Goal: Contribute content: Contribute content

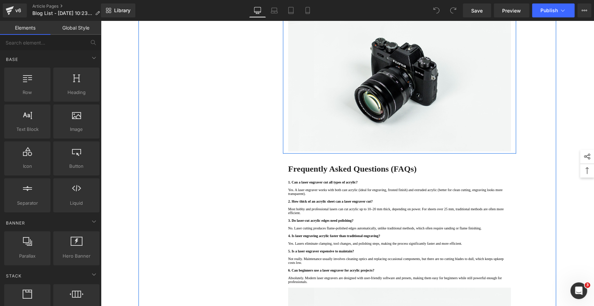
scroll to position [2204, 0]
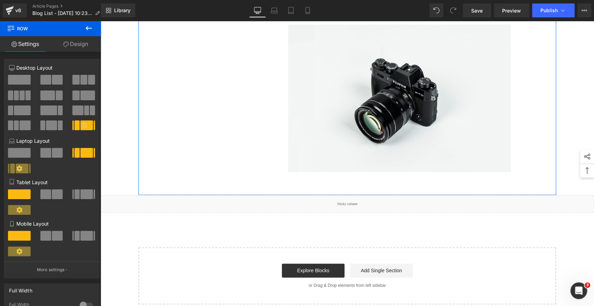
scroll to position [2382, 0]
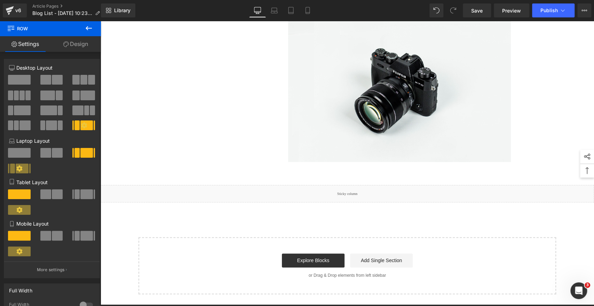
drag, startPoint x: 330, startPoint y: 63, endPoint x: 221, endPoint y: 123, distance: 124.6
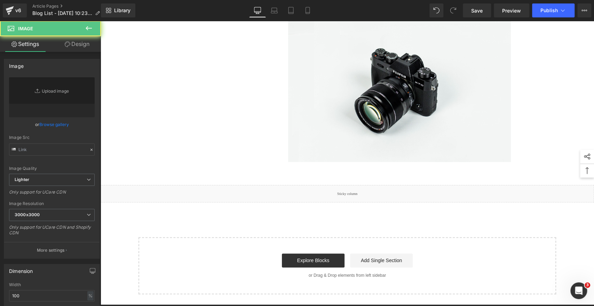
scroll to position [1763, 0]
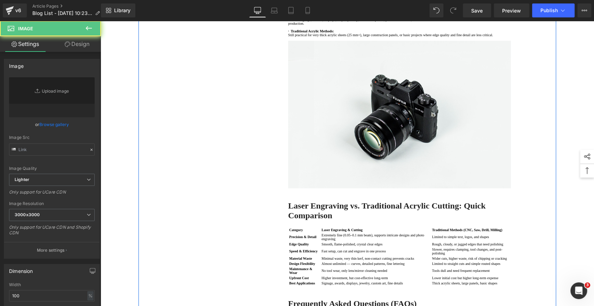
type input "//[DOMAIN_NAME][URL]"
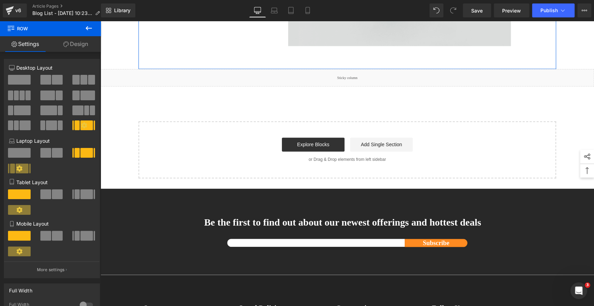
scroll to position [2652, 0]
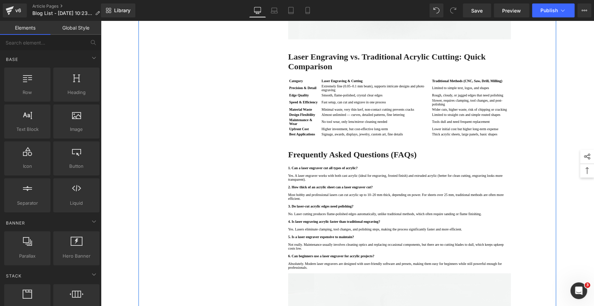
scroll to position [1840, 0]
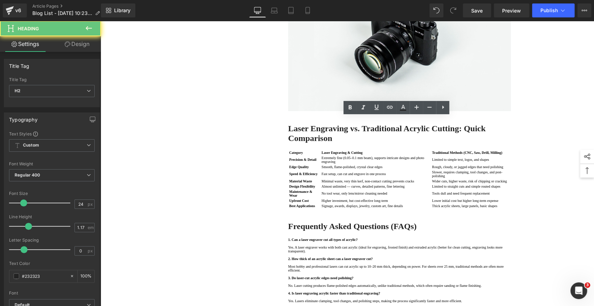
drag, startPoint x: 347, startPoint y: 121, endPoint x: 423, endPoint y: 120, distance: 75.5
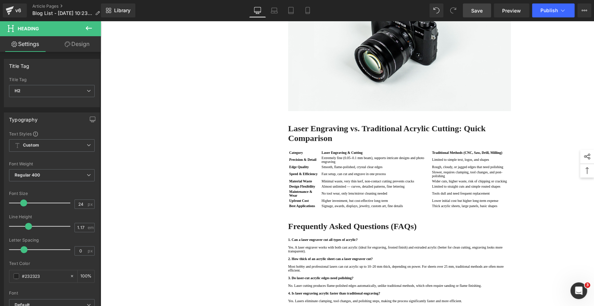
click at [481, 8] on span "Save" at bounding box center [476, 10] width 11 height 7
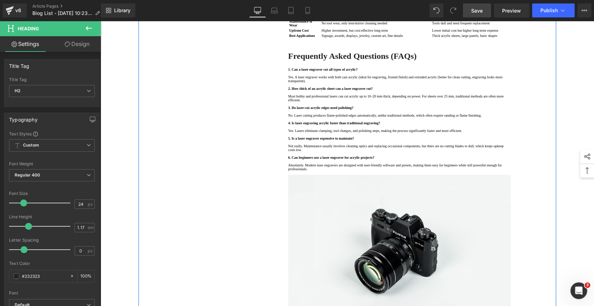
scroll to position [1956, 0]
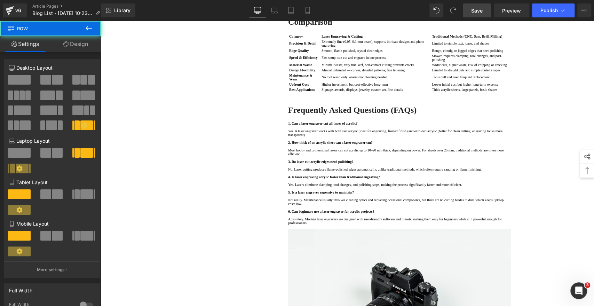
scroll to position [1918, 0]
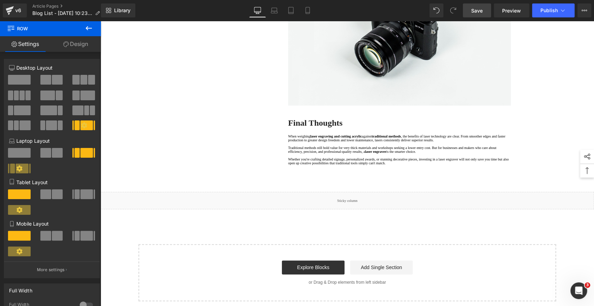
scroll to position [2304, 0]
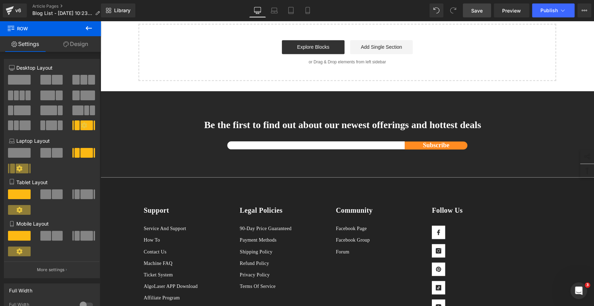
scroll to position [0, 0]
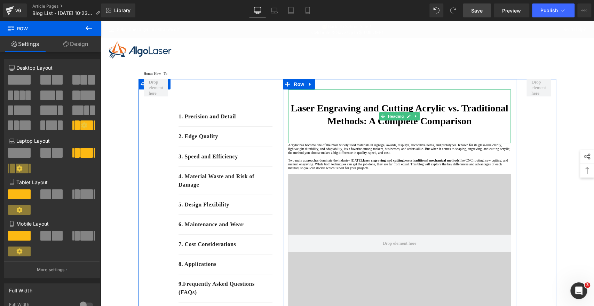
click at [377, 133] on div "Laser Engraving and Cutting Acrylic vs. Traditional Methods: A Complete Compari…" at bounding box center [399, 116] width 223 height 54
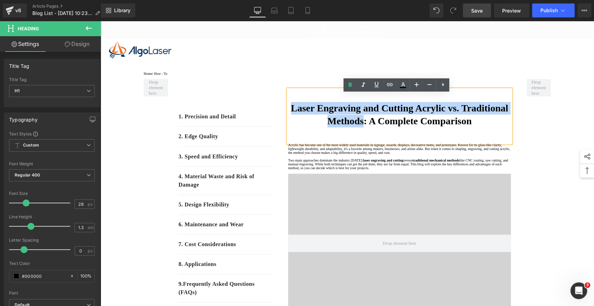
drag, startPoint x: 304, startPoint y: 111, endPoint x: 385, endPoint y: 130, distance: 82.6
click at [385, 126] on strong "Laser Engraving and Cutting Acrylic vs. Traditional Methods: A Complete Compari…" at bounding box center [400, 114] width 218 height 23
copy strong "Laser Engraving and Cutting Acrylic vs. Traditional Methods"
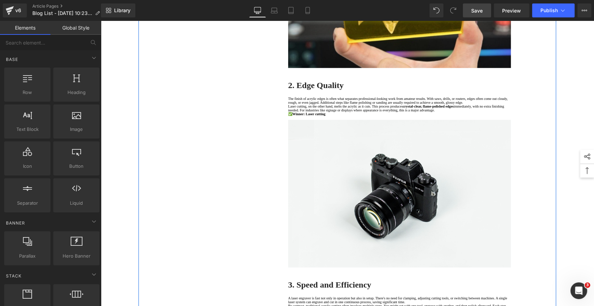
scroll to position [541, 0]
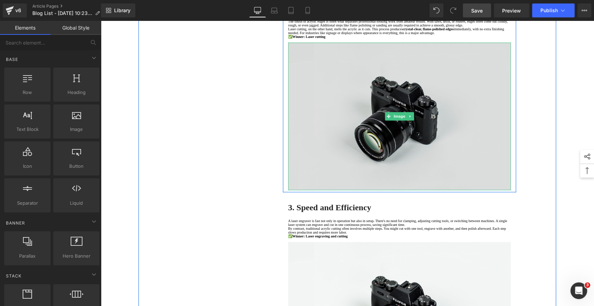
click at [386, 180] on img at bounding box center [399, 116] width 223 height 148
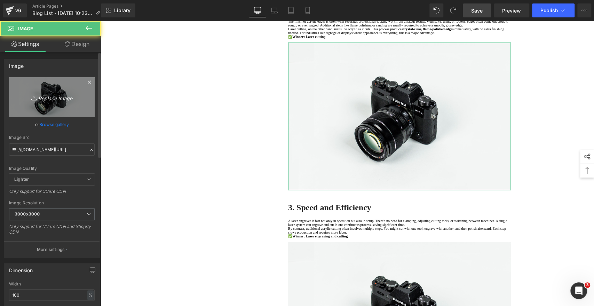
click at [56, 86] on link "Replace Image" at bounding box center [52, 97] width 86 height 40
type input "C:\fakepath\Laser Engraving and Cutting Acrylic vs Traditional Methods 002.jpg"
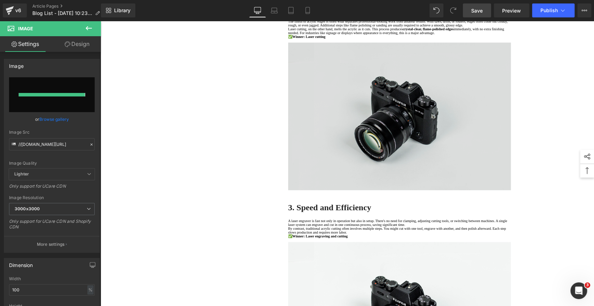
type input "https://ucarecdn.com/a0712c12-0875-452d-bc06-2c14596f4a3c/-/format/auto/-/previ…"
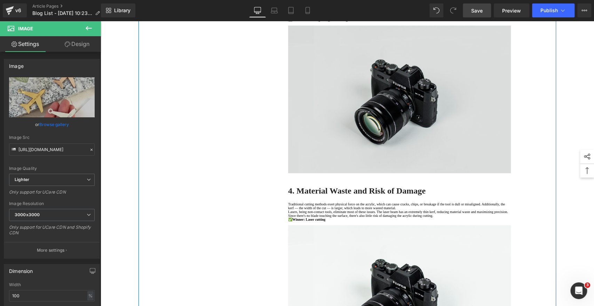
scroll to position [851, 0]
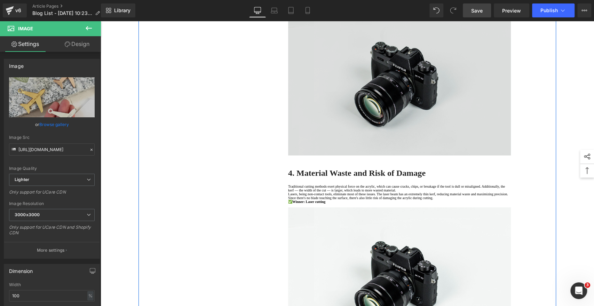
click at [444, 155] on img at bounding box center [399, 82] width 223 height 148
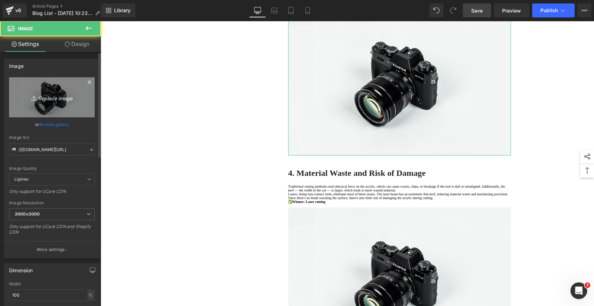
click at [48, 96] on icon "Replace Image" at bounding box center [52, 97] width 56 height 9
type input "C:\fakepath\Laser Engraving and Cutting Acrylic vs Traditional Methods 003.jpg"
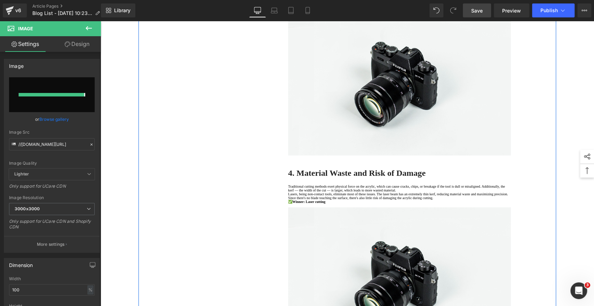
type input "https://ucarecdn.com/9c606089-1b12-4e68-b6b1-5109a7dddcf8/-/format/auto/-/previ…"
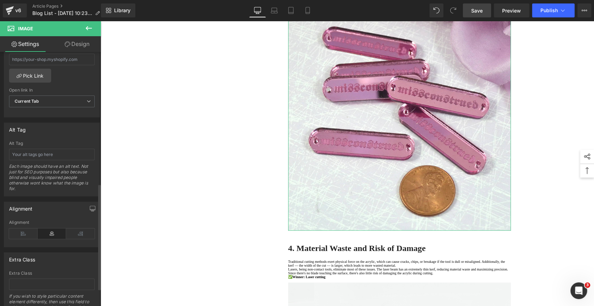
scroll to position [362, 0]
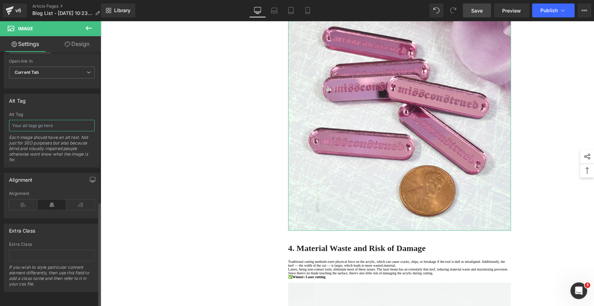
click at [52, 121] on input "text" at bounding box center [52, 125] width 86 height 11
paste input "Laser Engraving and Cutting Acrylic vs Traditional Methods 002"
type input "Laser Engraving and Cutting Acrylic vs Traditional Methods 003"
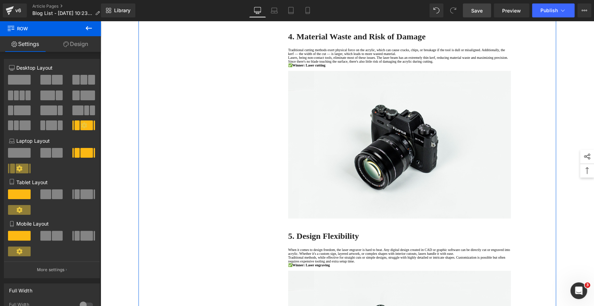
scroll to position [1160, 0]
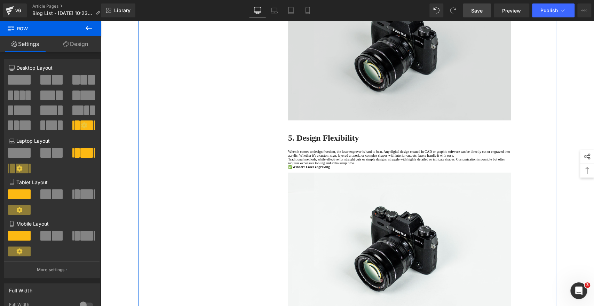
click at [370, 120] on img at bounding box center [399, 47] width 223 height 148
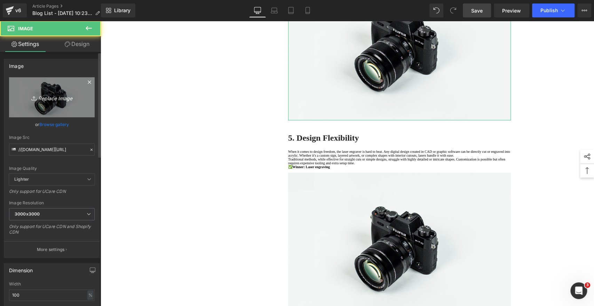
click at [47, 99] on icon "Replace Image" at bounding box center [52, 97] width 56 height 9
type input "C:\fakepath\Laser Engraving and Cutting Acrylic vs Traditional Methods 004.jpg"
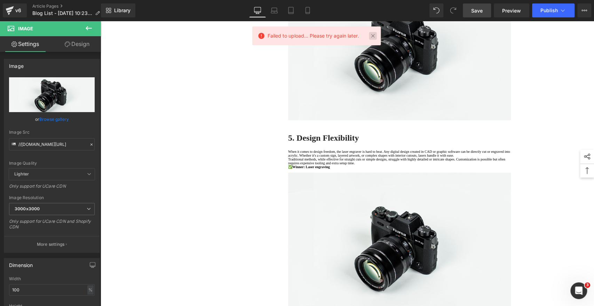
drag, startPoint x: 374, startPoint y: 35, endPoint x: 273, endPoint y: 15, distance: 102.7
click at [374, 35] on link at bounding box center [373, 36] width 8 height 8
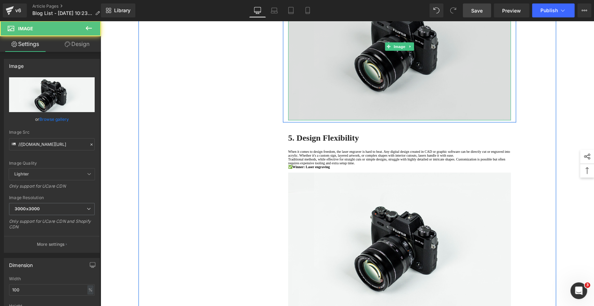
click at [396, 120] on img at bounding box center [399, 47] width 223 height 148
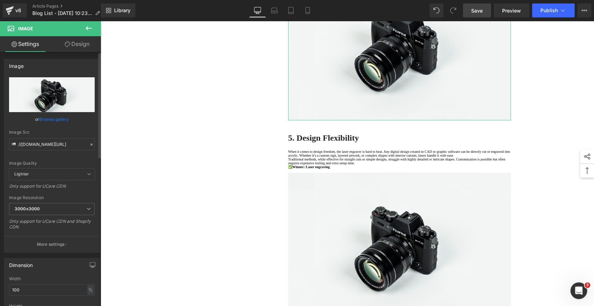
click at [50, 94] on input "file" at bounding box center [52, 94] width 86 height 35
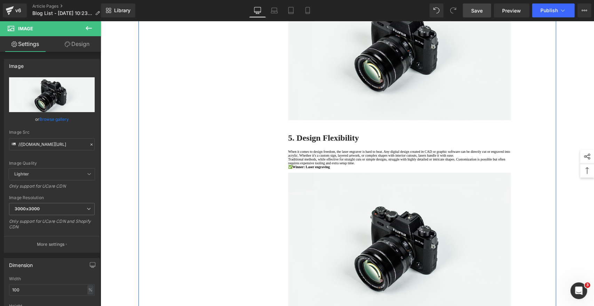
click at [213, 127] on div "1. Precision and Detail Text Block 2. Edge Quality Text Block 3. Speed and Effi…" at bounding box center [348, 164] width 418 height 2490
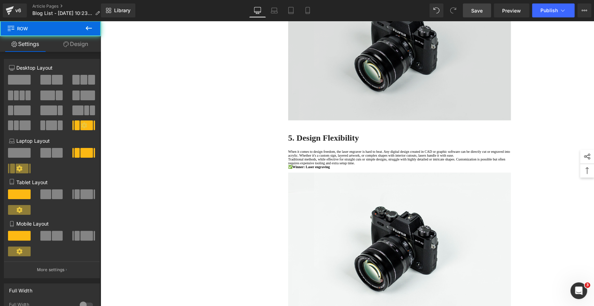
click at [308, 120] on img at bounding box center [399, 47] width 223 height 148
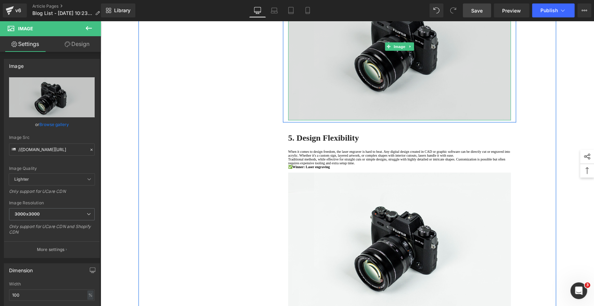
click at [366, 120] on img at bounding box center [399, 47] width 223 height 148
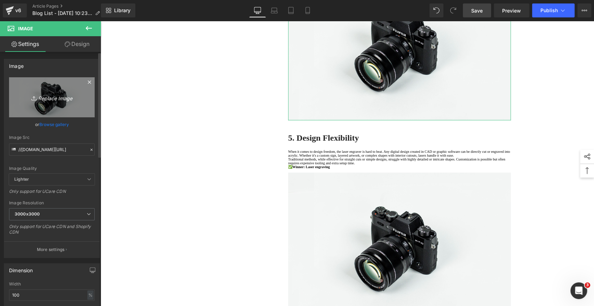
click at [54, 98] on icon "Replace Image" at bounding box center [52, 97] width 56 height 9
type input "C:\fakepath\Laser Engraving and Cutting Acrylic vs Traditional Methods 004.jpg"
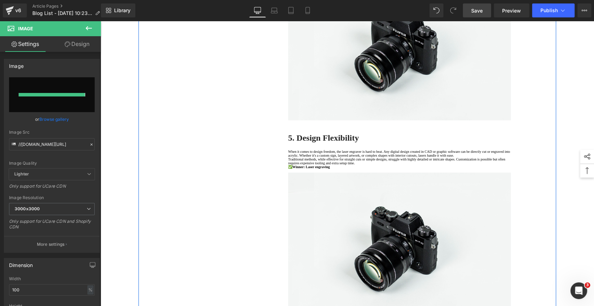
type input "https://ucarecdn.com/008e057e-a9a0-4bb7-a4e2-52e5123a142a/-/format/auto/-/previ…"
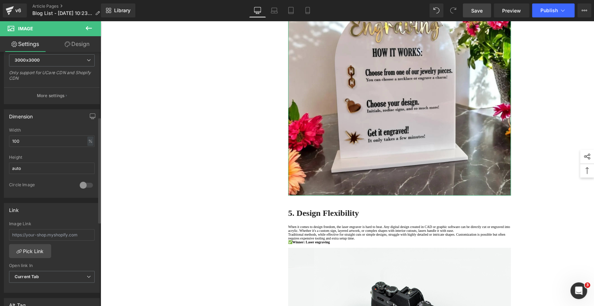
scroll to position [348, 0]
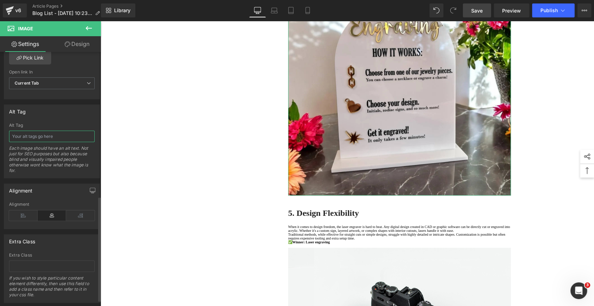
click at [42, 134] on input "text" at bounding box center [52, 136] width 86 height 11
paste input "Laser Engraving and Cutting Acrylic vs Traditional Methods 002"
type input "Laser Engraving and Cutting Acrylic vs Traditional Methods 004"
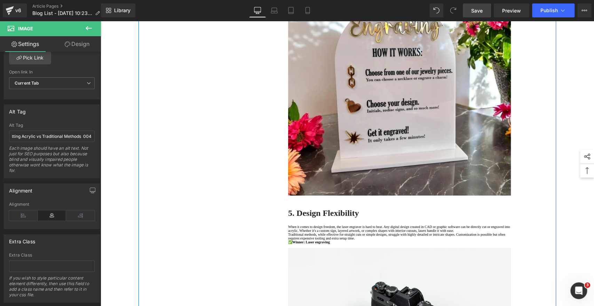
click at [160, 82] on div "1. Precision and Detail Text Block 2. Edge Quality Text Block 3. Speed and Effi…" at bounding box center [348, 201] width 418 height 2565
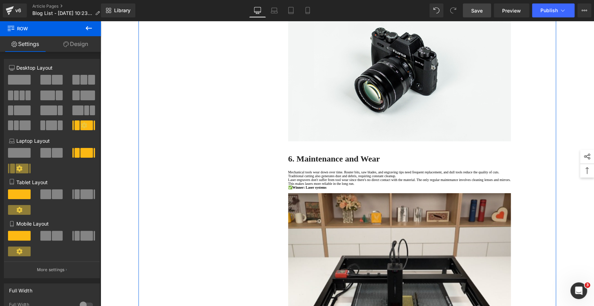
scroll to position [1508, 0]
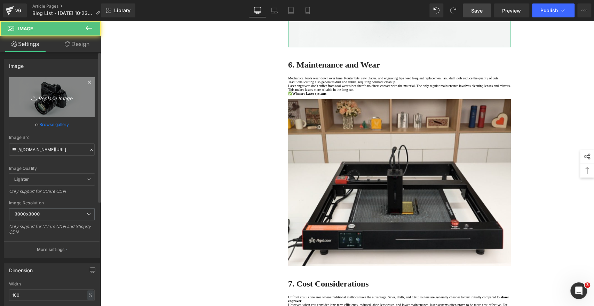
click at [35, 98] on icon at bounding box center [34, 98] width 7 height 7
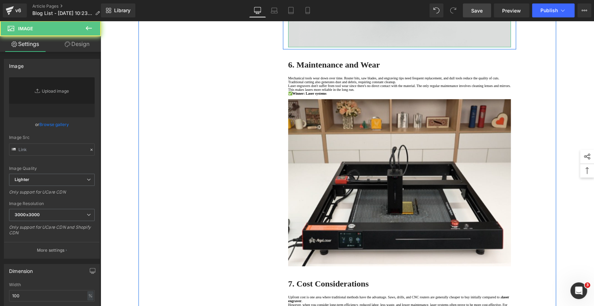
type input "//[DOMAIN_NAME][URL]"
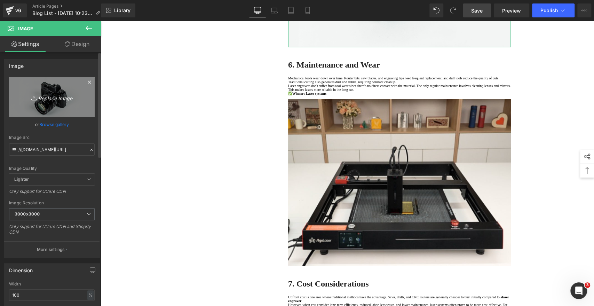
click at [60, 101] on icon "Replace Image" at bounding box center [52, 97] width 56 height 9
type input "C:\fakepath\Laser Engraving and Cutting Acrylic vs Traditional Methods 005.jpg"
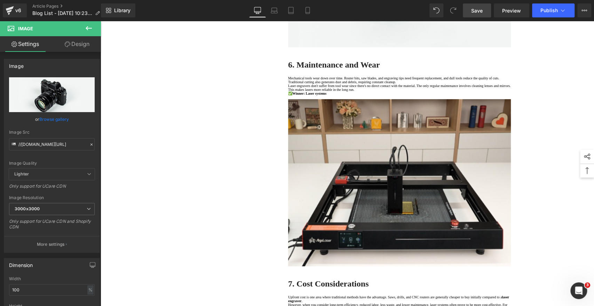
click at [475, 10] on span "Save" at bounding box center [476, 10] width 11 height 7
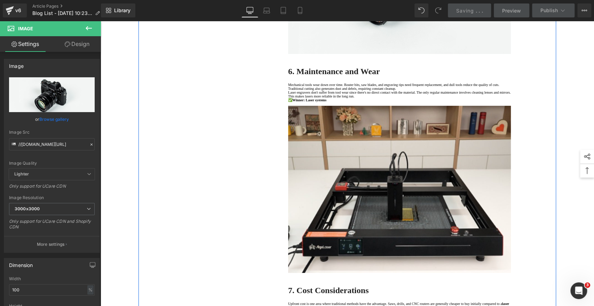
scroll to position [1392, 0]
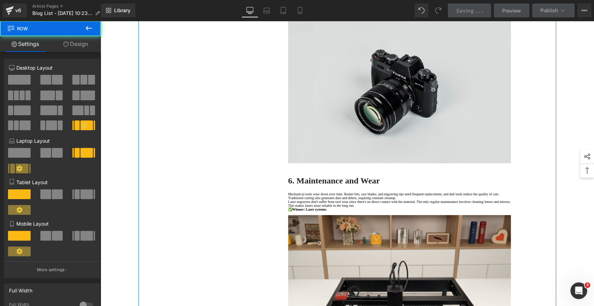
click at [378, 163] on img at bounding box center [399, 90] width 223 height 148
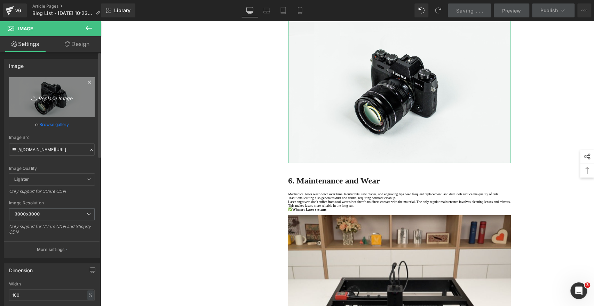
click at [45, 93] on icon "Replace Image" at bounding box center [52, 97] width 56 height 9
type input "C:\fakepath\Laser Engraving and Cutting Acrylic vs Traditional Methods 005.jpg"
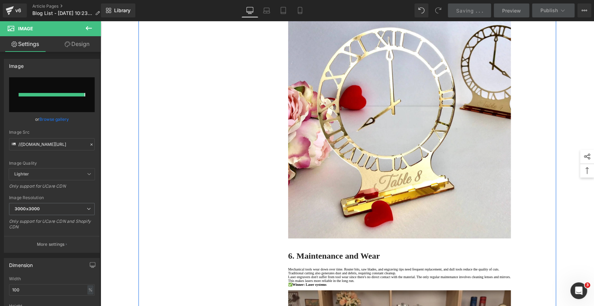
type input "https://ucarecdn.com/14bbaa57-8392-4d44-88e7-a31b5e0ac0e1/-/format/auto/-/previ…"
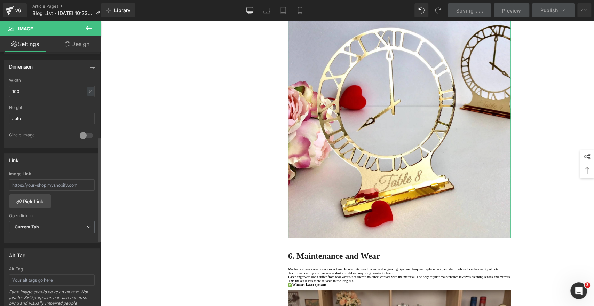
scroll to position [232, 0]
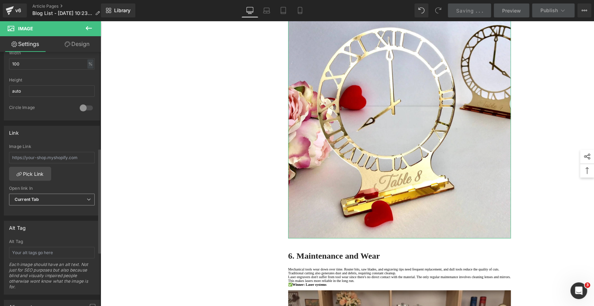
click at [34, 199] on b "Current Tab" at bounding box center [27, 199] width 25 height 5
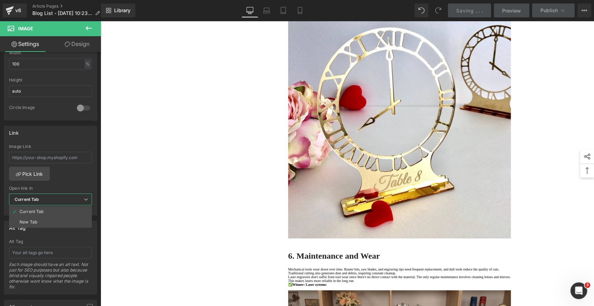
drag, startPoint x: 156, startPoint y: 227, endPoint x: 112, endPoint y: 236, distance: 44.4
click at [154, 227] on body "Skip to content Subscribe to get an extra 6% off 🥳 Back To School Sale！ Celebra…" at bounding box center [347, 197] width 493 height 3136
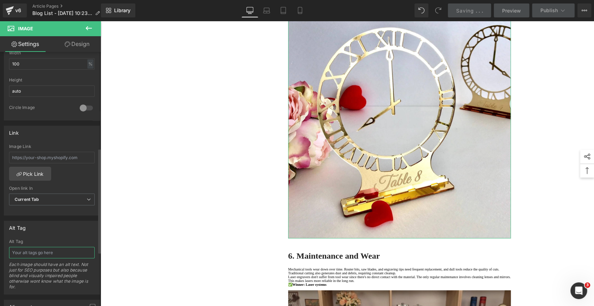
click at [76, 247] on input "text" at bounding box center [52, 252] width 86 height 11
paste input "Laser Engraving and Cutting Acrylic vs Traditional Methods 002"
type input "Laser Engraving and Cutting Acrylic vs Traditional Methods 005"
drag, startPoint x: 153, startPoint y: 216, endPoint x: 246, endPoint y: 167, distance: 105.2
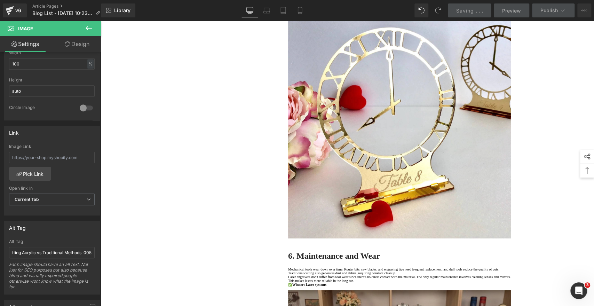
click at [153, 215] on div "1. Precision and Detail Text Block 2. Edge Quality Text Block 3. Speed and Effi…" at bounding box center [348, 7] width 418 height 2641
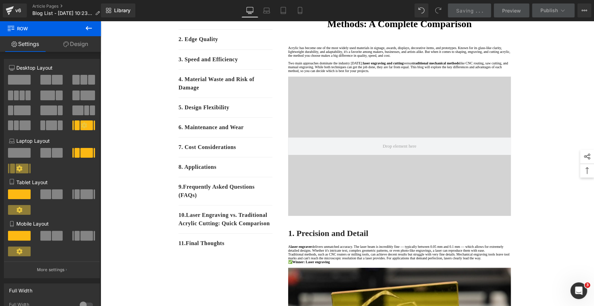
scroll to position [0, 0]
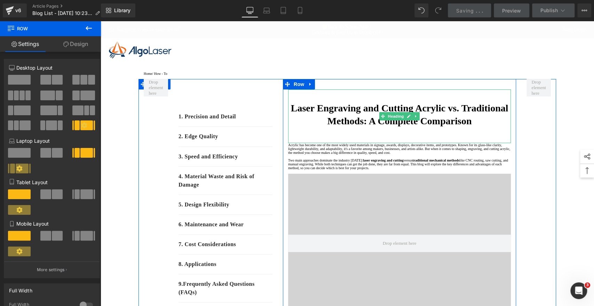
click at [323, 136] on div "Laser Engraving and Cutting Acrylic vs. Traditional Methods: A Complete Compari…" at bounding box center [399, 116] width 223 height 54
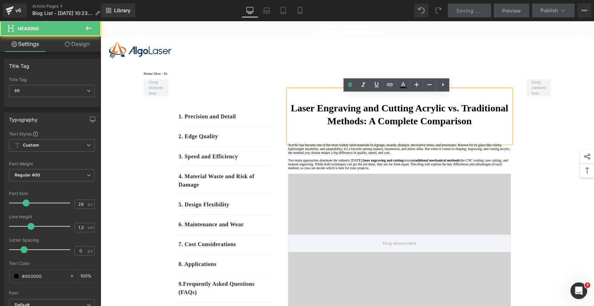
click at [325, 140] on div "Laser Engraving and Cutting Acrylic vs. Traditional Methods: A Complete Compari…" at bounding box center [399, 116] width 223 height 54
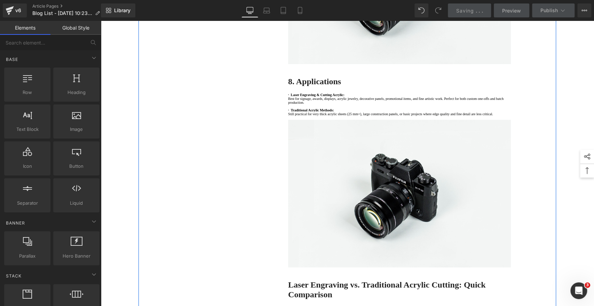
scroll to position [1972, 0]
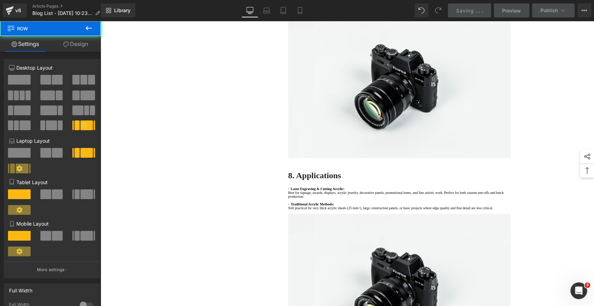
scroll to position [1779, 0]
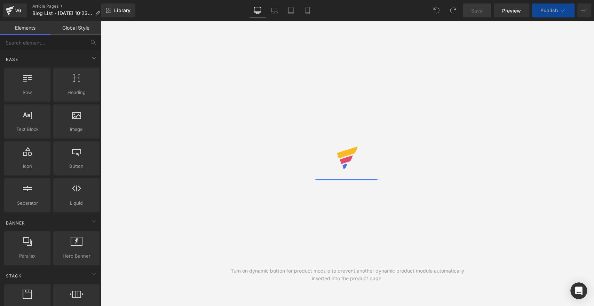
drag, startPoint x: 511, startPoint y: 76, endPoint x: 494, endPoint y: 81, distance: 18.3
click at [511, 76] on div "Turn on dynamic button for product module to prevent another dynamic product mo…" at bounding box center [347, 163] width 493 height 285
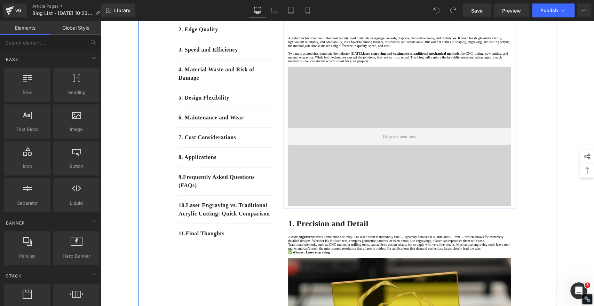
scroll to position [39, 0]
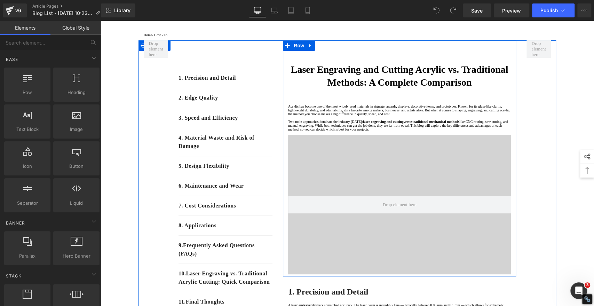
click at [370, 215] on div at bounding box center [400, 204] width 418 height 235
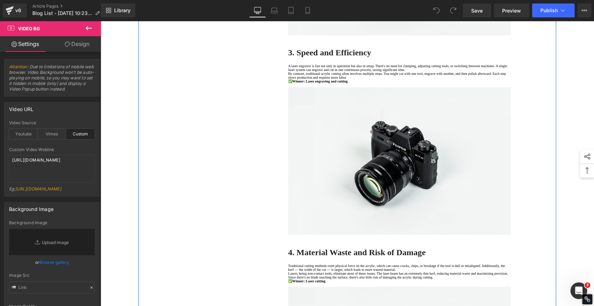
scroll to position [580, 0]
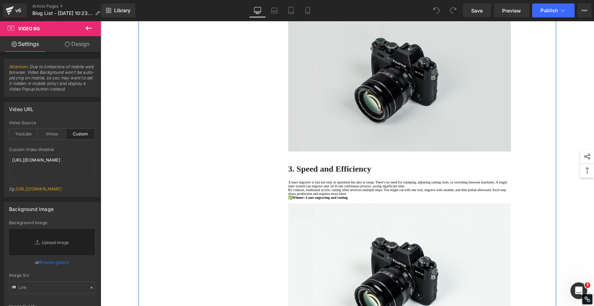
click at [346, 138] on img at bounding box center [399, 78] width 223 height 148
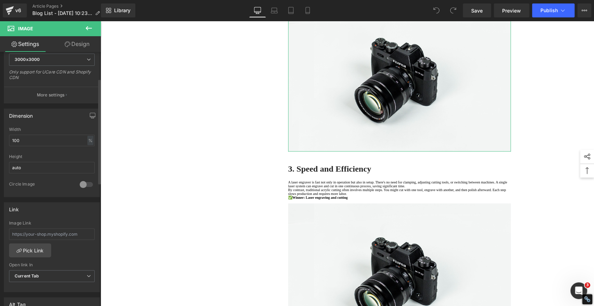
scroll to position [0, 0]
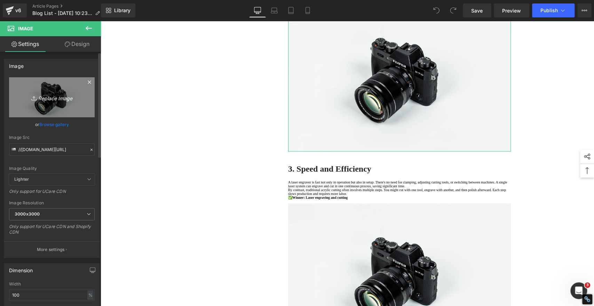
click at [50, 88] on link "Replace Image" at bounding box center [52, 97] width 86 height 40
type input "C:\fakepath\Laser Engraving and Cutting Acrylic vs Traditional Methods 002.jpg"
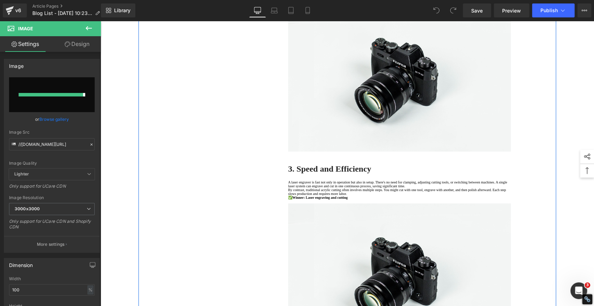
type input "[URL][DOMAIN_NAME]"
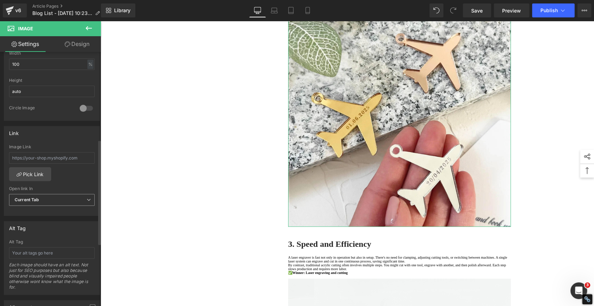
scroll to position [232, 0]
click at [30, 251] on input "text" at bounding box center [52, 252] width 86 height 11
paste input "Laser Engraving and Cutting Acrylic vs Traditional Methods 002"
type input "Laser Engraving and Cutting Acrylic vs Traditional Methods 002"
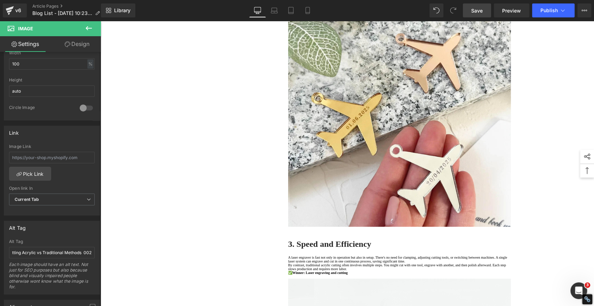
scroll to position [0, 0]
click at [484, 9] on link "Save" at bounding box center [477, 10] width 28 height 14
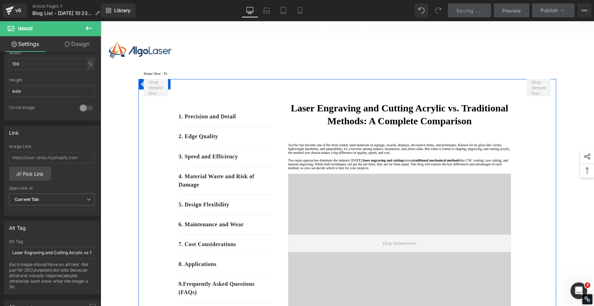
scroll to position [155, 0]
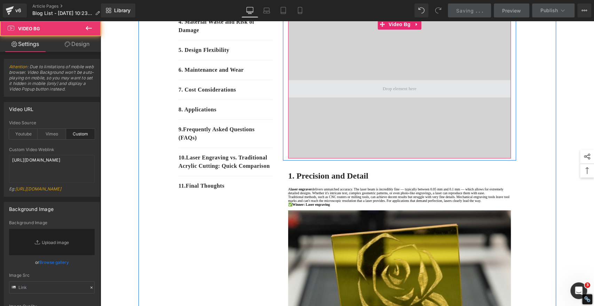
click at [371, 97] on span at bounding box center [399, 88] width 223 height 17
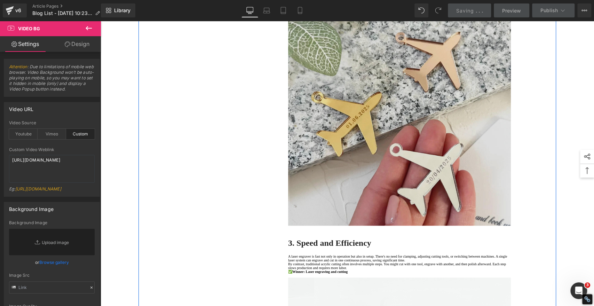
scroll to position [580, 0]
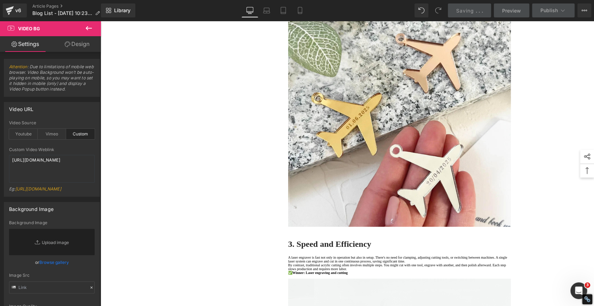
click at [475, 12] on div "Saving . . ." at bounding box center [469, 10] width 27 height 7
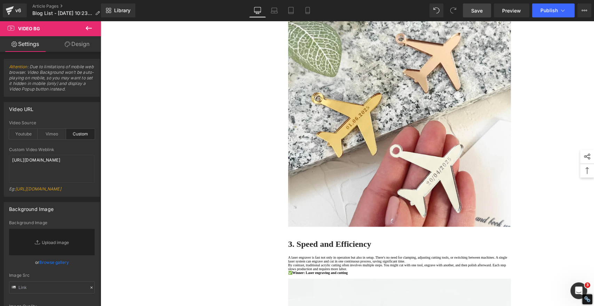
scroll to position [579, 0]
click at [470, 11] on link "Save" at bounding box center [477, 10] width 28 height 14
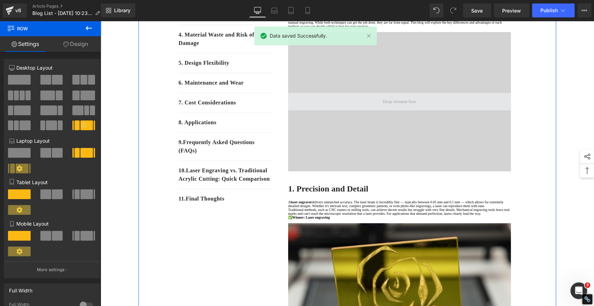
scroll to position [116, 0]
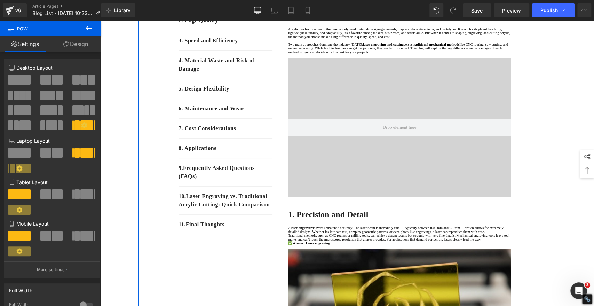
click at [341, 104] on div at bounding box center [400, 127] width 418 height 235
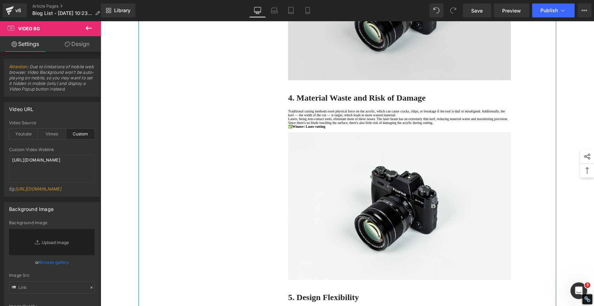
scroll to position [928, 0]
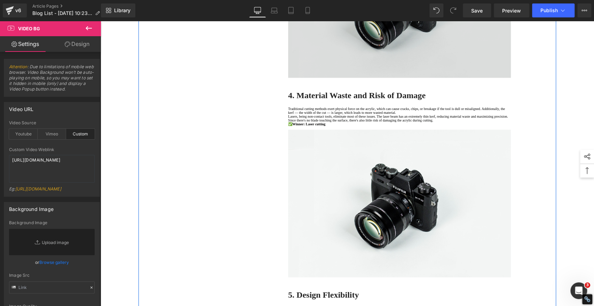
click at [385, 78] on img at bounding box center [399, 4] width 223 height 148
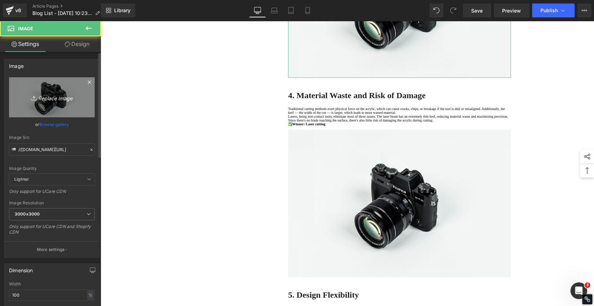
click at [60, 96] on icon "Replace Image" at bounding box center [52, 97] width 56 height 9
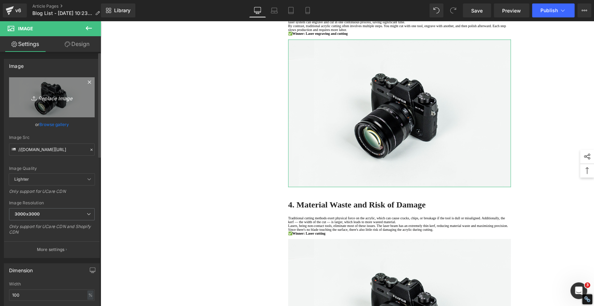
scroll to position [889, 0]
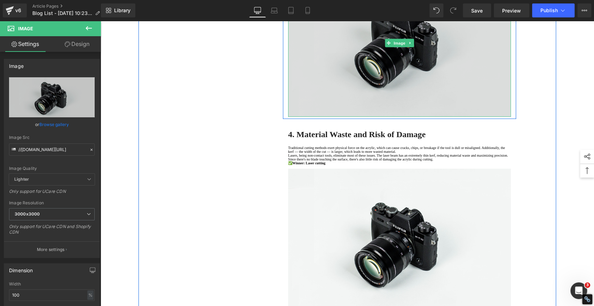
click at [490, 110] on img at bounding box center [399, 43] width 223 height 148
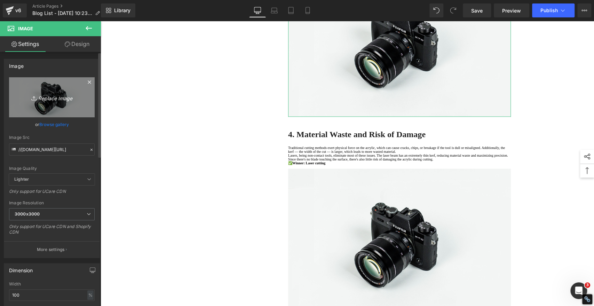
click at [62, 94] on icon "Replace Image" at bounding box center [52, 97] width 56 height 9
type input "C:\fakepath\Laser Engraving and Cutting Acrylic vs Traditional Methods 003.jpg"
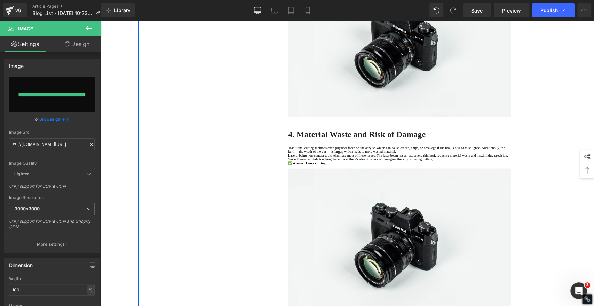
type input "[URL][DOMAIN_NAME]"
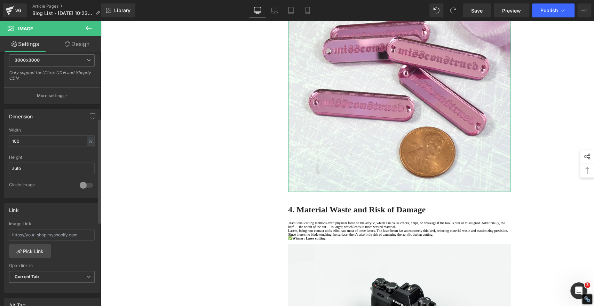
scroll to position [232, 0]
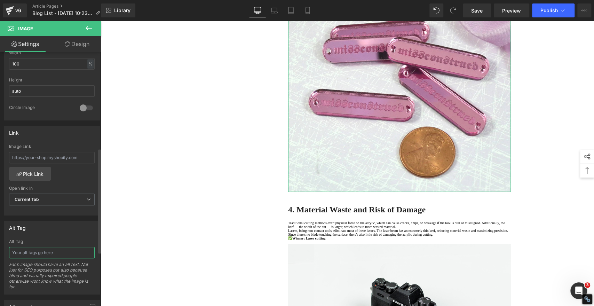
click at [44, 250] on input "text" at bounding box center [52, 252] width 86 height 11
paste input "Laser Engraving and Cutting Acrylic vs Traditional Methods 003"
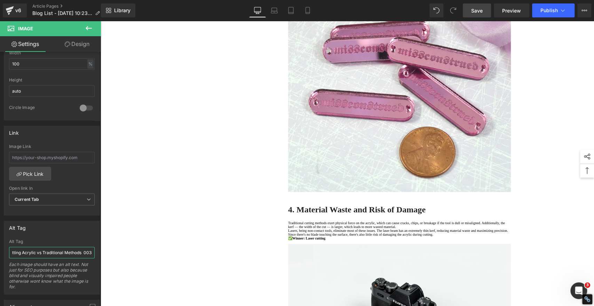
type input "Laser Engraving and Cutting Acrylic vs Traditional Methods 003"
click at [476, 11] on span "Save" at bounding box center [476, 10] width 11 height 7
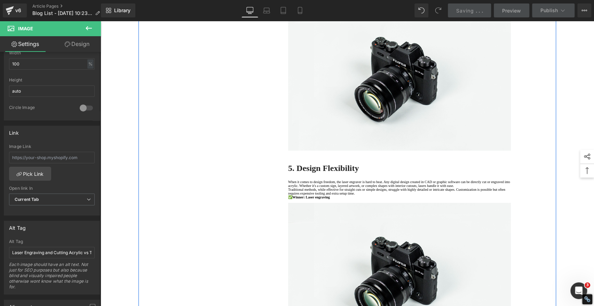
scroll to position [1121, 0]
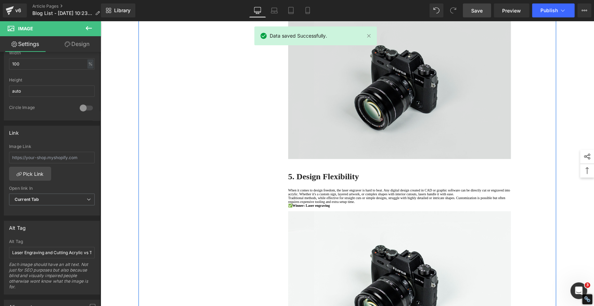
click at [395, 159] on img at bounding box center [399, 85] width 223 height 148
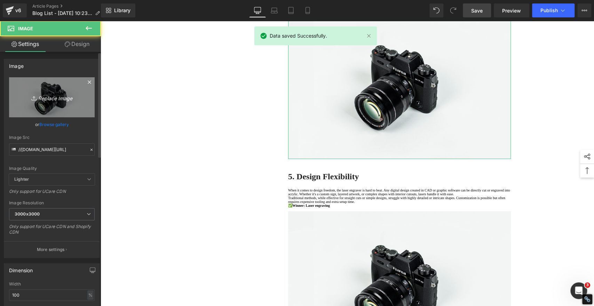
click at [48, 94] on icon "Replace Image" at bounding box center [52, 97] width 56 height 9
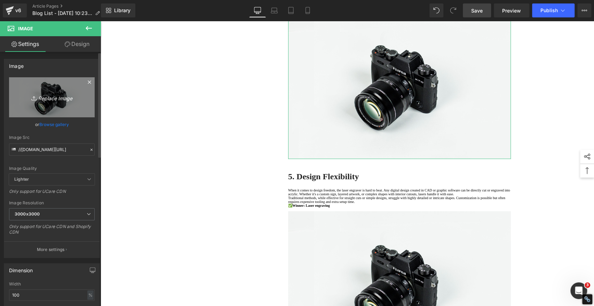
type input "C:\fakepath\Laser Engraving and Cutting Acrylic vs Traditional Methods 004.jpg"
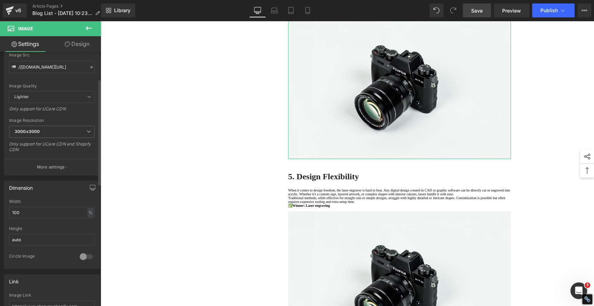
scroll to position [0, 0]
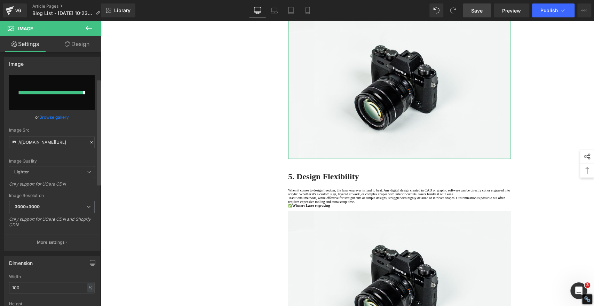
type input "[URL][DOMAIN_NAME]"
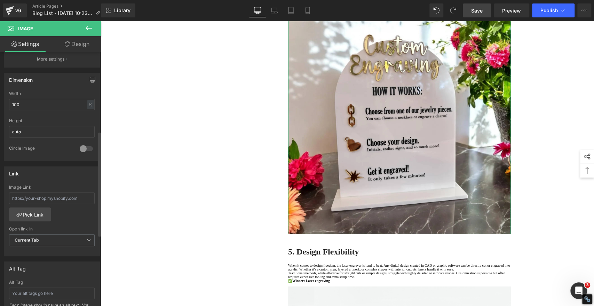
scroll to position [232, 0]
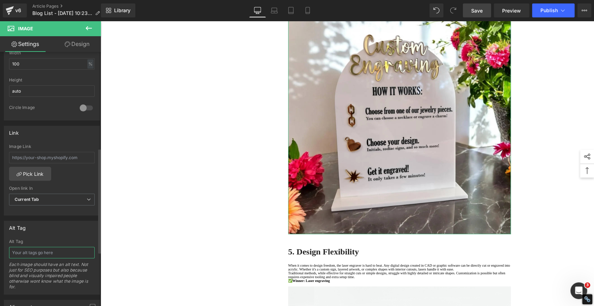
click at [60, 250] on input "text" at bounding box center [52, 252] width 86 height 11
paste input "Laser Engraving and Cutting Acrylic vs Traditional Methods 003"
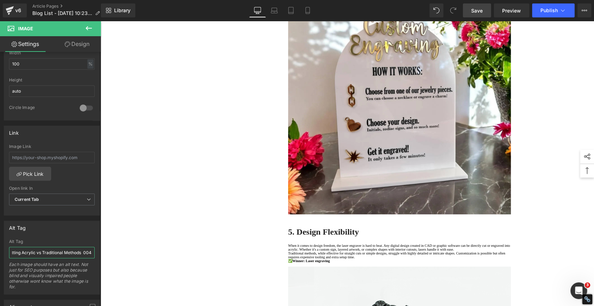
scroll to position [1160, 0]
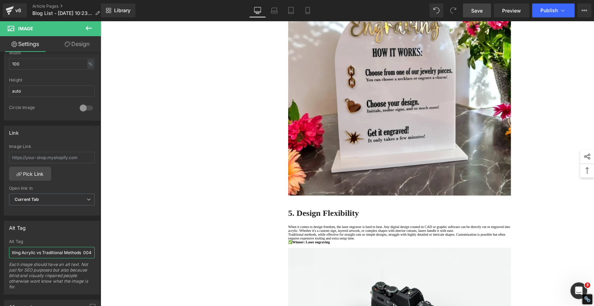
type input "Laser Engraving and Cutting Acrylic vs Traditional Methods 004"
drag, startPoint x: 480, startPoint y: 11, endPoint x: 473, endPoint y: 18, distance: 9.9
click at [480, 11] on span "Save" at bounding box center [476, 10] width 11 height 7
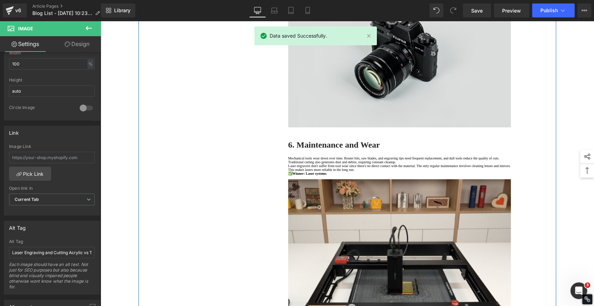
scroll to position [1431, 0]
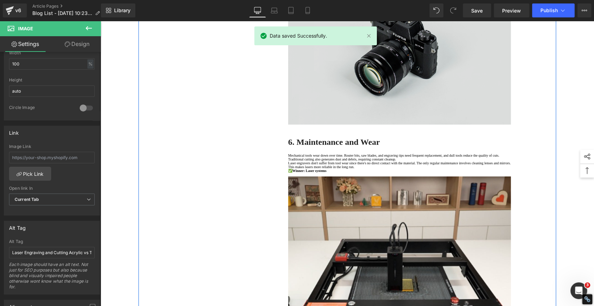
click at [367, 125] on img at bounding box center [399, 51] width 223 height 148
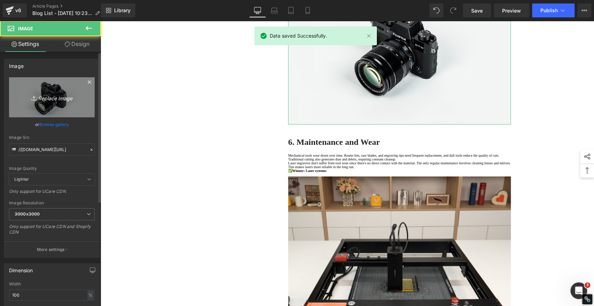
click at [84, 93] on link "Replace Image" at bounding box center [52, 97] width 86 height 40
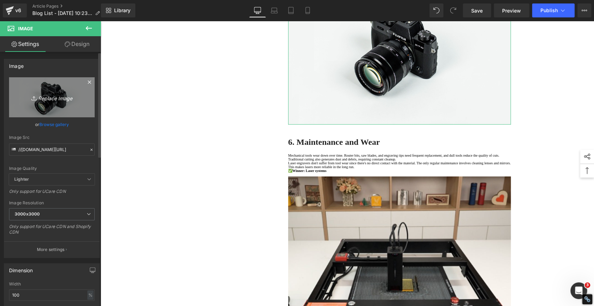
type input "C:\fakepath\Laser Engraving and Cutting Acrylic vs Traditional Methods 005.jpg"
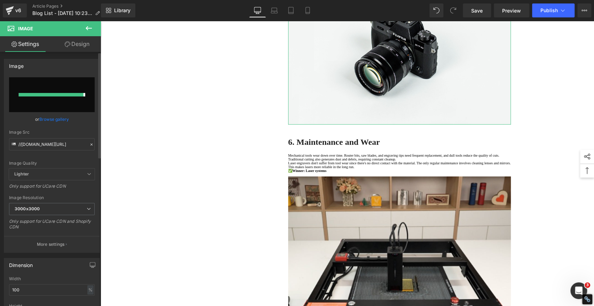
type input "[URL][DOMAIN_NAME]"
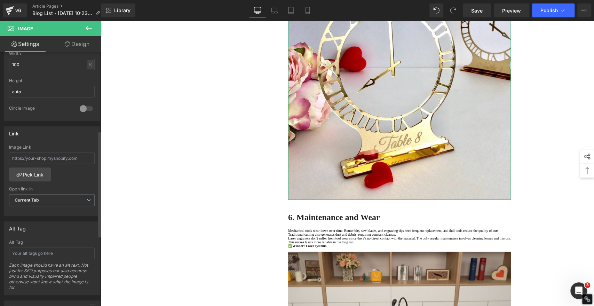
scroll to position [232, 0]
click at [33, 251] on input "text" at bounding box center [52, 252] width 86 height 11
paste input "Laser Engraving and Cutting Acrylic vs Traditional Methods 003"
type input "Laser Engraving and Cutting Acrylic vs Traditional Methods 005"
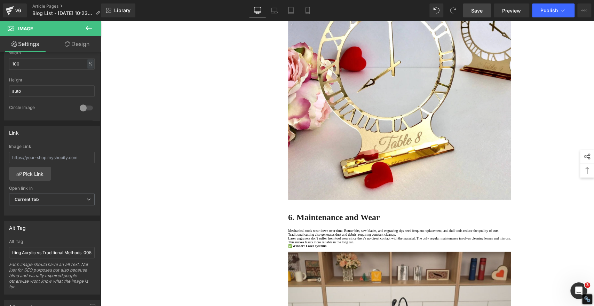
click at [475, 10] on span "Save" at bounding box center [476, 10] width 11 height 7
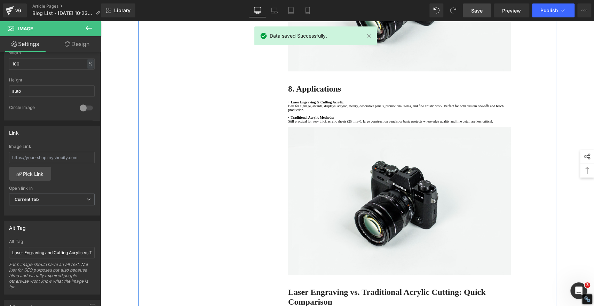
scroll to position [2010, 0]
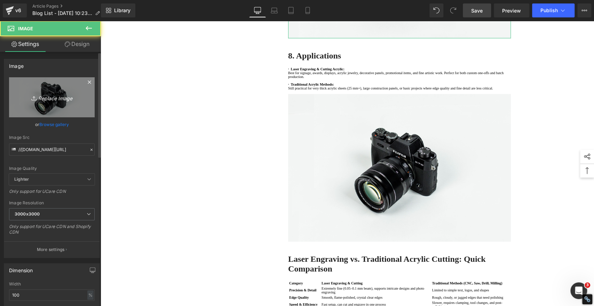
click at [50, 96] on icon "Replace Image" at bounding box center [52, 97] width 56 height 9
type input "C:\fakepath\Laser Engraving and Cutting Acrylic vs Traditional Methods 007.jpg"
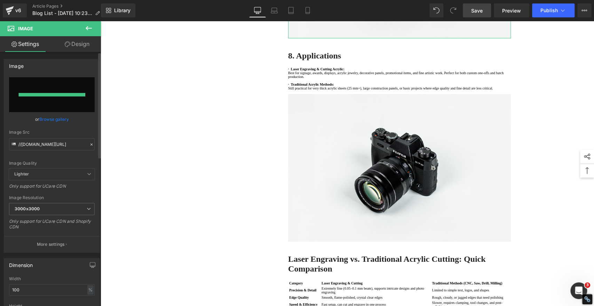
type input "[URL][DOMAIN_NAME]"
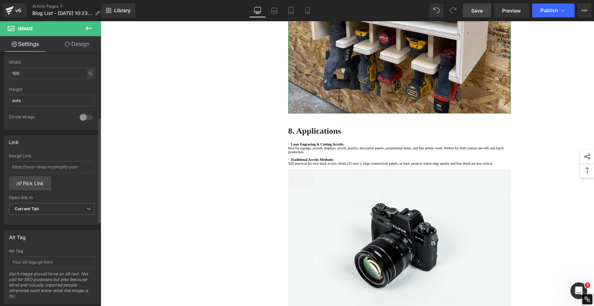
scroll to position [270, 0]
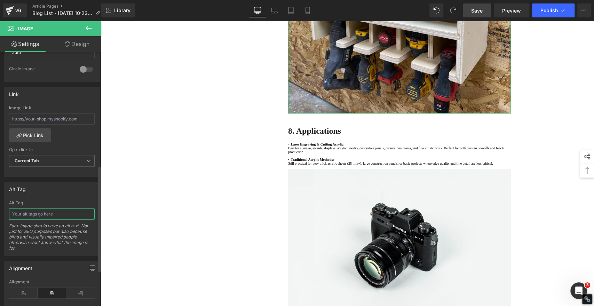
click at [37, 213] on input "text" at bounding box center [52, 213] width 86 height 11
paste input "Laser Engraving and Cutting Acrylic vs Traditional Methods 003"
type input "Laser Engraving and Cutting Acrylic vs Traditional Methods 007"
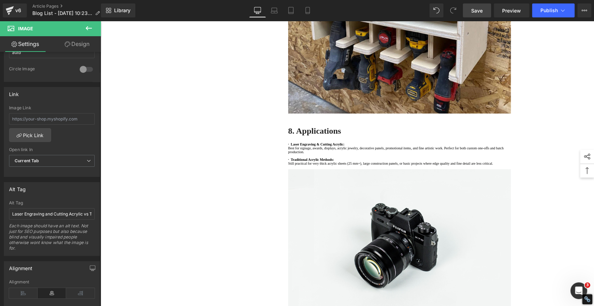
click at [480, 7] on span "Save" at bounding box center [476, 10] width 11 height 7
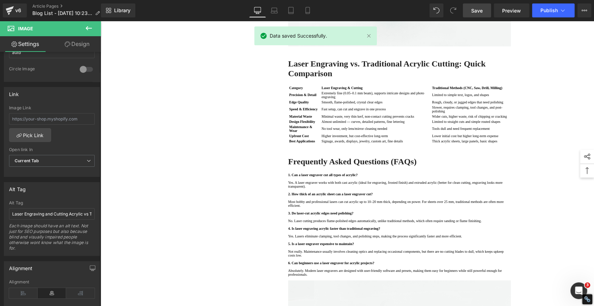
scroll to position [2281, 0]
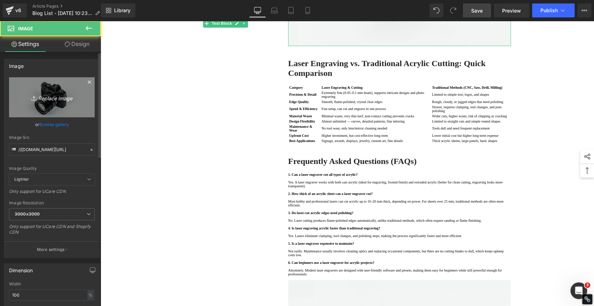
click at [55, 100] on icon "Replace Image" at bounding box center [52, 97] width 56 height 9
type input "C:\fakepath\Laser Engraving and Cutting Acrylic vs Traditional Methods 008.jpg"
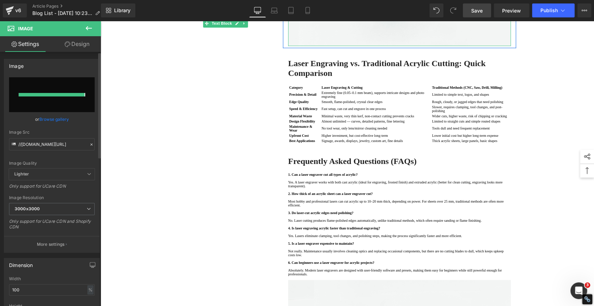
type input "[URL][DOMAIN_NAME]"
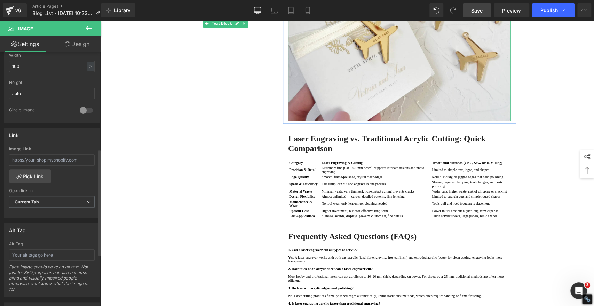
scroll to position [232, 0]
click at [44, 251] on input "text" at bounding box center [52, 252] width 86 height 11
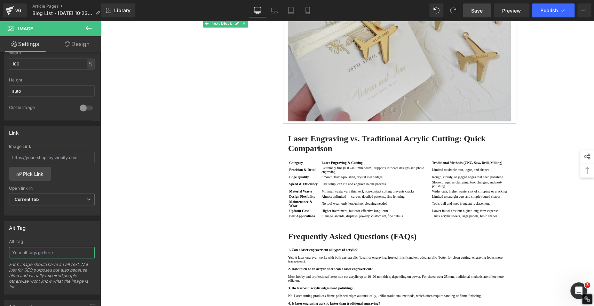
paste input "Laser Engraving and Cutting Acrylic vs Traditional Methods 003"
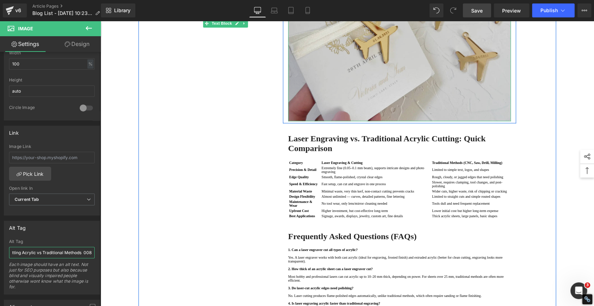
scroll to position [0, 50]
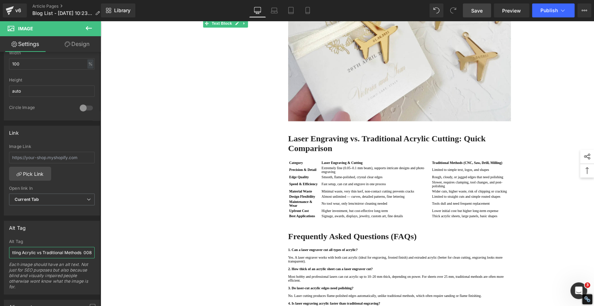
type input "Laser Engraving and Cutting Acrylic vs Traditional Methods 008"
click at [482, 13] on span "Save" at bounding box center [476, 10] width 11 height 7
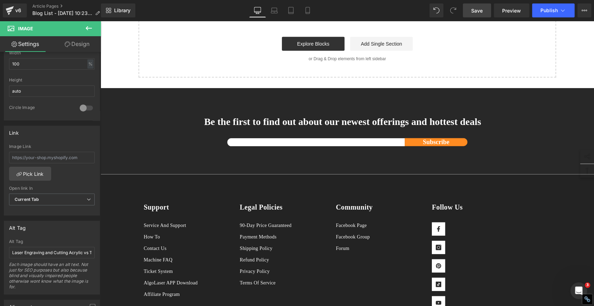
scroll to position [2977, 0]
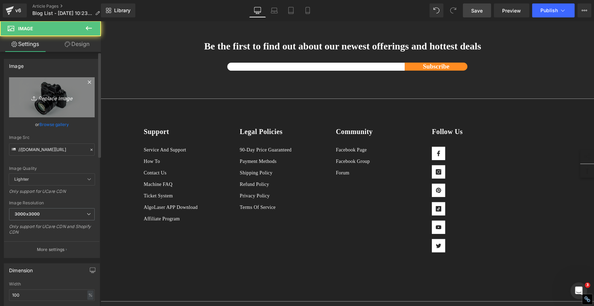
click at [58, 91] on link "Replace Image" at bounding box center [52, 97] width 86 height 40
type input "C:\fakepath\Laser Engraving and Cutting Acrylic vs Traditional Methods 009.jpg"
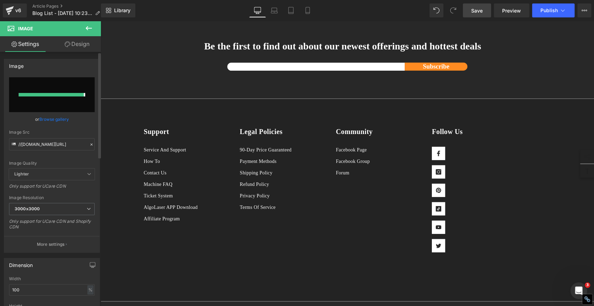
type input "[URL][DOMAIN_NAME]"
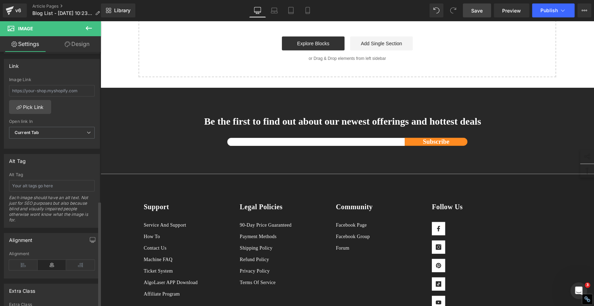
scroll to position [362, 0]
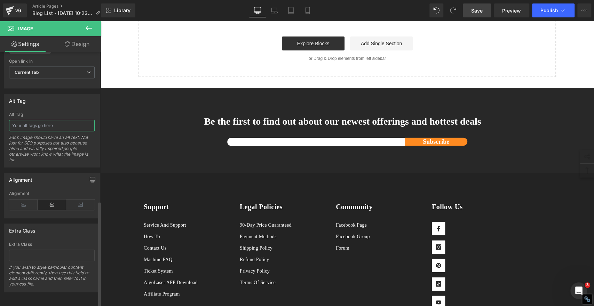
drag, startPoint x: 34, startPoint y: 122, endPoint x: 41, endPoint y: 118, distance: 8.1
click at [34, 122] on input "text" at bounding box center [52, 125] width 86 height 11
paste input "Laser Engraving and Cutting Acrylic vs Traditional Methods 003"
type input "Laser Engraving and Cutting Acrylic vs Traditional Methods 009"
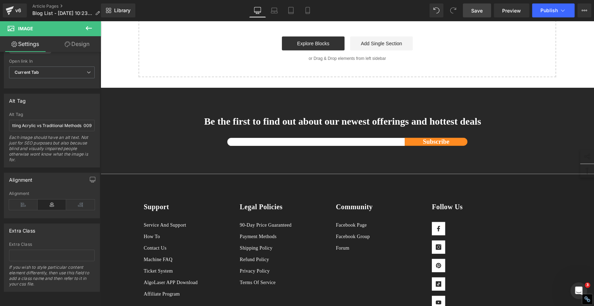
drag, startPoint x: 483, startPoint y: 10, endPoint x: 427, endPoint y: 19, distance: 57.2
click at [483, 10] on link "Save" at bounding box center [477, 10] width 28 height 14
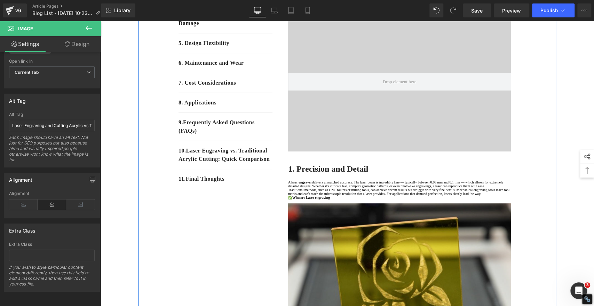
scroll to position [116, 0]
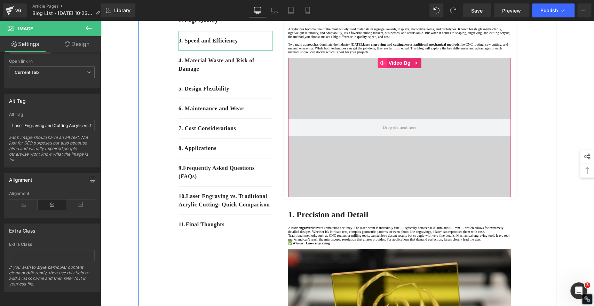
click at [380, 66] on icon at bounding box center [382, 63] width 5 height 5
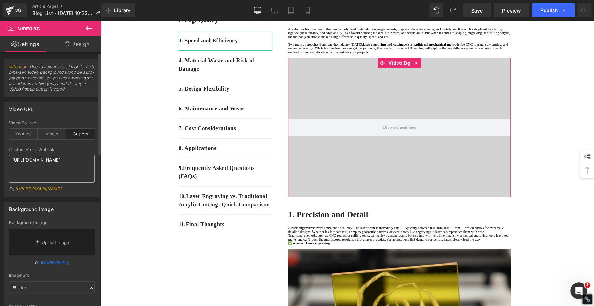
scroll to position [39, 0]
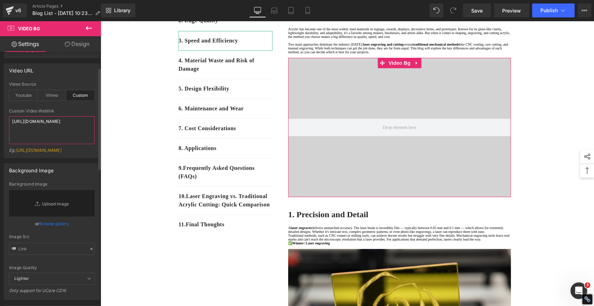
click at [80, 137] on textarea "[URL][DOMAIN_NAME]" at bounding box center [52, 130] width 86 height 28
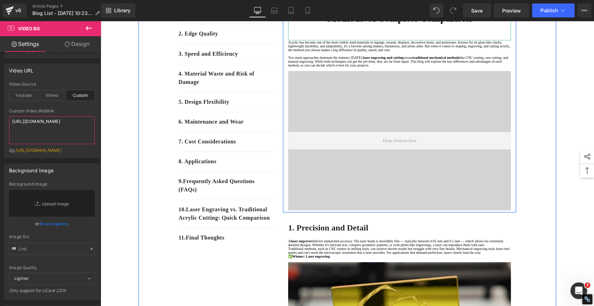
scroll to position [116, 0]
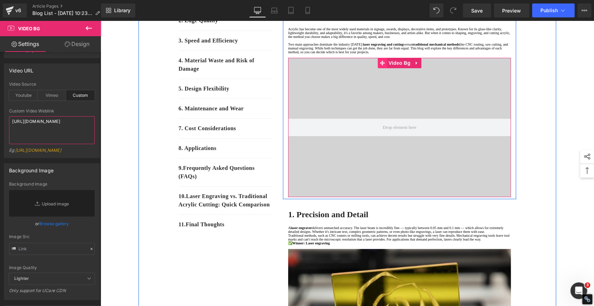
click at [380, 66] on icon at bounding box center [382, 63] width 5 height 5
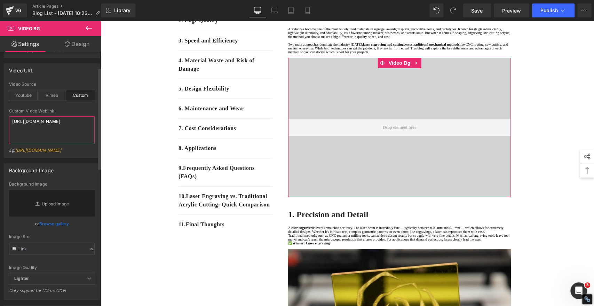
click at [82, 139] on textarea "[URL][DOMAIN_NAME]" at bounding box center [52, 130] width 86 height 28
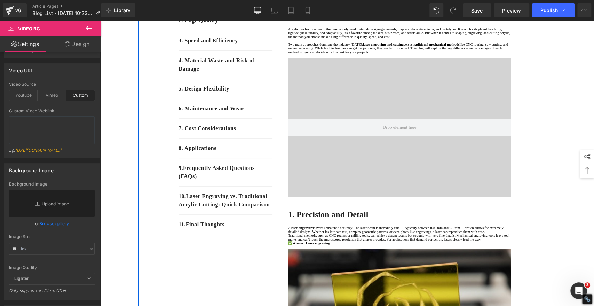
drag, startPoint x: 535, startPoint y: 97, endPoint x: 521, endPoint y: 65, distance: 35.2
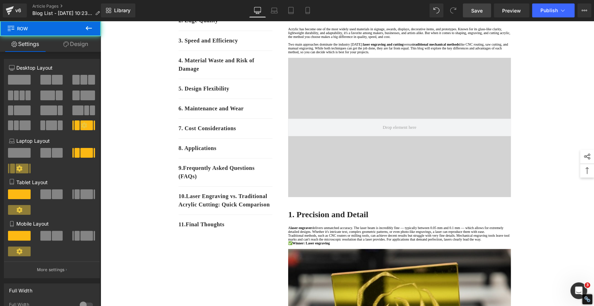
click at [470, 8] on link "Save" at bounding box center [477, 10] width 28 height 14
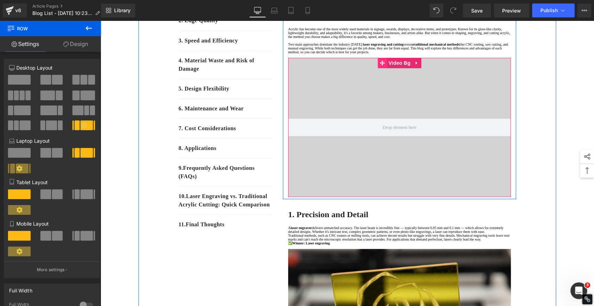
click at [380, 65] on icon at bounding box center [382, 63] width 5 height 5
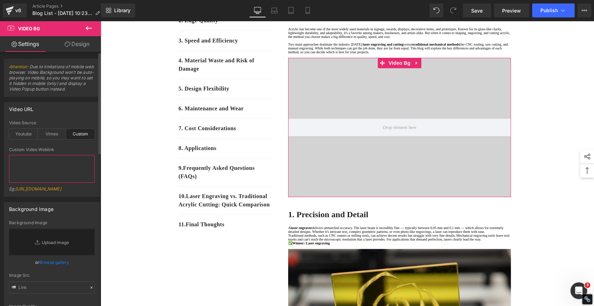
click at [51, 166] on textarea at bounding box center [52, 169] width 86 height 28
paste textarea "[URL][DOMAIN_NAME]"
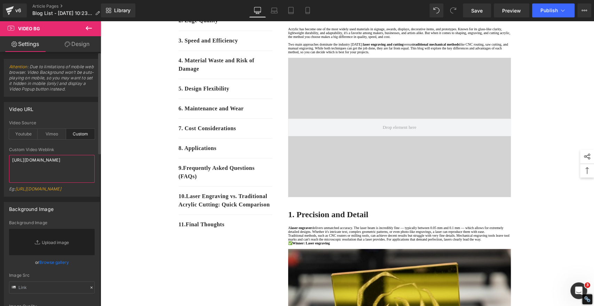
scroll to position [2, 0]
type textarea "[URL][DOMAIN_NAME]"
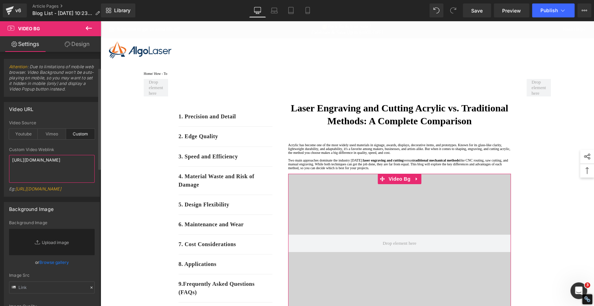
scroll to position [39, 0]
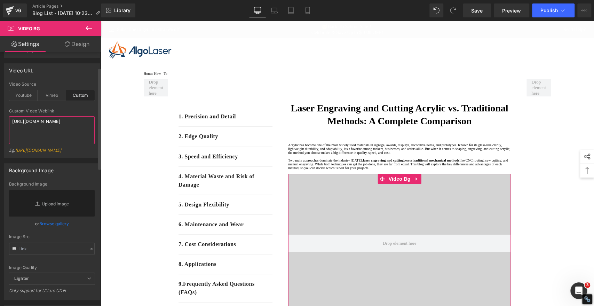
drag, startPoint x: 79, startPoint y: 139, endPoint x: 35, endPoint y: 124, distance: 46.3
click at [1, 137] on div "Video URL custom Video Source Youtube Vimeo Custom Youtube Weblink [URL][DOMAIN…" at bounding box center [52, 108] width 104 height 100
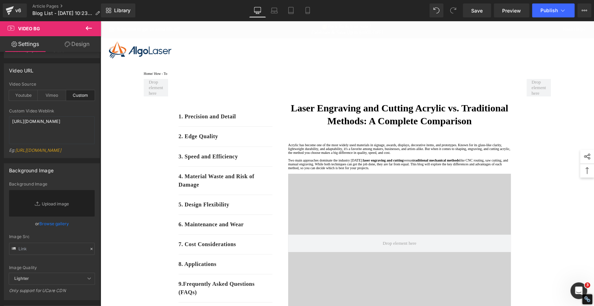
click at [387, 38] on div "Subscribe to get an extra 6% off 🥳 Back To School Sale！ Celebrate & Save Up to …" at bounding box center [347, 29] width 493 height 17
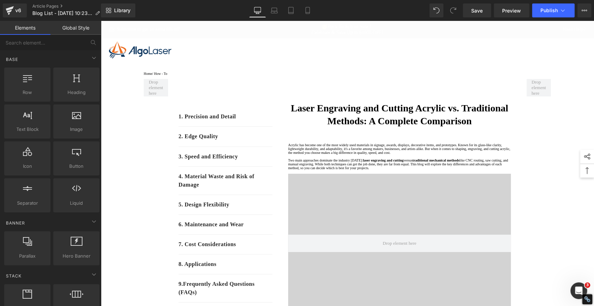
click at [375, 229] on video at bounding box center [399, 236] width 247 height 124
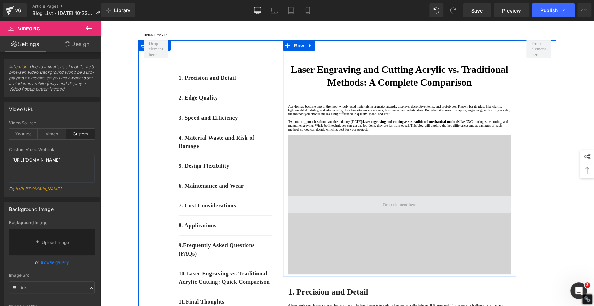
click at [398, 209] on span at bounding box center [399, 204] width 39 height 9
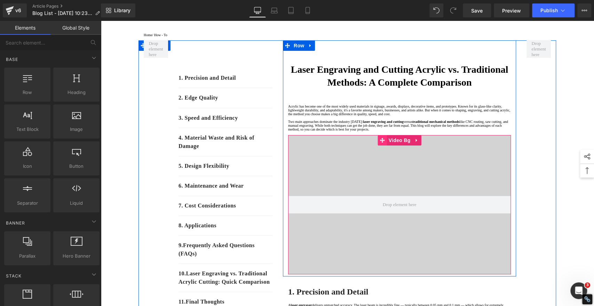
click at [379, 145] on span at bounding box center [382, 140] width 9 height 10
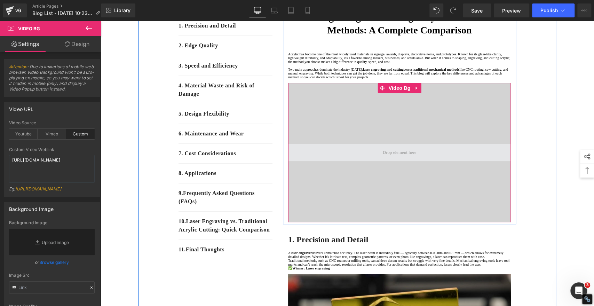
scroll to position [77, 0]
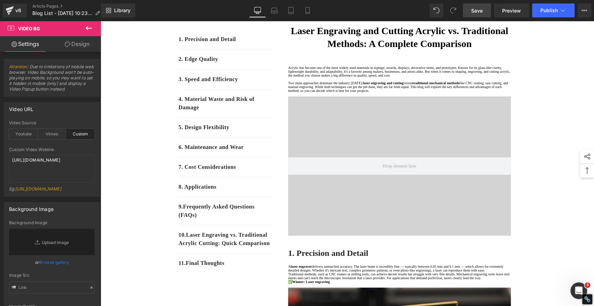
click at [479, 10] on span "Save" at bounding box center [476, 10] width 11 height 7
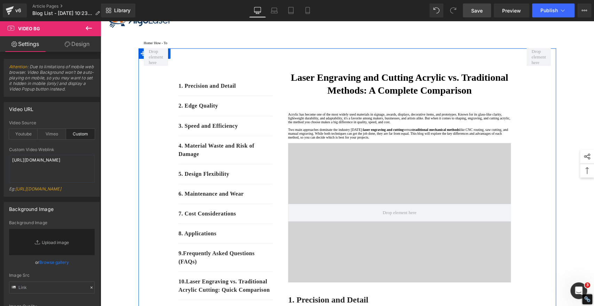
scroll to position [0, 0]
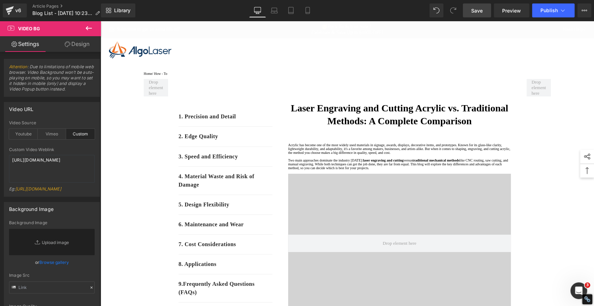
drag, startPoint x: 481, startPoint y: 8, endPoint x: 446, endPoint y: 87, distance: 86.5
click at [481, 7] on span "Save" at bounding box center [476, 10] width 11 height 7
click at [179, 74] on div "Home / How - To Text Block" at bounding box center [347, 74] width 407 height 4
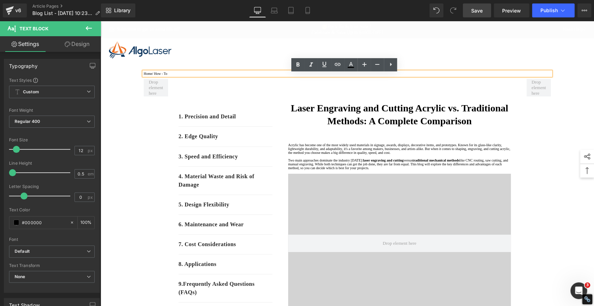
click at [178, 76] on p "Home / How - To" at bounding box center [347, 74] width 407 height 4
click at [174, 76] on p "Home / How - To" at bounding box center [347, 74] width 407 height 4
click at [173, 76] on p "Home / How - To" at bounding box center [347, 74] width 407 height 4
click at [172, 76] on p "Home / How - To" at bounding box center [347, 74] width 407 height 4
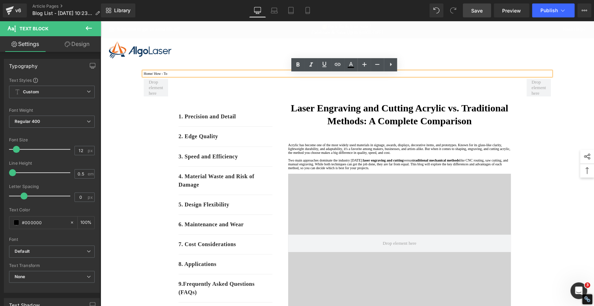
drag, startPoint x: 162, startPoint y: 77, endPoint x: 449, endPoint y: 85, distance: 287.2
click at [155, 76] on p "Home / How - To" at bounding box center [347, 74] width 407 height 4
click at [339, 64] on icon at bounding box center [337, 64] width 8 height 8
click at [217, 96] on input "text" at bounding box center [191, 91] width 107 height 17
paste input "[URL][DOMAIN_NAME]"
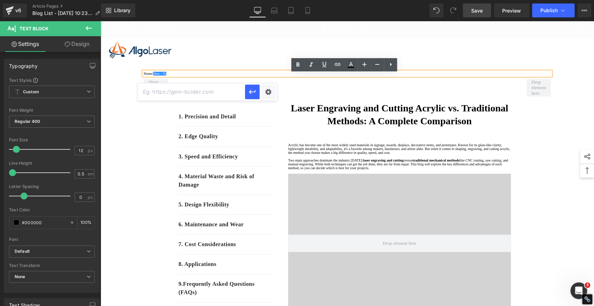
type input "[URL][DOMAIN_NAME]"
click at [251, 94] on icon "button" at bounding box center [252, 92] width 8 height 8
click at [481, 11] on span "Save" at bounding box center [476, 10] width 11 height 7
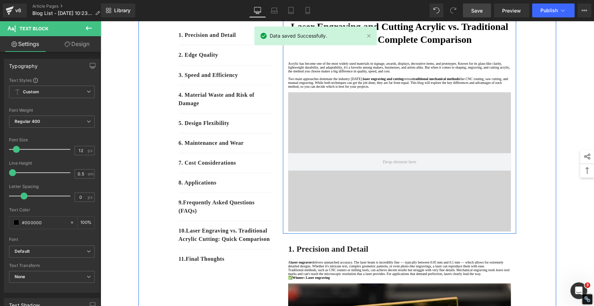
scroll to position [155, 0]
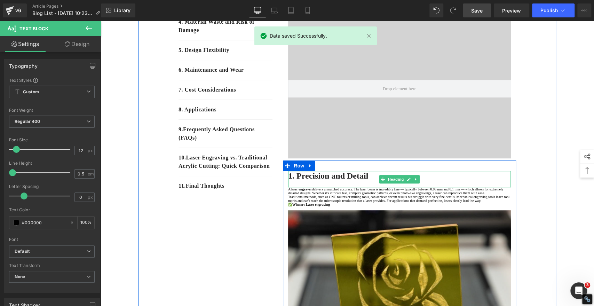
click at [327, 180] on strong "1. Precision and Detail" at bounding box center [328, 175] width 80 height 9
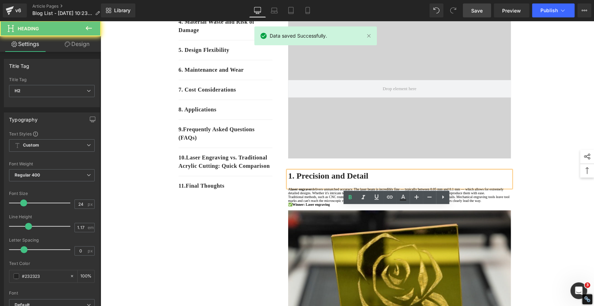
click at [327, 180] on strong "1. Precision and Detail" at bounding box center [328, 175] width 80 height 9
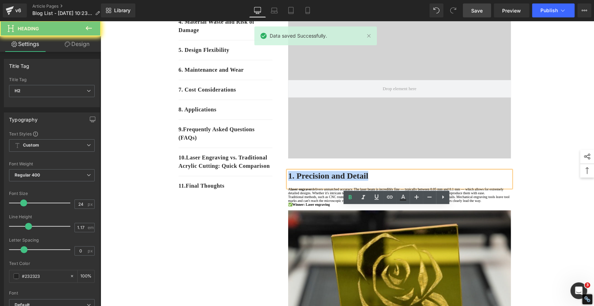
click at [327, 180] on strong "1. Precision and Detail" at bounding box center [328, 175] width 80 height 9
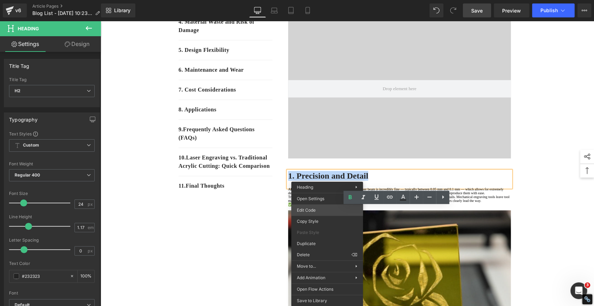
click at [315, 0] on div "Video Bg You are previewing how the will restyle your page. You can not edit El…" at bounding box center [297, 0] width 594 height 0
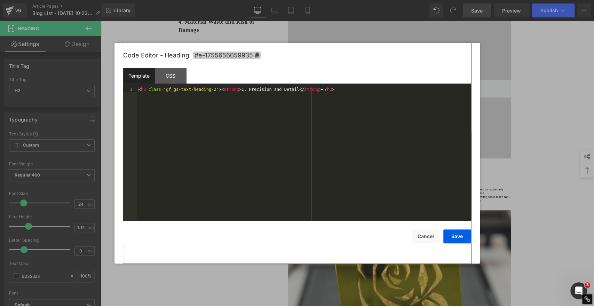
click at [254, 54] on icon at bounding box center [256, 55] width 4 height 5
copy strong "1. Precision and Detail"
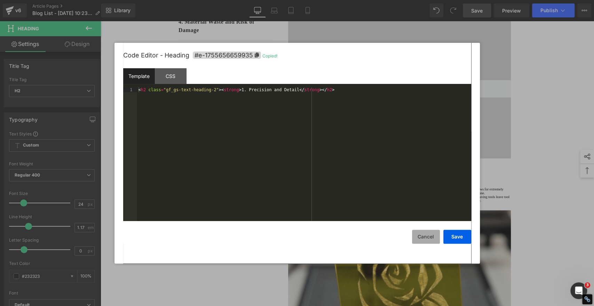
drag, startPoint x: 423, startPoint y: 238, endPoint x: 413, endPoint y: 233, distance: 11.2
click at [423, 238] on button "Cancel" at bounding box center [426, 237] width 28 height 14
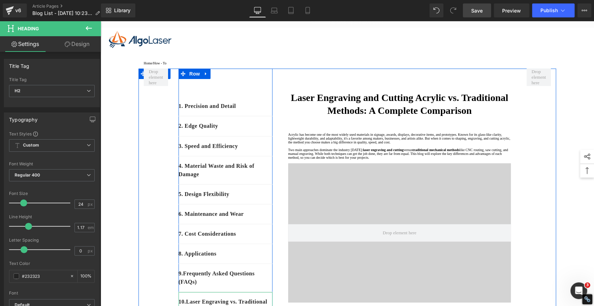
scroll to position [0, 0]
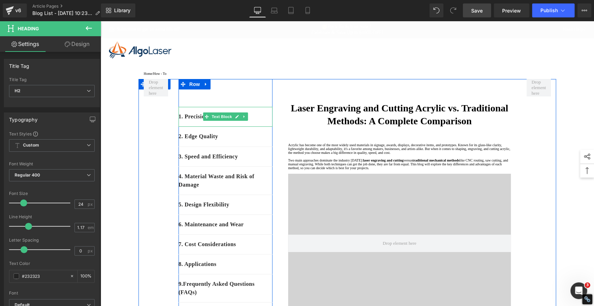
click at [253, 121] on p "1. Precision and Detail" at bounding box center [226, 116] width 94 height 8
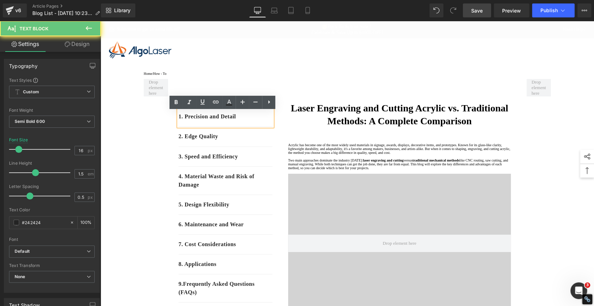
click at [253, 121] on p "1. Precision and Detail" at bounding box center [226, 116] width 94 height 8
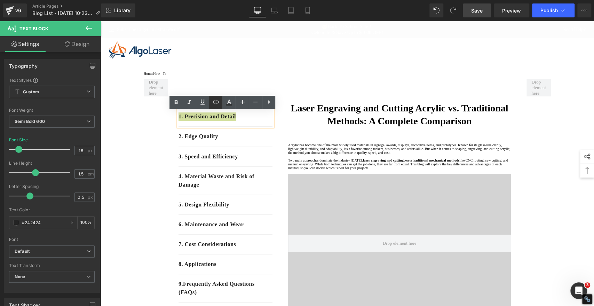
click at [216, 102] on icon at bounding box center [216, 101] width 6 height 3
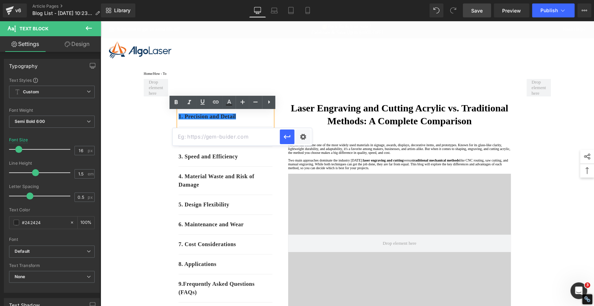
click at [211, 136] on input "text" at bounding box center [226, 136] width 107 height 17
paste input "#e-1755656659935"
type input "#e-1755656659935"
drag, startPoint x: 290, startPoint y: 136, endPoint x: 188, endPoint y: 114, distance: 103.5
click at [290, 136] on icon "button" at bounding box center [287, 137] width 7 height 4
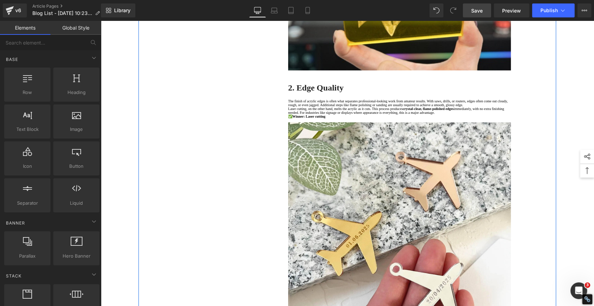
scroll to position [464, 0]
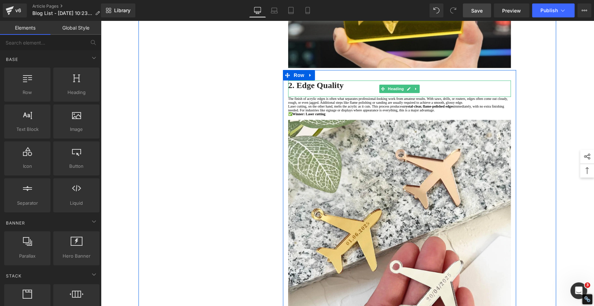
click at [347, 90] on h2 "2. Edge Quality" at bounding box center [399, 85] width 223 height 10
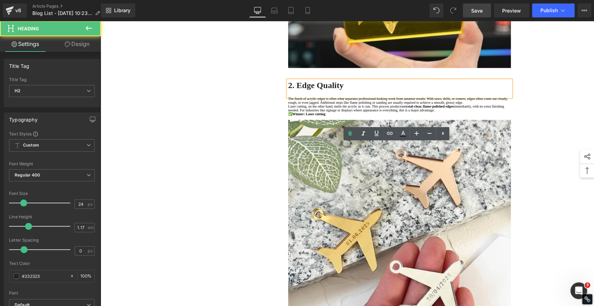
click at [348, 90] on h2 "2. Edge Quality" at bounding box center [399, 85] width 223 height 10
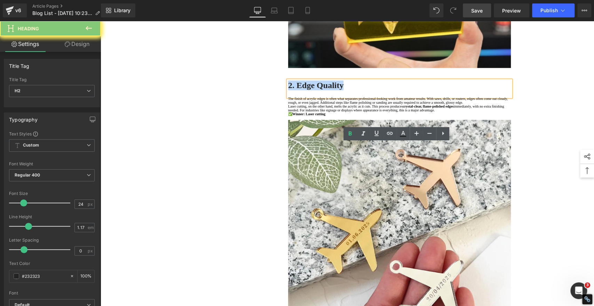
click at [348, 90] on h2 "2. Edge Quality" at bounding box center [399, 85] width 223 height 10
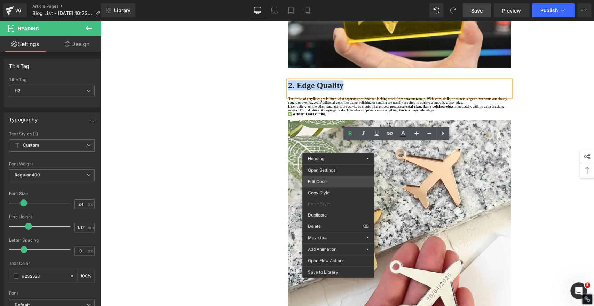
click at [318, 0] on div "Video Bg You are previewing how the will restyle your page. You can not edit El…" at bounding box center [297, 0] width 594 height 0
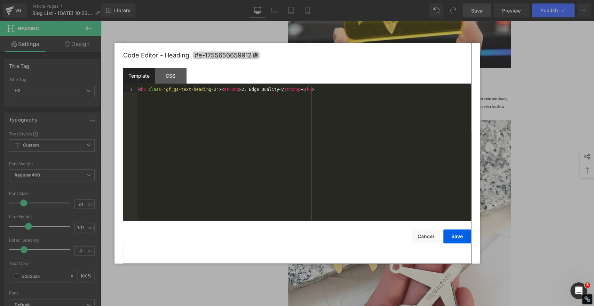
click at [256, 54] on icon at bounding box center [255, 55] width 4 height 5
copy strong "2. Edge Quality"
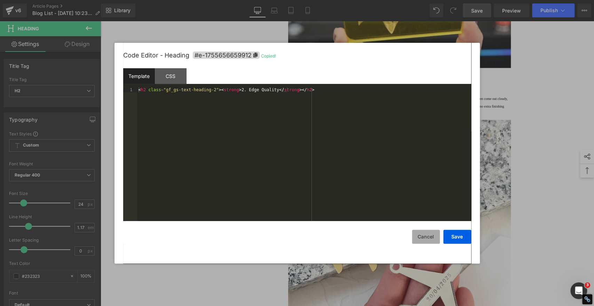
click at [430, 234] on button "Cancel" at bounding box center [426, 237] width 28 height 14
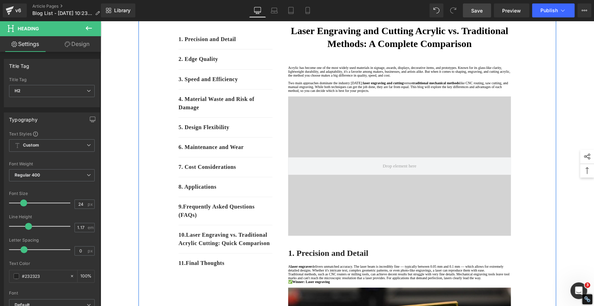
scroll to position [0, 0]
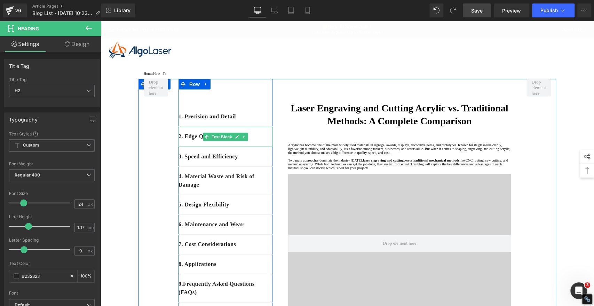
click at [261, 140] on p "2. Edge Quality" at bounding box center [226, 136] width 94 height 8
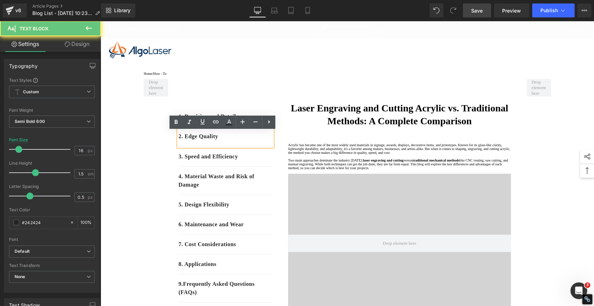
click at [240, 141] on p "2. Edge Quality" at bounding box center [226, 136] width 94 height 8
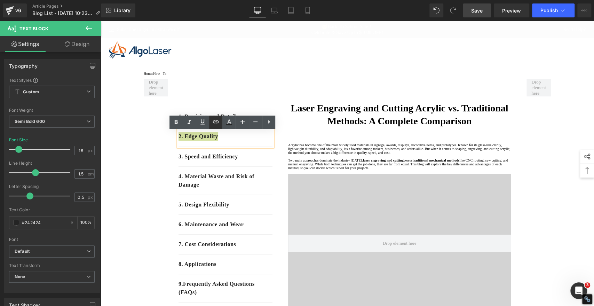
click at [218, 119] on icon at bounding box center [216, 122] width 8 height 8
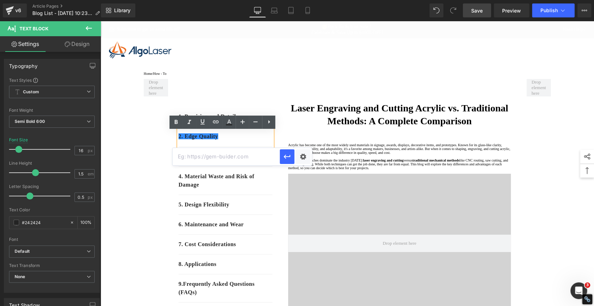
click at [216, 152] on input "text" at bounding box center [226, 156] width 107 height 17
paste input "#e-1755656659912"
type input "#e-1755656659912"
click at [284, 156] on icon "button" at bounding box center [287, 157] width 7 height 4
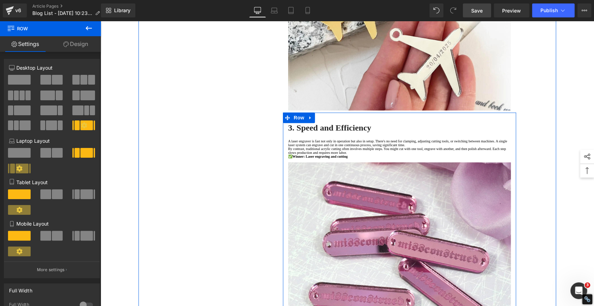
scroll to position [773, 0]
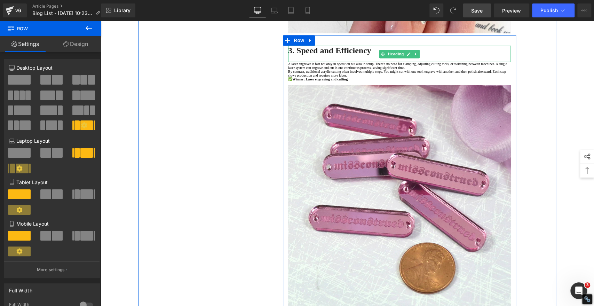
click at [340, 55] on strong "3. Speed and Efficiency" at bounding box center [329, 50] width 83 height 9
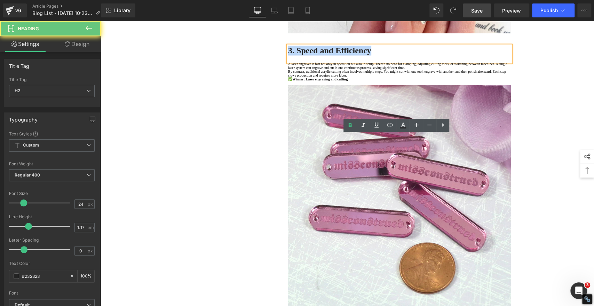
click at [340, 55] on strong "3. Speed and Efficiency" at bounding box center [329, 50] width 83 height 9
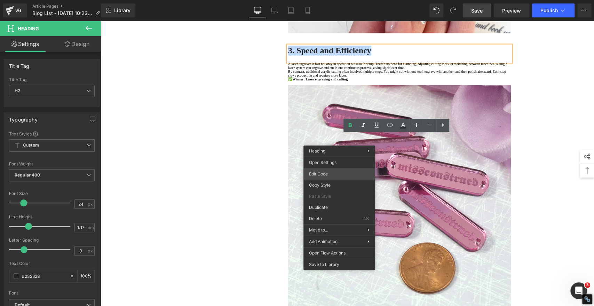
click at [325, 0] on div "Video Bg You are previewing how the will restyle your page. You can not edit El…" at bounding box center [297, 0] width 594 height 0
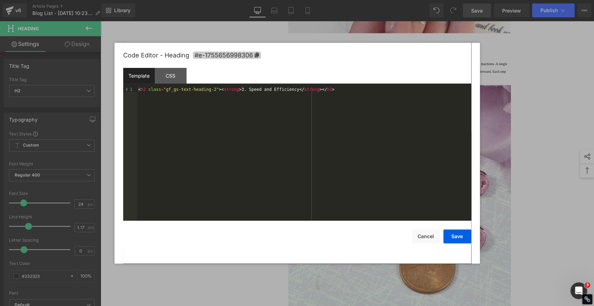
click at [256, 55] on icon at bounding box center [256, 55] width 5 height 5
copy strong "3. Speed and Efficiency"
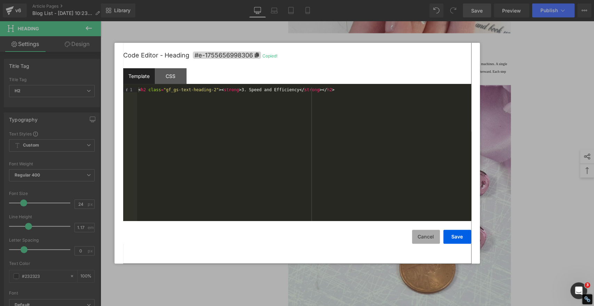
drag, startPoint x: 429, startPoint y: 235, endPoint x: 254, endPoint y: 179, distance: 183.9
click at [430, 235] on button "Cancel" at bounding box center [426, 237] width 28 height 14
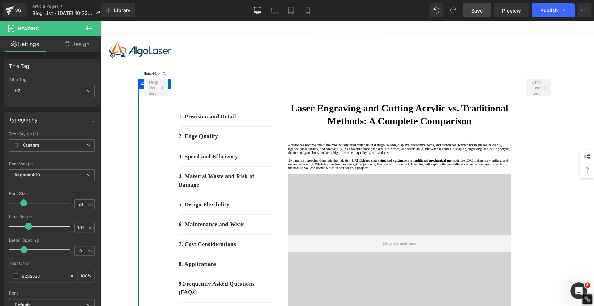
scroll to position [39, 0]
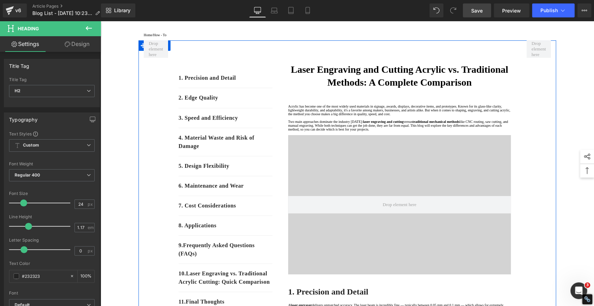
click at [252, 122] on p "3. Speed and Efficiency" at bounding box center [226, 118] width 94 height 8
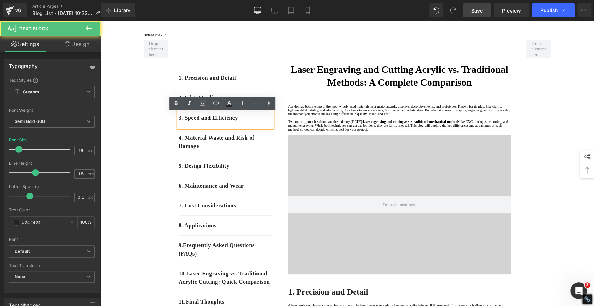
click at [252, 122] on p "3. Speed and Efficiency" at bounding box center [226, 118] width 94 height 8
drag, startPoint x: 252, startPoint y: 124, endPoint x: 249, endPoint y: 121, distance: 3.7
click at [252, 122] on p "3. Speed and Efficiency" at bounding box center [226, 118] width 94 height 8
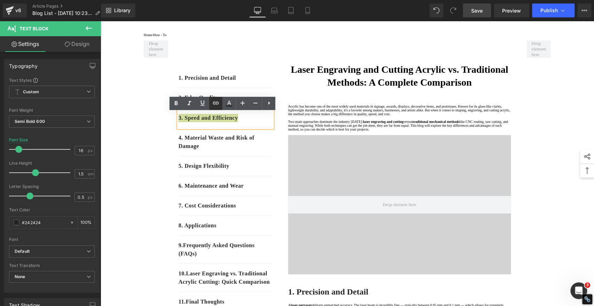
click at [215, 103] on icon at bounding box center [216, 103] width 6 height 3
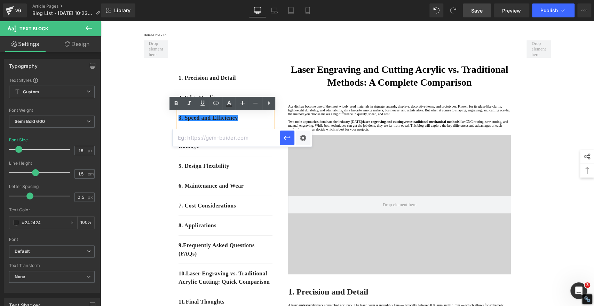
click at [213, 136] on input "text" at bounding box center [226, 137] width 107 height 17
paste input "#e-1755656998306"
type input "#e-1755656998306"
drag, startPoint x: 285, startPoint y: 135, endPoint x: 184, endPoint y: 114, distance: 103.7
click at [285, 135] on icon "button" at bounding box center [287, 138] width 8 height 8
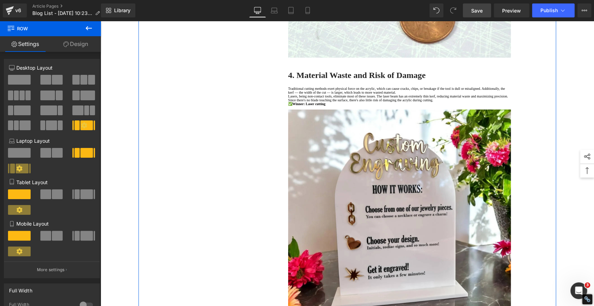
scroll to position [1083, 0]
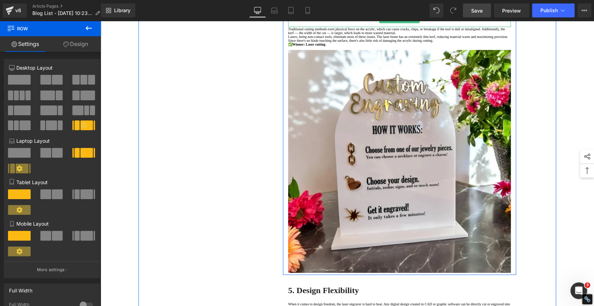
click at [441, 21] on h2 "4. Material Waste and Risk of Damage" at bounding box center [399, 16] width 223 height 10
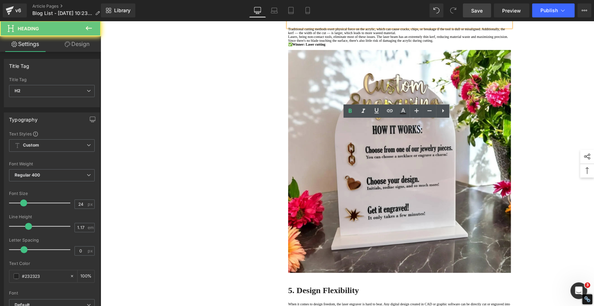
click at [441, 21] on h2 "4. Material Waste and Risk of Damage" at bounding box center [399, 16] width 223 height 10
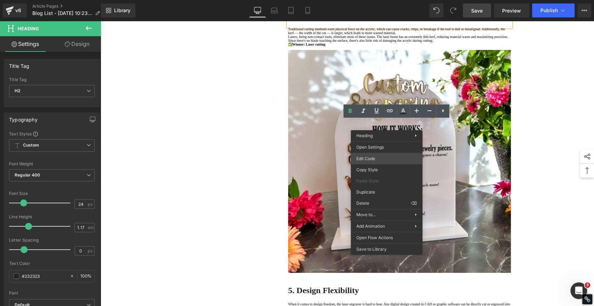
click at [368, 0] on div "Video Bg You are previewing how the will restyle your page. You can not edit El…" at bounding box center [297, 0] width 594 height 0
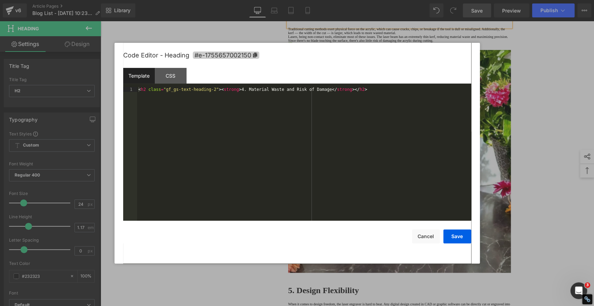
click at [255, 54] on icon at bounding box center [255, 55] width 4 height 5
copy strong "4. Material Waste and Risk of Damage"
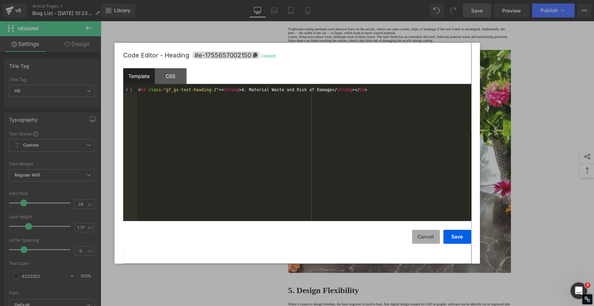
drag, startPoint x: 244, startPoint y: 180, endPoint x: 415, endPoint y: 231, distance: 178.8
click at [421, 236] on button "Cancel" at bounding box center [426, 237] width 28 height 14
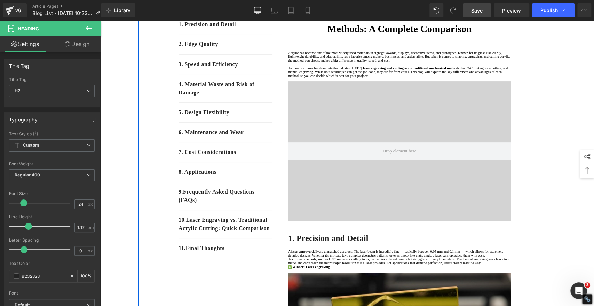
scroll to position [39, 0]
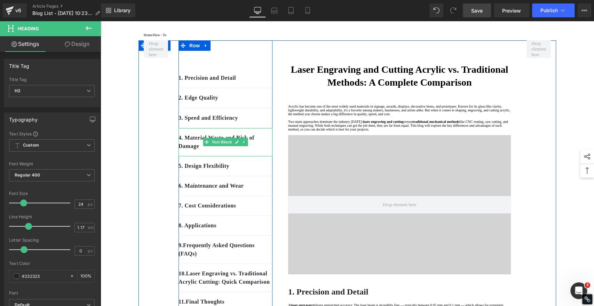
click at [221, 150] on p "4. Material Waste and Risk of Damage" at bounding box center [226, 142] width 94 height 17
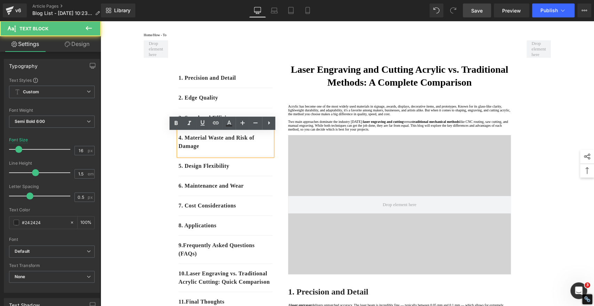
click at [207, 150] on p "4. Material Waste and Risk of Damage" at bounding box center [226, 142] width 94 height 17
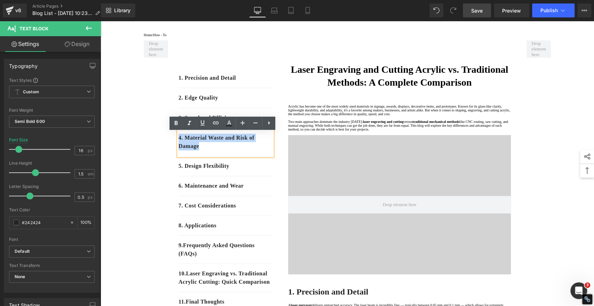
click at [207, 150] on p "4. Material Waste and Risk of Damage" at bounding box center [226, 142] width 94 height 17
click at [215, 125] on icon at bounding box center [216, 123] width 8 height 8
click at [220, 166] on input "text" at bounding box center [183, 165] width 107 height 17
paste input "#e-1755657002150"
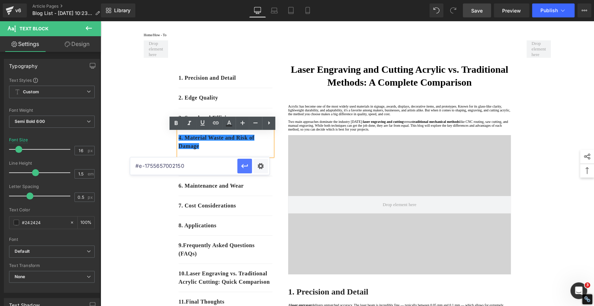
type input "#e-1755657002150"
click at [245, 164] on icon "button" at bounding box center [244, 166] width 8 height 8
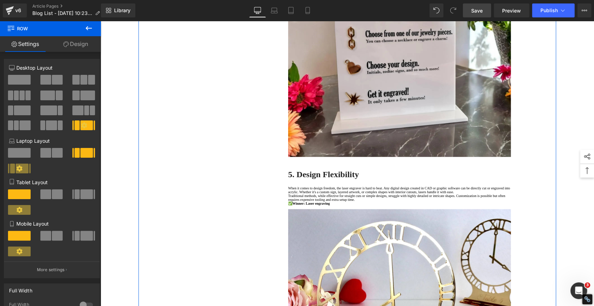
scroll to position [1353, 0]
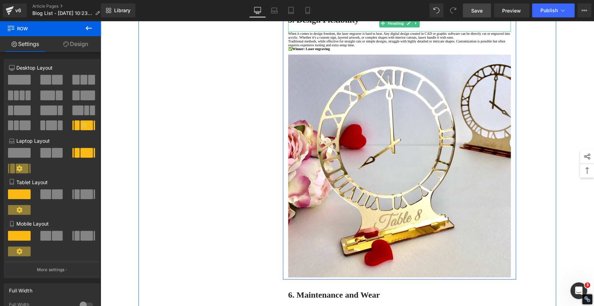
click at [351, 24] on strong "5. Design Flexibility" at bounding box center [323, 19] width 71 height 9
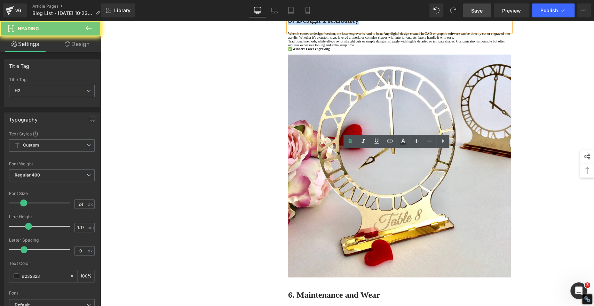
click at [351, 24] on strong "5. Design Flexibility" at bounding box center [323, 19] width 71 height 9
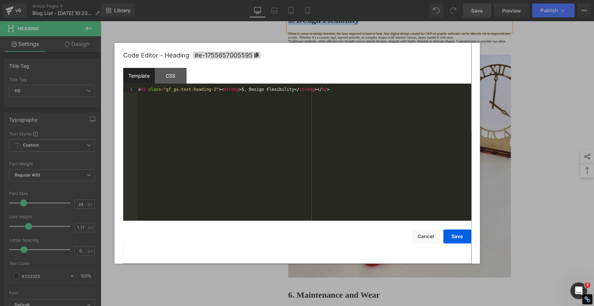
click at [335, 0] on div "Video Bg You are previewing how the will restyle your page. You can not edit El…" at bounding box center [297, 0] width 594 height 0
click at [258, 53] on icon at bounding box center [256, 55] width 4 height 5
copy strong "5. Design Flexibility"
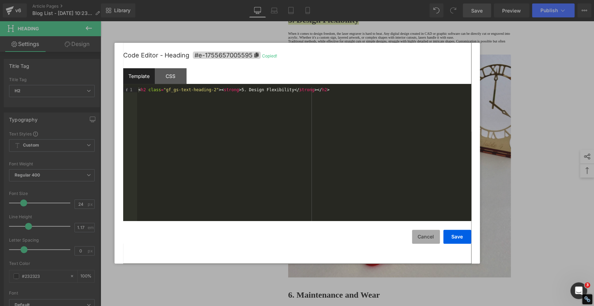
click at [427, 237] on button "Cancel" at bounding box center [426, 237] width 28 height 14
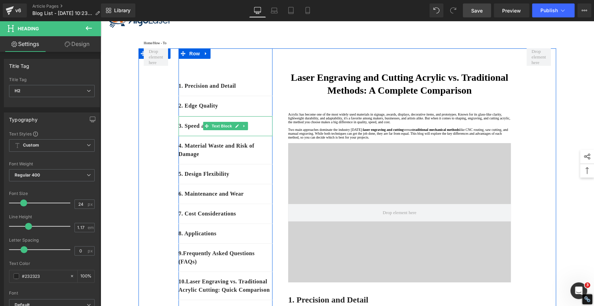
scroll to position [77, 0]
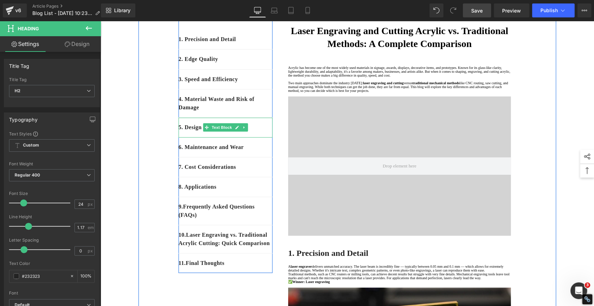
click at [250, 132] on p "5. Design Flexibility" at bounding box center [226, 127] width 94 height 8
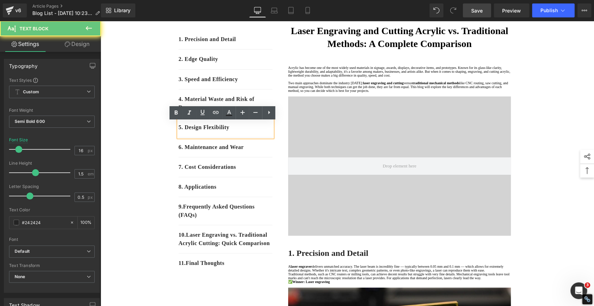
click at [249, 132] on p "5. Design Flexibility" at bounding box center [226, 127] width 94 height 8
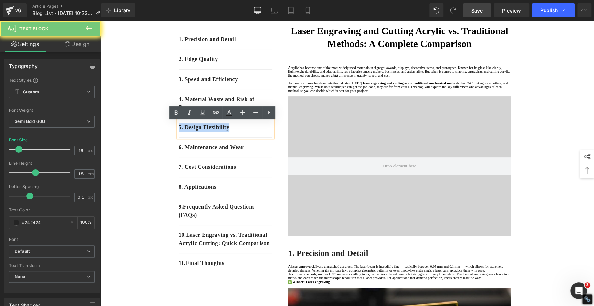
click at [249, 132] on p "5. Design Flexibility" at bounding box center [226, 127] width 94 height 8
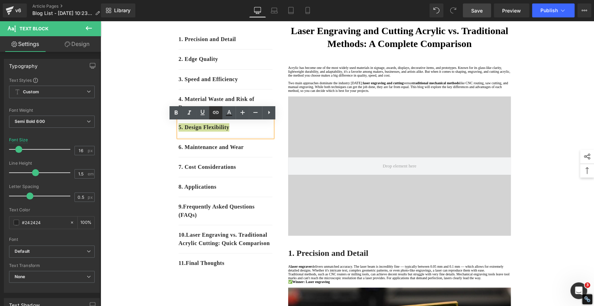
click at [218, 112] on icon at bounding box center [216, 112] width 6 height 3
click at [217, 146] on input "text" at bounding box center [226, 147] width 107 height 17
paste input "#e-1755657005595"
type input "#e-1755657005595"
click at [290, 147] on icon "button" at bounding box center [287, 147] width 7 height 4
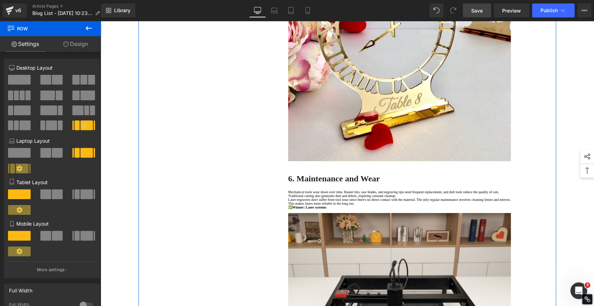
scroll to position [1662, 0]
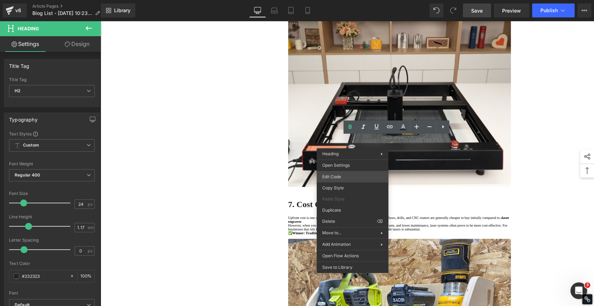
click at [330, 0] on div "Video Bg You are previewing how the will restyle your page. You can not edit El…" at bounding box center [297, 0] width 594 height 0
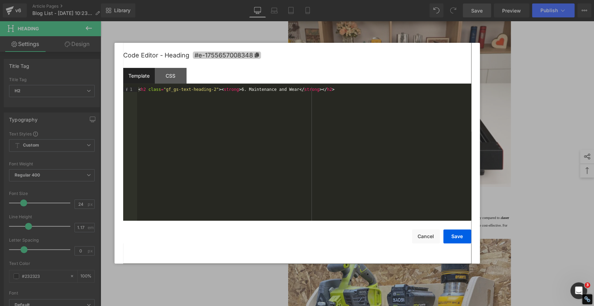
click at [256, 53] on icon at bounding box center [256, 55] width 4 height 5
copy strong "6. Maintenance and Wear"
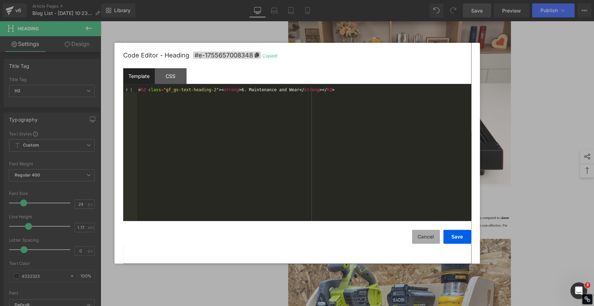
click at [415, 234] on button "Cancel" at bounding box center [426, 237] width 28 height 14
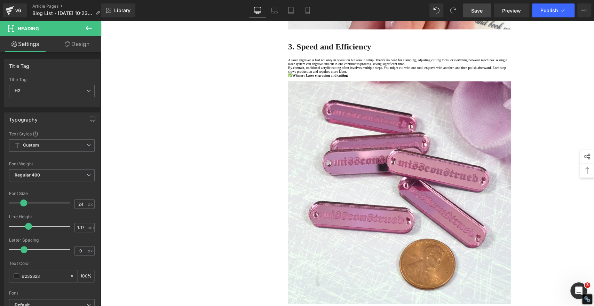
scroll to position [0, 0]
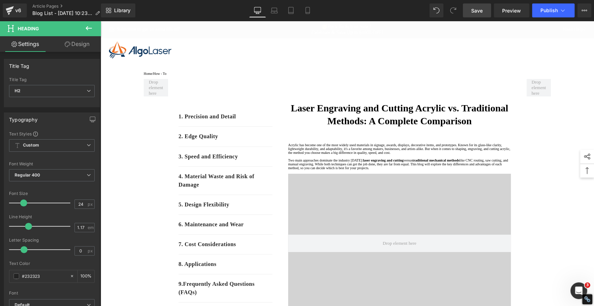
drag, startPoint x: 592, startPoint y: 153, endPoint x: 677, endPoint y: 34, distance: 147.0
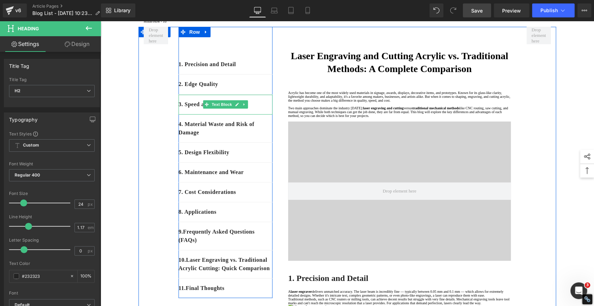
scroll to position [116, 0]
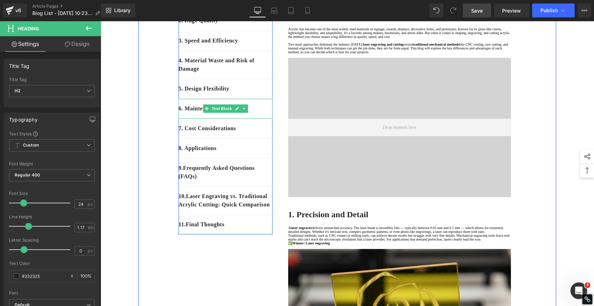
click at [252, 113] on p "6. Maintenance and Wear" at bounding box center [226, 108] width 94 height 8
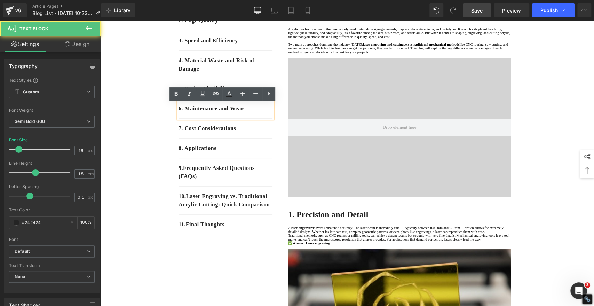
click at [252, 113] on p "6. Maintenance and Wear" at bounding box center [226, 108] width 94 height 8
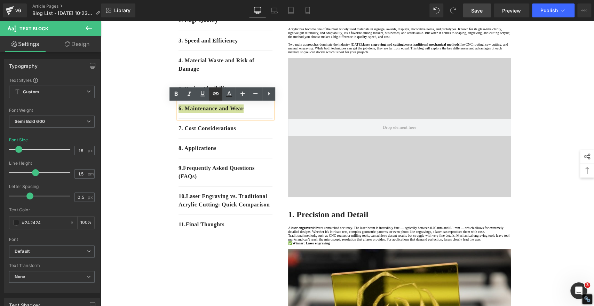
click at [216, 93] on icon at bounding box center [216, 93] width 8 height 8
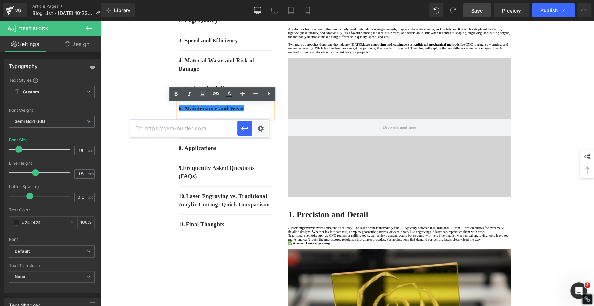
click at [218, 128] on input "text" at bounding box center [183, 128] width 107 height 17
paste input "#e-1755657008348"
type input "#e-1755657008348"
drag, startPoint x: 144, startPoint y: 106, endPoint x: 245, endPoint y: 127, distance: 102.8
click at [245, 127] on icon "button" at bounding box center [244, 128] width 8 height 8
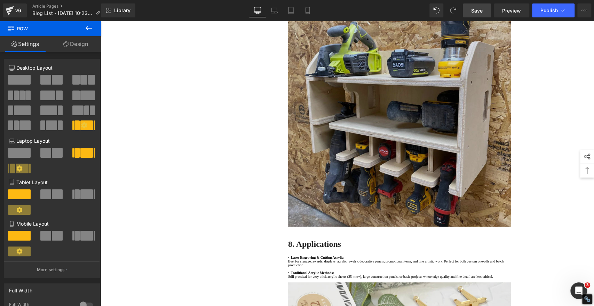
scroll to position [1941, 0]
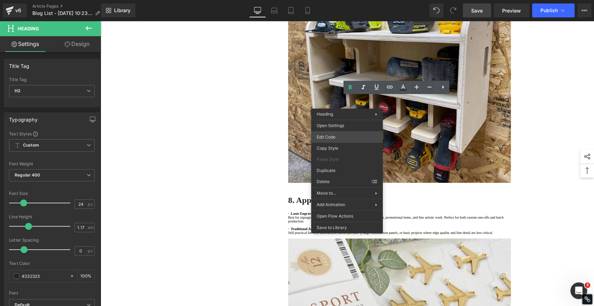
click at [330, 0] on div "Video Bg You are previewing how the will restyle your page. You can not edit El…" at bounding box center [297, 0] width 594 height 0
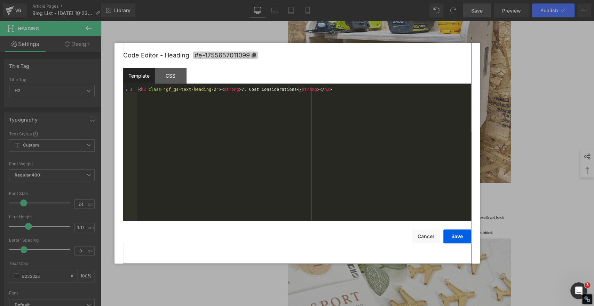
click at [254, 54] on icon at bounding box center [253, 55] width 4 height 5
copy strong "7. Cost Considerations"
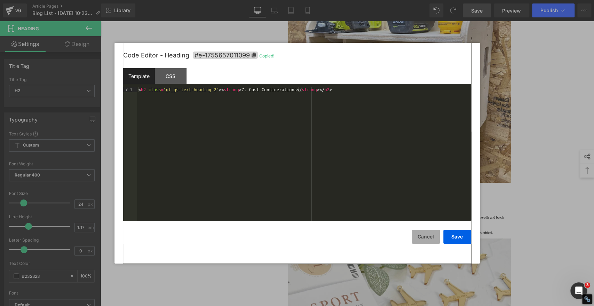
drag, startPoint x: 427, startPoint y: 240, endPoint x: 423, endPoint y: 237, distance: 4.7
click at [426, 240] on button "Cancel" at bounding box center [426, 237] width 28 height 14
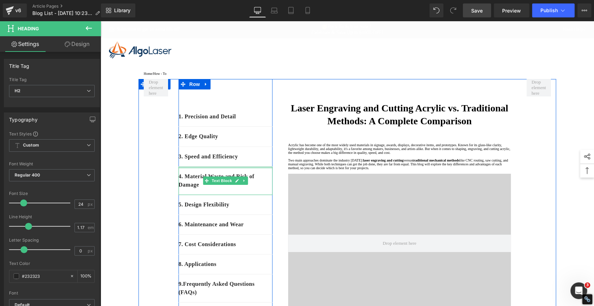
scroll to position [116, 0]
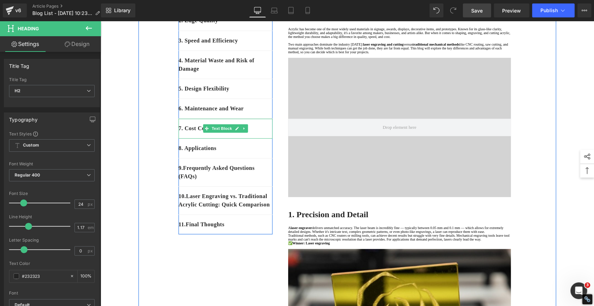
click at [254, 139] on div "7. Cost Considerations" at bounding box center [226, 129] width 94 height 20
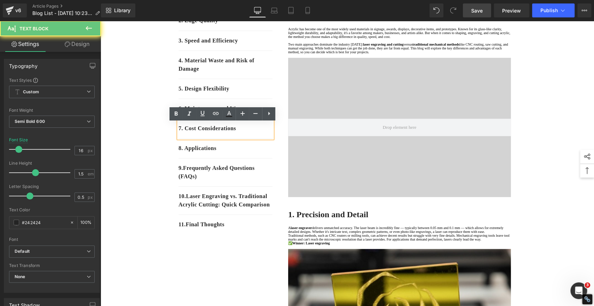
click at [254, 139] on div "7. Cost Considerations" at bounding box center [226, 129] width 94 height 20
click at [255, 133] on p "7. Cost Considerations" at bounding box center [226, 128] width 94 height 8
click at [246, 129] on p "7. Cost Considerations" at bounding box center [226, 128] width 94 height 8
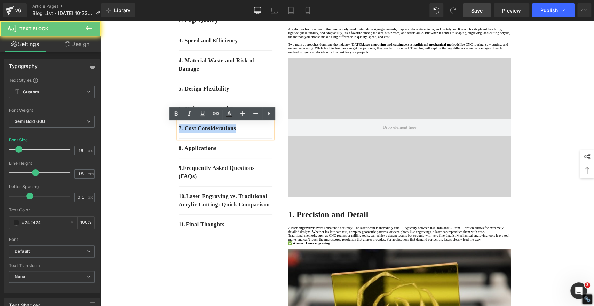
click at [246, 129] on p "7. Cost Considerations" at bounding box center [226, 128] width 94 height 8
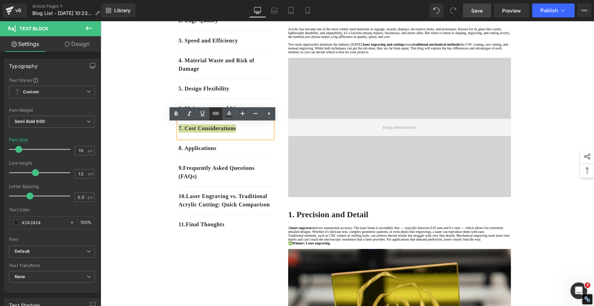
click at [213, 113] on icon at bounding box center [216, 113] width 6 height 3
click at [213, 146] on input "text" at bounding box center [226, 148] width 107 height 17
paste input "#e-1755657011099"
type input "#e-1755657011099"
click at [287, 149] on icon "button" at bounding box center [287, 148] width 8 height 8
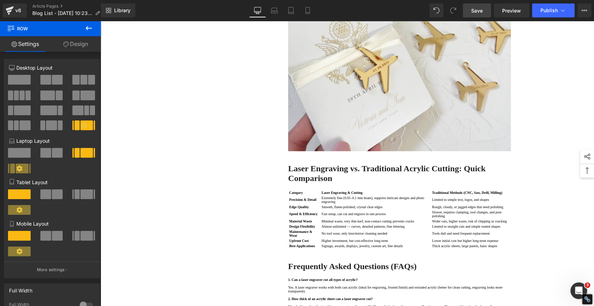
scroll to position [2282, 0]
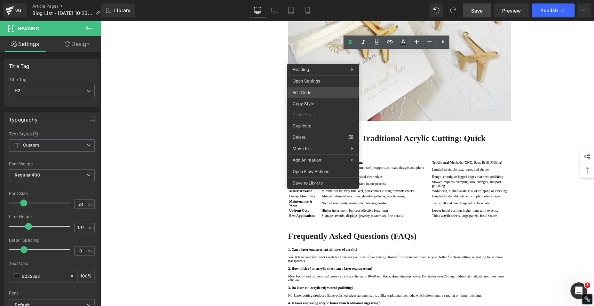
click at [304, 0] on div "Video Bg You are previewing how the will restyle your page. You can not edit El…" at bounding box center [297, 0] width 594 height 0
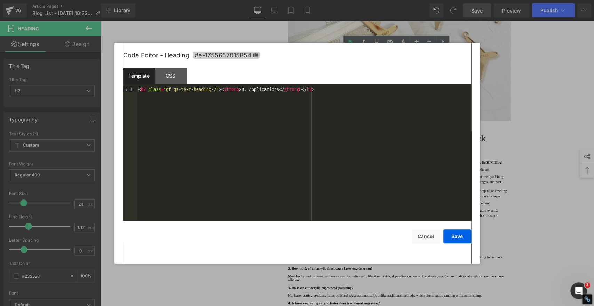
click at [255, 53] on icon at bounding box center [255, 55] width 4 height 5
copy strong "8. Applications"
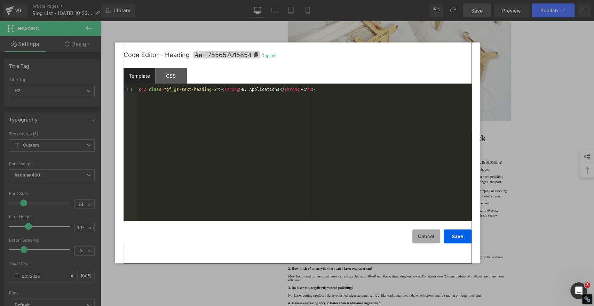
click at [426, 234] on button "Cancel" at bounding box center [426, 236] width 28 height 14
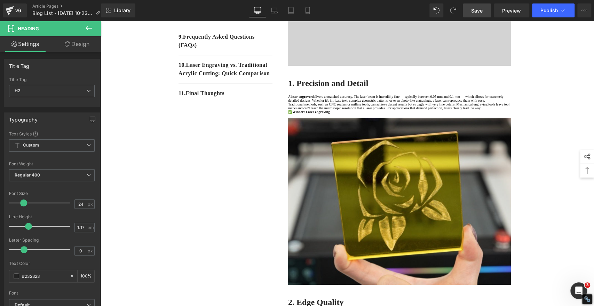
scroll to position [204, 0]
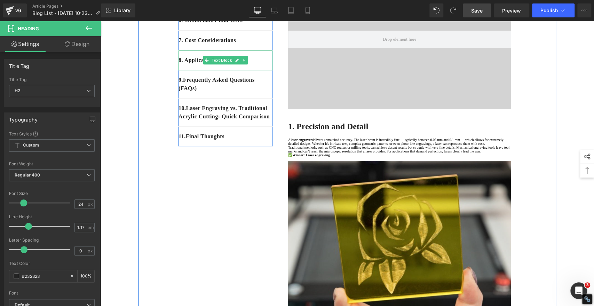
click at [263, 64] on p "8. Applications" at bounding box center [226, 60] width 94 height 8
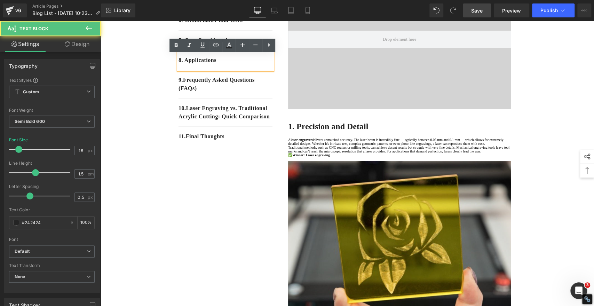
click at [254, 64] on p "8. Applications" at bounding box center [226, 60] width 94 height 8
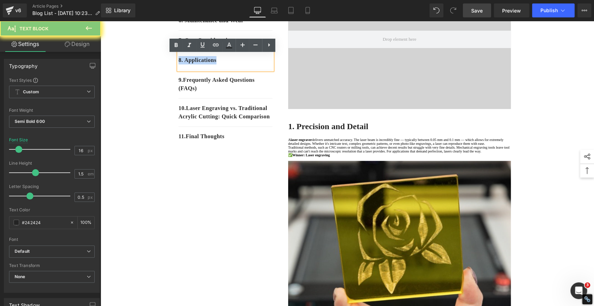
click at [254, 64] on p "8. Applications" at bounding box center [226, 60] width 94 height 8
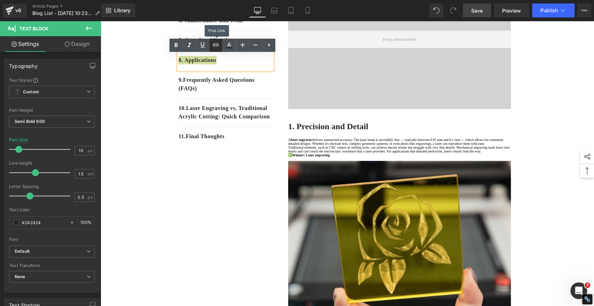
click at [218, 44] on icon at bounding box center [216, 45] width 8 height 8
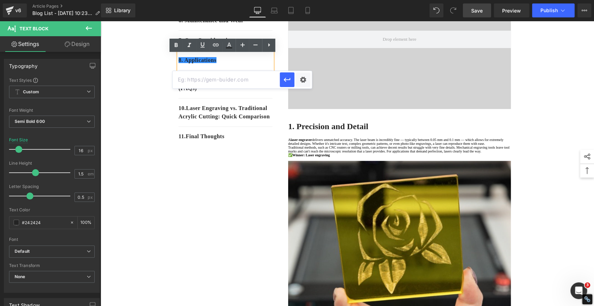
click at [224, 77] on input "text" at bounding box center [226, 79] width 107 height 17
paste input "#e-1755657015854"
type input "#e-1755657015854"
click at [285, 78] on icon "button" at bounding box center [287, 80] width 7 height 4
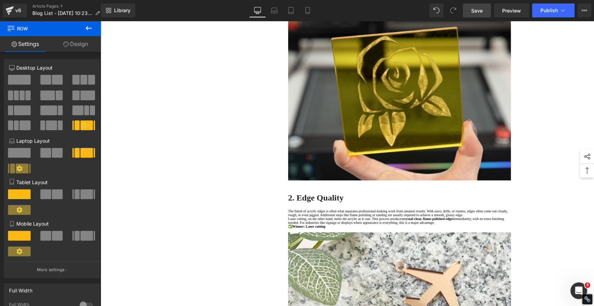
scroll to position [166, 0]
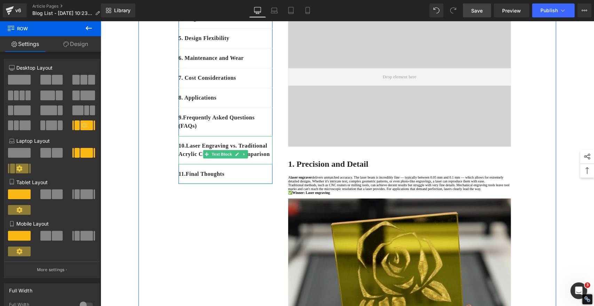
click at [241, 164] on div "10 . Laser Engraving vs. Traditional Acrylic Cutting: Quick Comparison" at bounding box center [226, 150] width 94 height 28
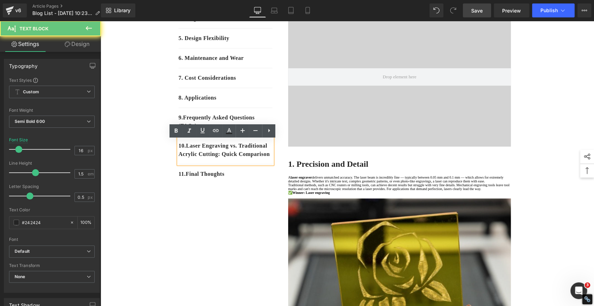
click at [241, 164] on div "10 . Laser Engraving vs. Traditional Acrylic Cutting: Quick Comparison" at bounding box center [226, 150] width 94 height 28
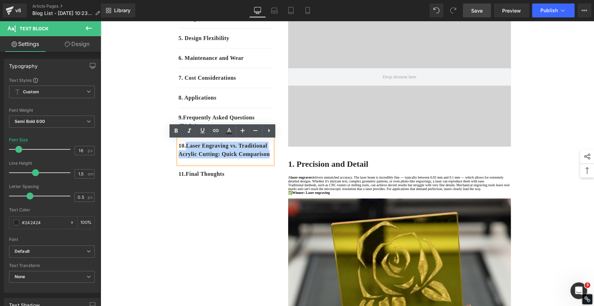
drag, startPoint x: 234, startPoint y: 167, endPoint x: 186, endPoint y: 152, distance: 49.8
click at [186, 152] on p "10 . Laser Engraving vs. Traditional Acrylic Cutting: Quick Comparison" at bounding box center [226, 150] width 94 height 17
copy p "Laser Engraving vs. Traditional Acrylic Cutting: Quick Comparison"
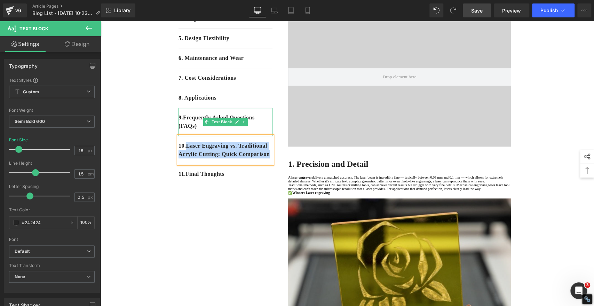
click at [203, 130] on p "9 . Frequently Asked Questions (FAQs)" at bounding box center [226, 121] width 94 height 17
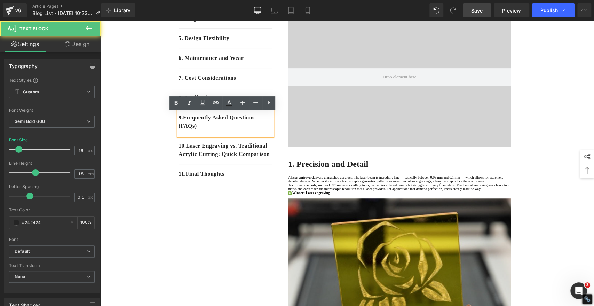
click at [199, 130] on p "9 . Frequently Asked Questions (FAQs)" at bounding box center [226, 121] width 94 height 17
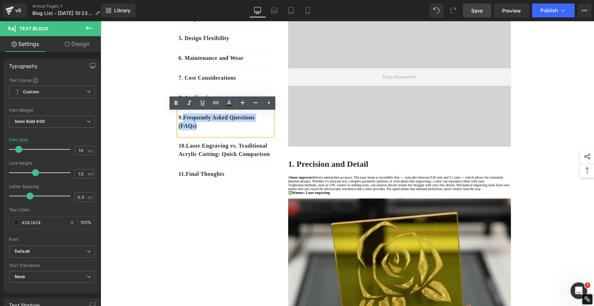
drag, startPoint x: 200, startPoint y: 131, endPoint x: 183, endPoint y: 122, distance: 19.9
click at [183, 122] on p "9 . Frequently Asked Questions (FAQs)" at bounding box center [226, 121] width 94 height 17
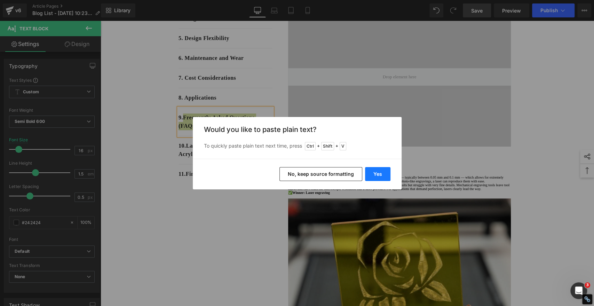
click at [384, 173] on button "Yes" at bounding box center [377, 174] width 25 height 14
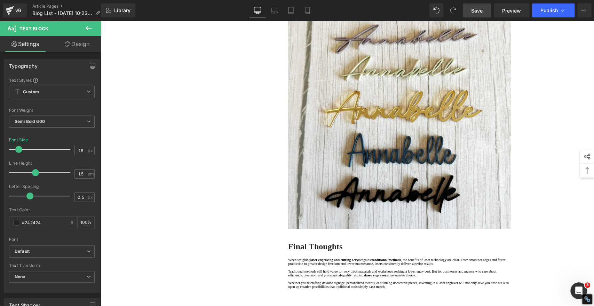
scroll to position [2633, 0]
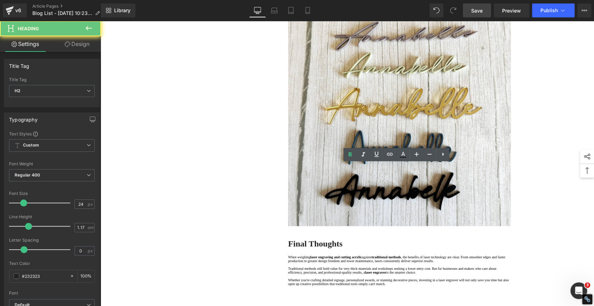
copy strong "Frequently Asked Questions (FAQs)"
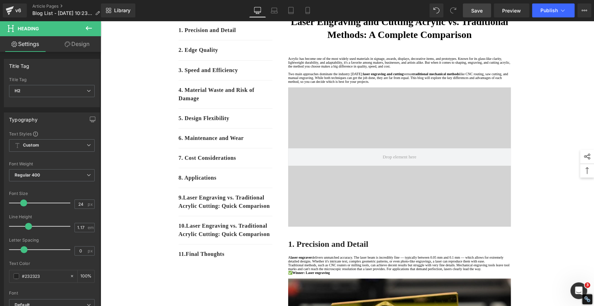
scroll to position [177, 0]
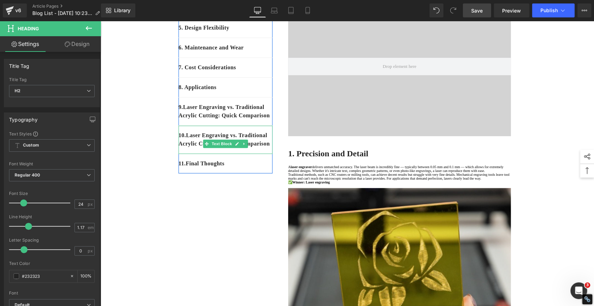
click at [237, 154] on div "10 . Laser Engraving vs. Traditional Acrylic Cutting: Quick Comparison" at bounding box center [226, 140] width 94 height 28
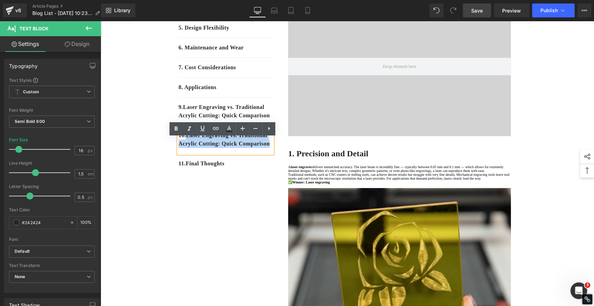
drag, startPoint x: 235, startPoint y: 165, endPoint x: 186, endPoint y: 147, distance: 51.6
click at [186, 147] on p "10 . Laser Engraving vs. Traditional Acrylic Cutting: Quick Comparison" at bounding box center [226, 139] width 94 height 17
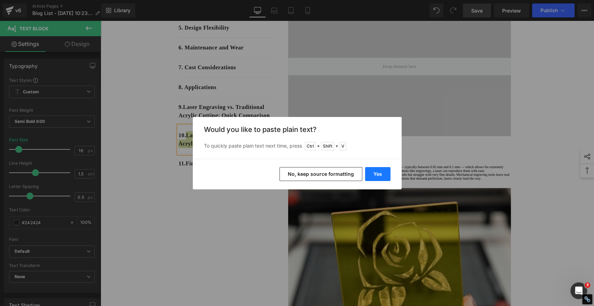
click at [382, 174] on button "Yes" at bounding box center [377, 174] width 25 height 14
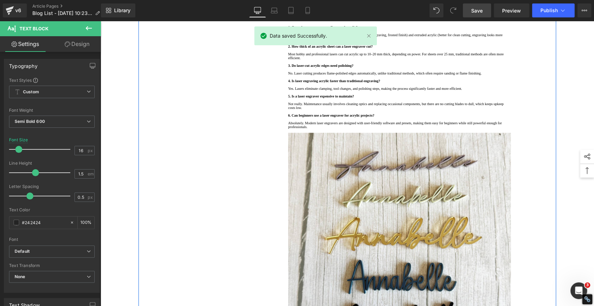
scroll to position [2523, 0]
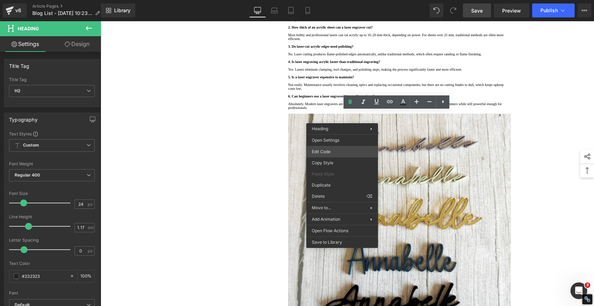
click at [323, 0] on div "Video Bg You are previewing how the will restyle your page. You can not edit El…" at bounding box center [297, 0] width 594 height 0
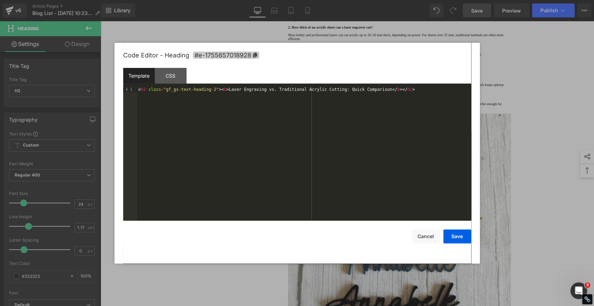
click at [256, 50] on div "Code Editor - Heading #e-1755657018928" at bounding box center [297, 55] width 348 height 25
click at [255, 57] on icon at bounding box center [255, 55] width 4 height 5
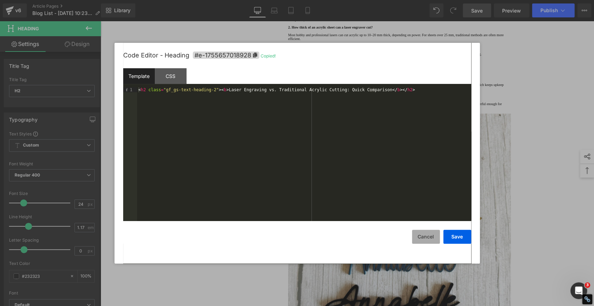
drag, startPoint x: 425, startPoint y: 236, endPoint x: 242, endPoint y: 187, distance: 189.6
click at [426, 236] on button "Cancel" at bounding box center [426, 237] width 28 height 14
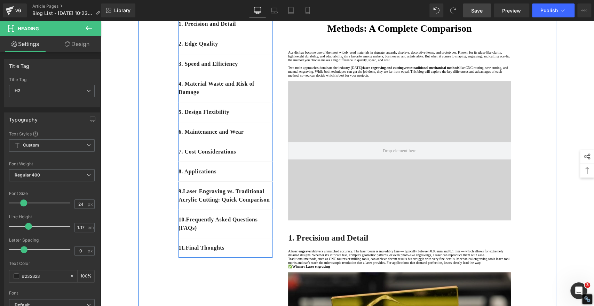
scroll to position [101, 0]
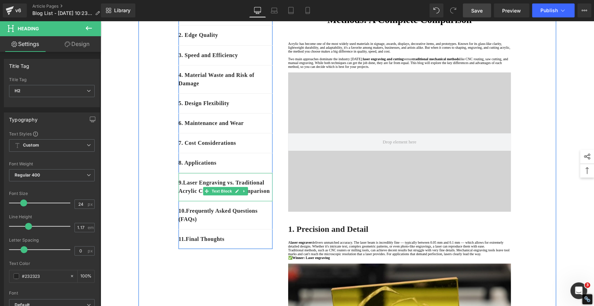
click at [240, 195] on p "9 . Laser Engraving vs. Traditional Acrylic Cutting: Quick Comparison" at bounding box center [226, 187] width 94 height 17
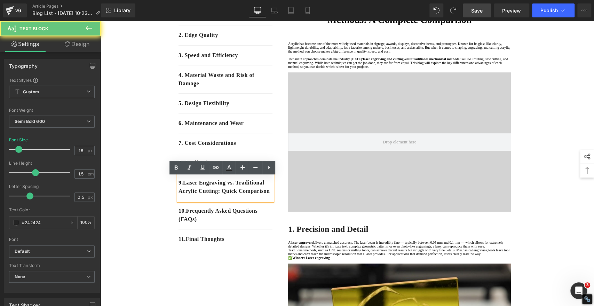
click at [240, 195] on p "9 . Laser Engraving vs. Traditional Acrylic Cutting: Quick Comparison" at bounding box center [226, 187] width 94 height 17
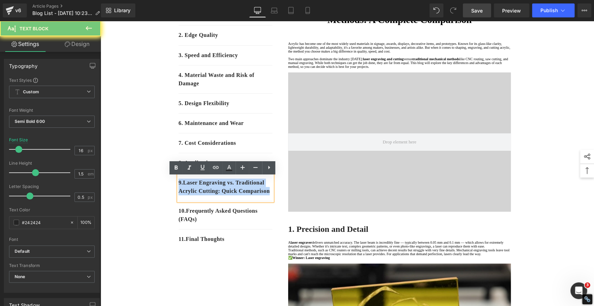
click at [240, 195] on p "9 . Laser Engraving vs. Traditional Acrylic Cutting: Quick Comparison" at bounding box center [226, 187] width 94 height 17
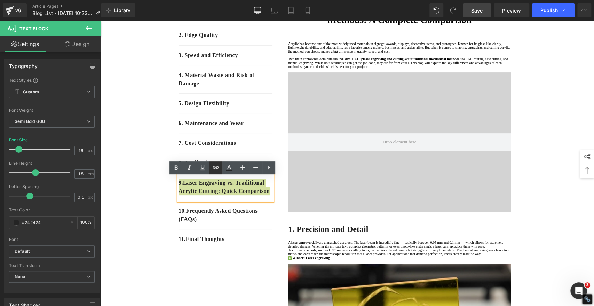
click at [218, 167] on icon at bounding box center [216, 167] width 8 height 8
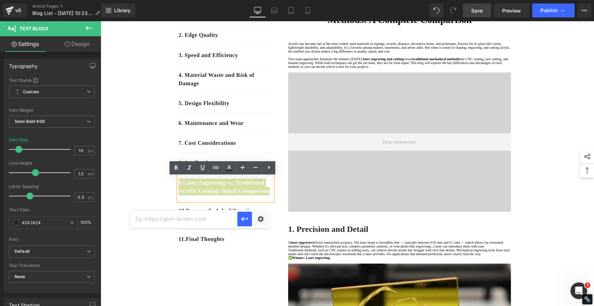
click at [224, 219] on input "text" at bounding box center [183, 218] width 107 height 17
paste input "#e-1755657018928"
type input "#e-1755657018928"
click at [244, 221] on icon "button" at bounding box center [244, 219] width 8 height 8
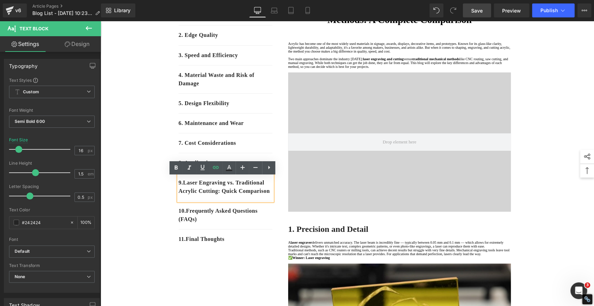
drag, startPoint x: 126, startPoint y: 143, endPoint x: 132, endPoint y: 143, distance: 5.3
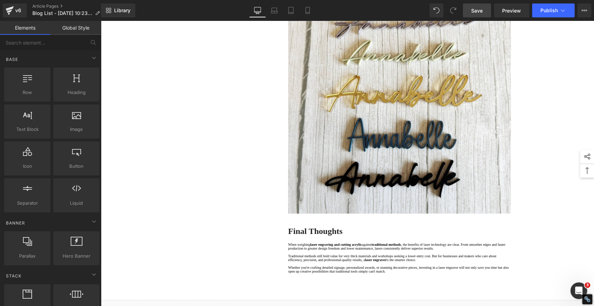
scroll to position [2633, 0]
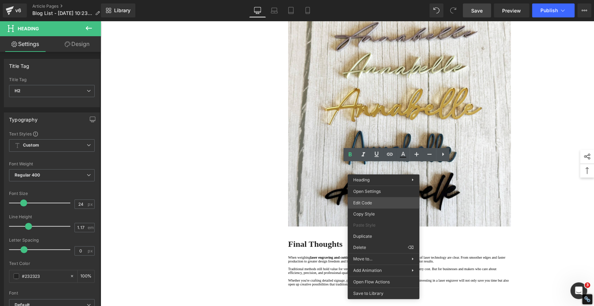
click at [366, 0] on div "Video Bg You are previewing how the will restyle your page. You can not edit El…" at bounding box center [297, 0] width 594 height 0
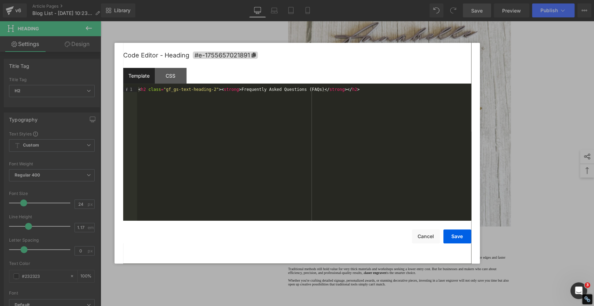
drag, startPoint x: 253, startPoint y: 55, endPoint x: 262, endPoint y: 68, distance: 15.3
click at [253, 55] on icon at bounding box center [253, 55] width 4 height 5
click at [426, 235] on button "Cancel" at bounding box center [426, 236] width 28 height 14
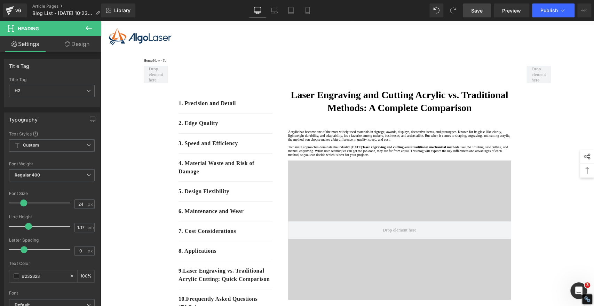
scroll to position [181, 0]
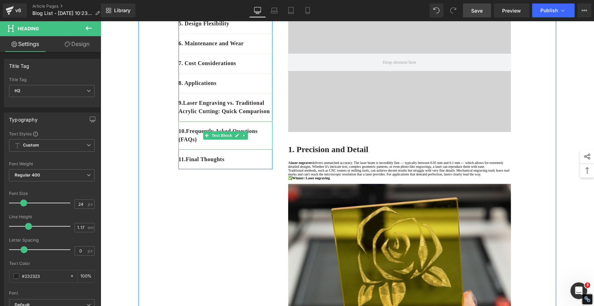
click at [224, 150] on div "10 . Frequently Asked Questions (FAQs)" at bounding box center [226, 135] width 94 height 28
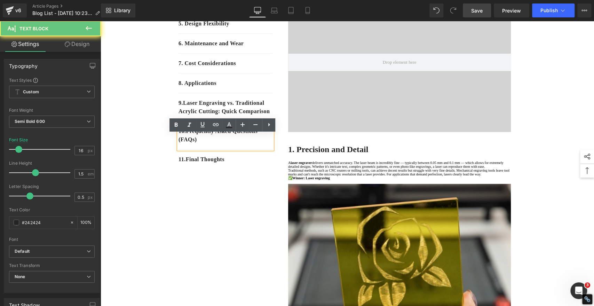
click at [224, 150] on div "10 . Frequently Asked Questions (FAQs)" at bounding box center [226, 135] width 94 height 28
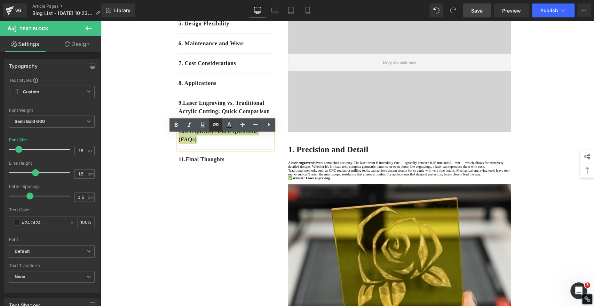
click at [218, 124] on icon at bounding box center [216, 124] width 6 height 3
click at [219, 167] on input "text" at bounding box center [183, 167] width 107 height 17
paste input "#e-1755657021891"
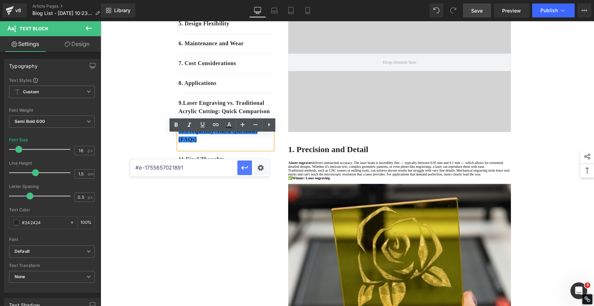
type input "#e-1755657021891"
click at [245, 169] on icon "button" at bounding box center [244, 168] width 8 height 8
drag, startPoint x: 174, startPoint y: 206, endPoint x: 171, endPoint y: 153, distance: 53.4
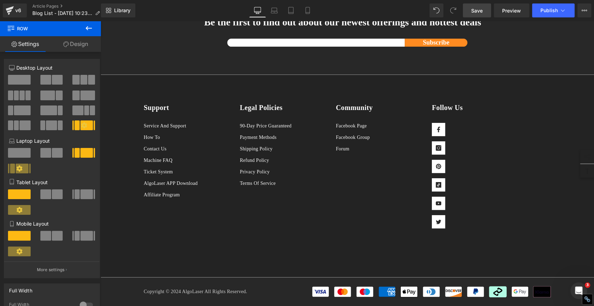
scroll to position [3078, 0]
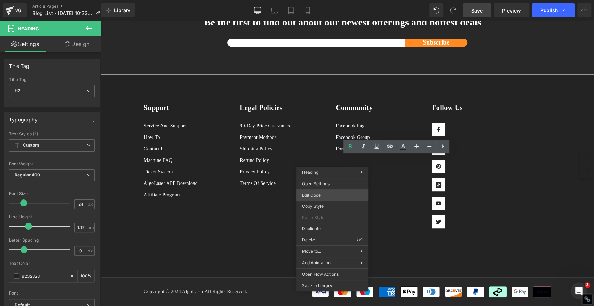
click at [322, 0] on div "Video Bg You are previewing how the will restyle your page. You can not edit El…" at bounding box center [297, 0] width 594 height 0
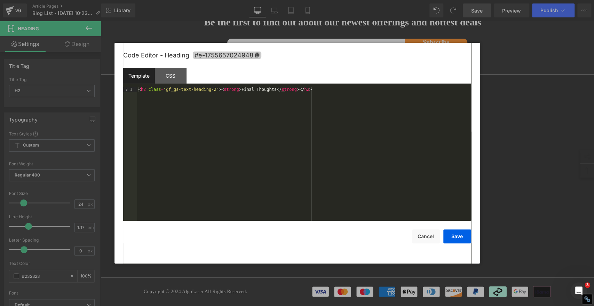
click at [256, 54] on icon at bounding box center [257, 55] width 4 height 5
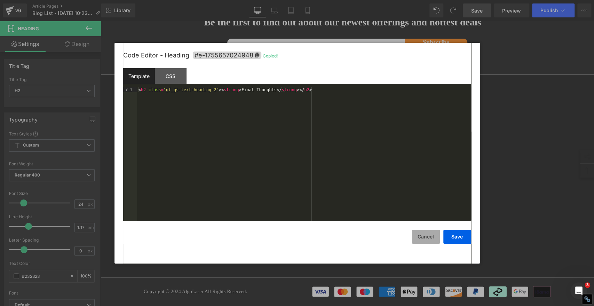
drag, startPoint x: 421, startPoint y: 236, endPoint x: 432, endPoint y: 231, distance: 11.7
click at [421, 236] on button "Cancel" at bounding box center [426, 237] width 28 height 14
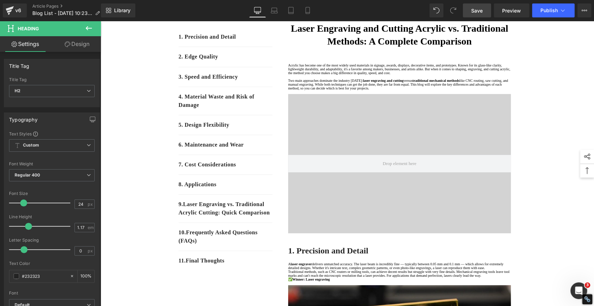
scroll to position [234, 0]
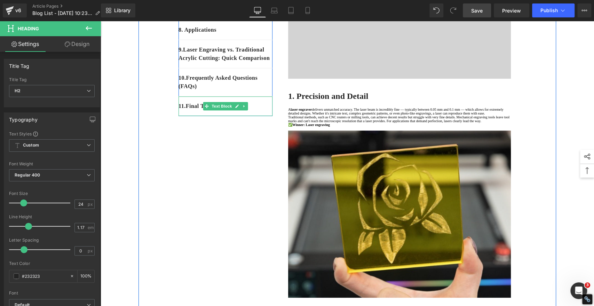
click at [263, 110] on p "11 . Final Thoughts" at bounding box center [226, 106] width 94 height 8
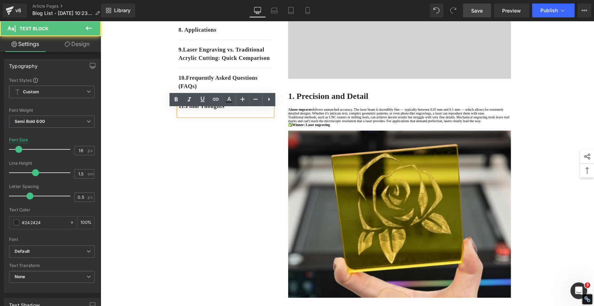
click at [253, 110] on p "11 . Final Thoughts" at bounding box center [226, 106] width 94 height 8
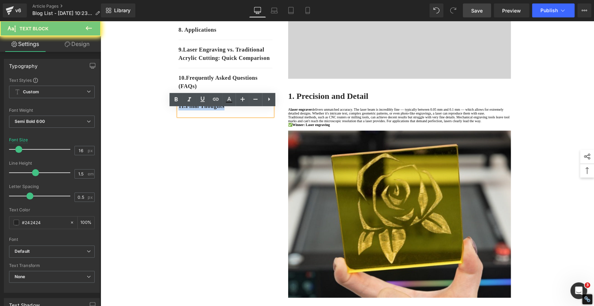
click at [253, 110] on p "11 . Final Thoughts" at bounding box center [226, 106] width 94 height 8
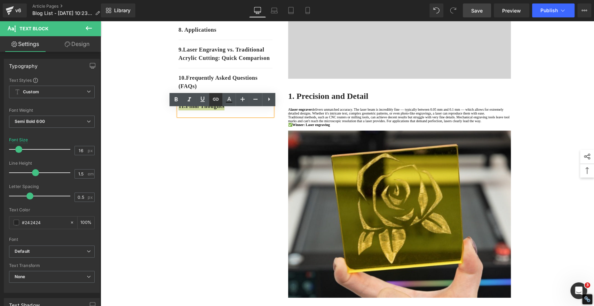
click at [218, 102] on icon at bounding box center [216, 99] width 8 height 8
click at [220, 132] on input "text" at bounding box center [226, 133] width 107 height 17
paste input "#e-1755657024948"
type input "#e-1755657024948"
click at [285, 134] on icon "button" at bounding box center [287, 134] width 7 height 4
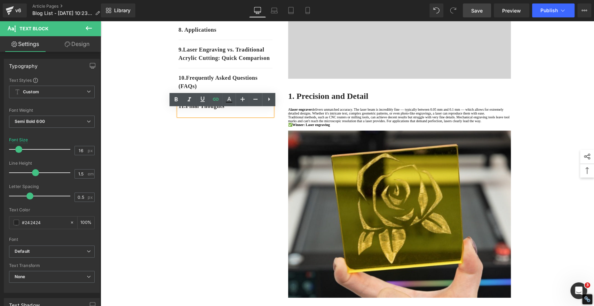
drag, startPoint x: 196, startPoint y: 180, endPoint x: 195, endPoint y: 175, distance: 4.3
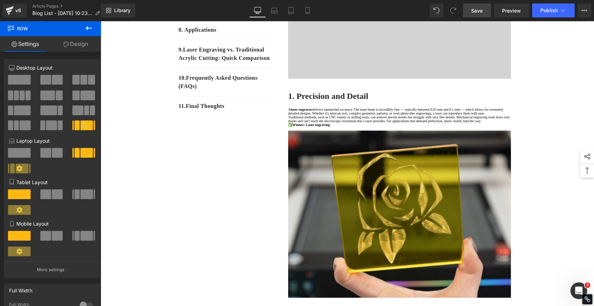
click at [476, 12] on span "Save" at bounding box center [476, 10] width 11 height 7
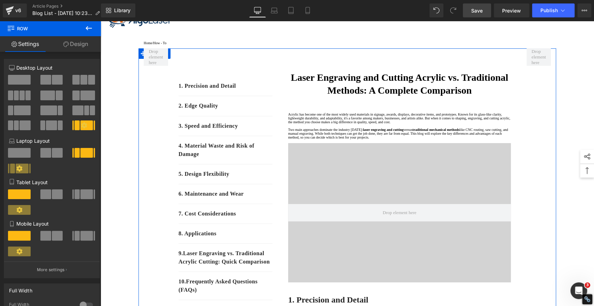
scroll to position [0, 0]
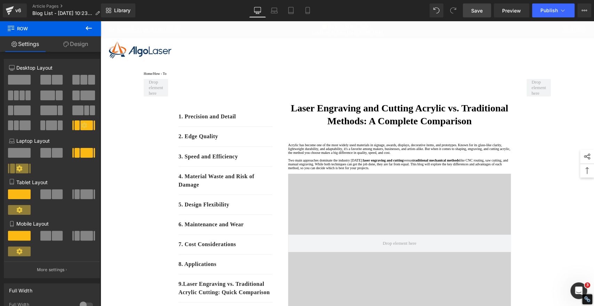
click at [476, 10] on span "Save" at bounding box center [476, 10] width 11 height 7
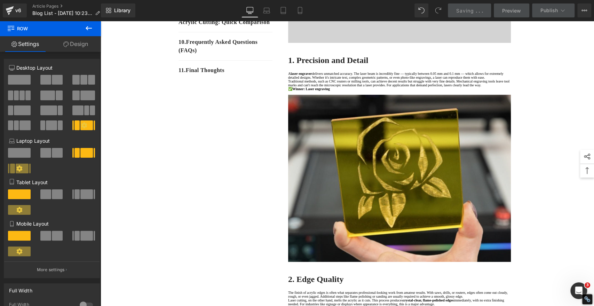
scroll to position [270, 0]
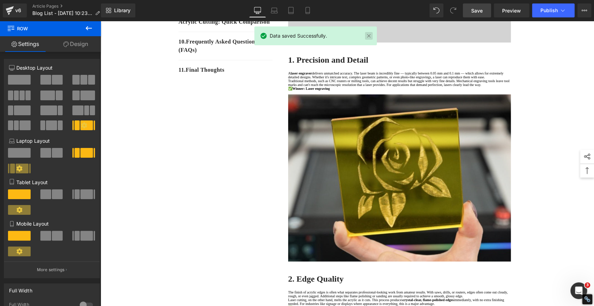
drag, startPoint x: 367, startPoint y: 35, endPoint x: 364, endPoint y: 115, distance: 80.1
click at [367, 35] on link at bounding box center [369, 36] width 8 height 8
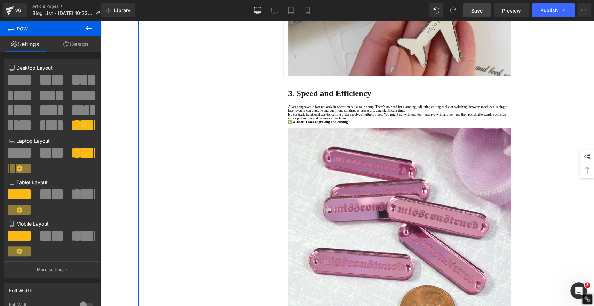
scroll to position [731, 0]
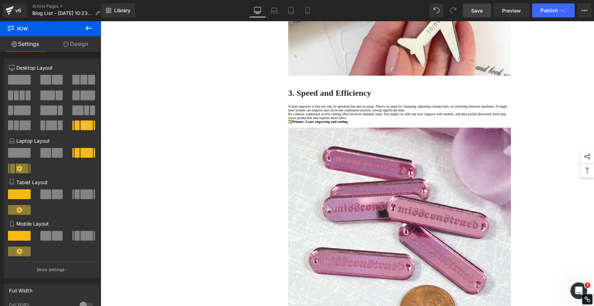
click at [89, 27] on icon at bounding box center [89, 28] width 8 height 8
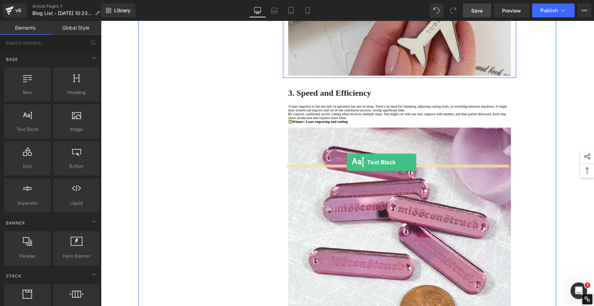
drag, startPoint x: 126, startPoint y: 144, endPoint x: 347, endPoint y: 162, distance: 221.7
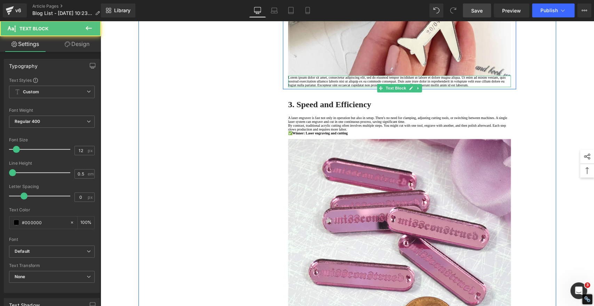
click at [345, 87] on p "Lorem ipsum dolor sit amet, consectetur adipiscing elit, sed do eiusmod tempor …" at bounding box center [399, 81] width 223 height 11
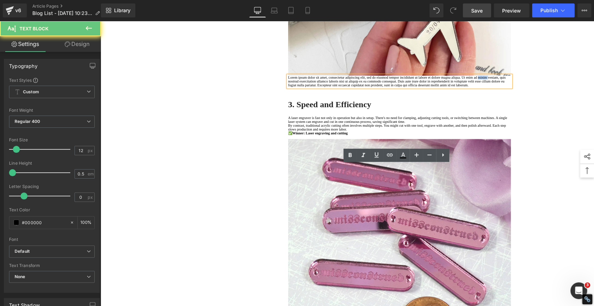
click at [345, 87] on p "Lorem ipsum dolor sit amet, consectetur adipiscing elit, sed do eiusmod tempor …" at bounding box center [399, 81] width 223 height 11
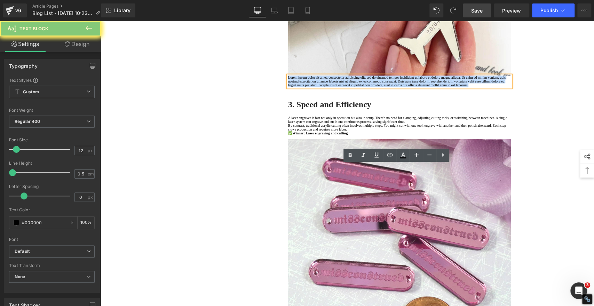
click at [345, 87] on p "Lorem ipsum dolor sit amet, consectetur adipiscing elit, sed do eiusmod tempor …" at bounding box center [399, 81] width 223 height 11
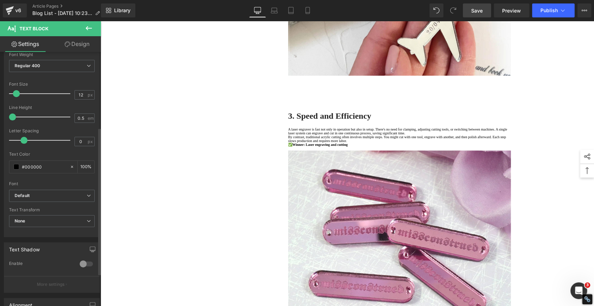
scroll to position [155, 0]
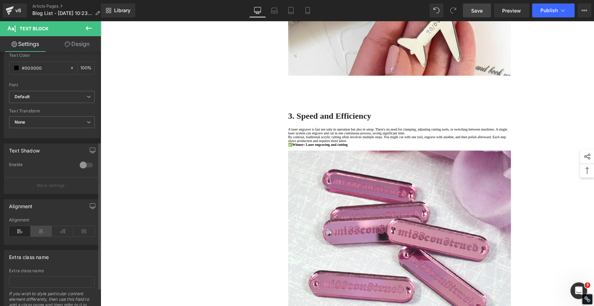
click at [41, 233] on icon at bounding box center [42, 231] width 22 height 10
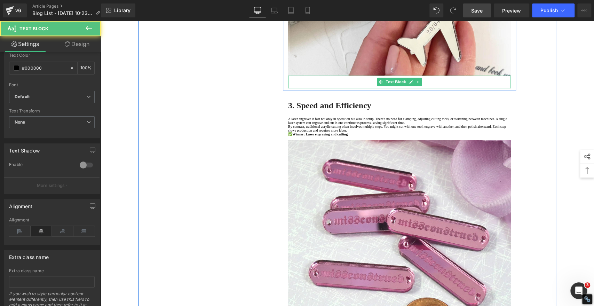
click at [344, 84] on p at bounding box center [399, 83] width 223 height 2
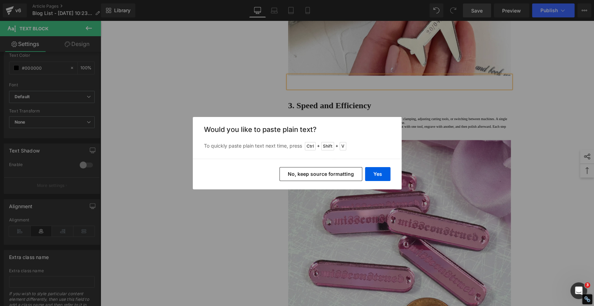
click at [345, 173] on button "No, keep source formatting" at bounding box center [320, 174] width 83 height 14
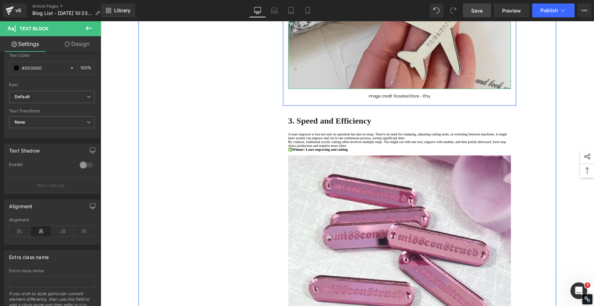
scroll to position [731, 0]
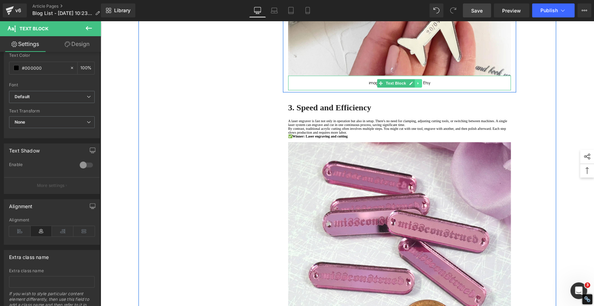
click at [416, 85] on icon at bounding box center [418, 83] width 4 height 4
click at [413, 85] on icon at bounding box center [415, 83] width 4 height 4
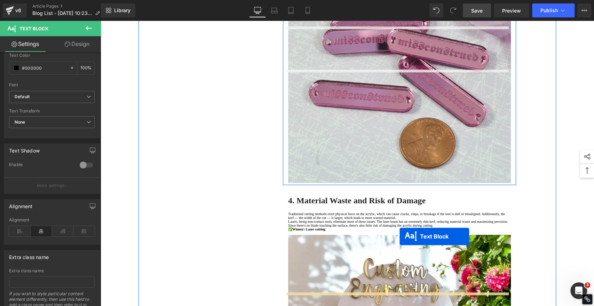
drag, startPoint x: 377, startPoint y: 189, endPoint x: 400, endPoint y: 236, distance: 52.8
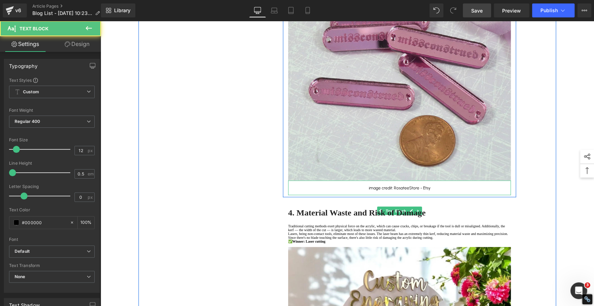
scroll to position [1029, 0]
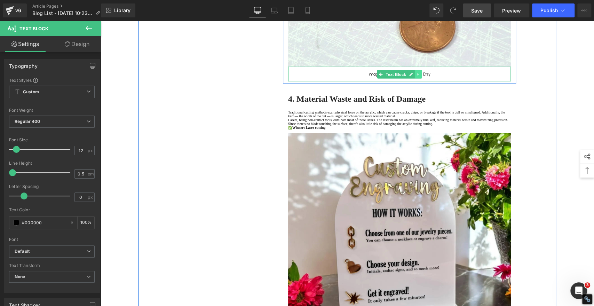
click at [417, 77] on icon at bounding box center [418, 74] width 4 height 4
click at [413, 76] on icon at bounding box center [415, 74] width 4 height 4
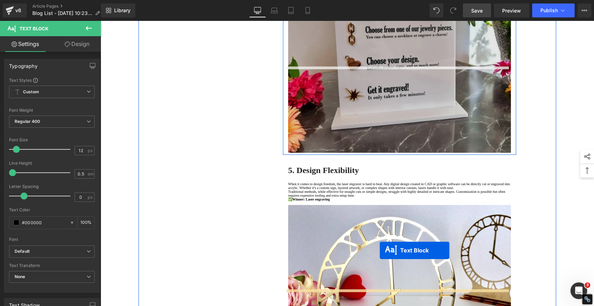
drag, startPoint x: 378, startPoint y: 198, endPoint x: 380, endPoint y: 250, distance: 51.5
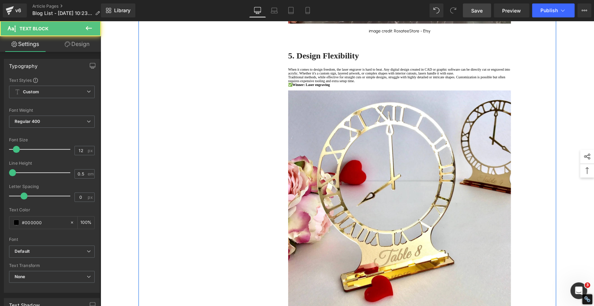
scroll to position [1425, 0]
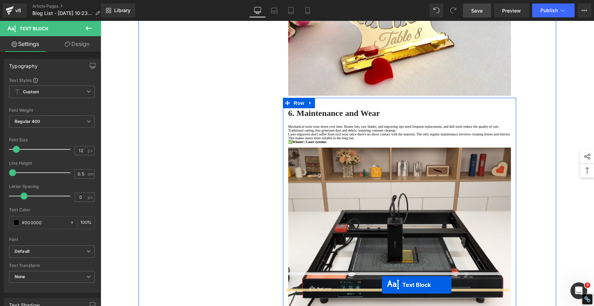
scroll to position [1639, 0]
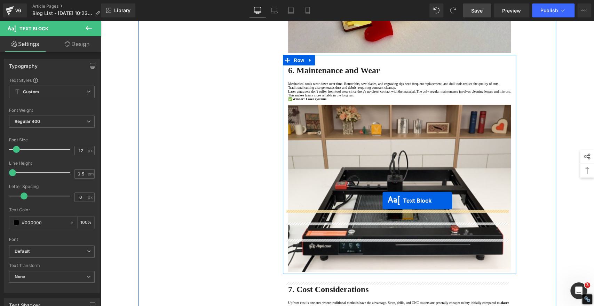
drag, startPoint x: 379, startPoint y: 118, endPoint x: 382, endPoint y: 200, distance: 82.5
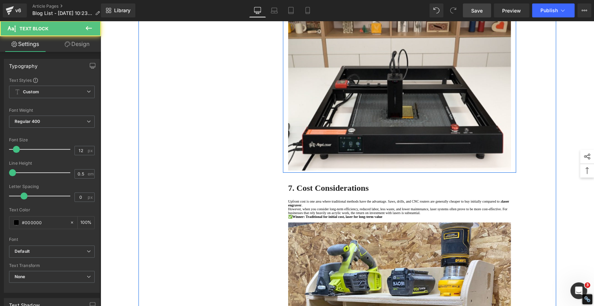
scroll to position [1737, 0]
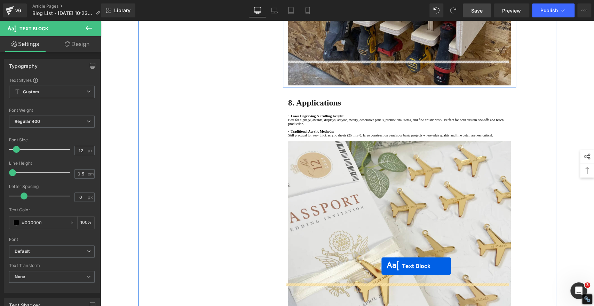
drag, startPoint x: 378, startPoint y: 115, endPoint x: 381, endPoint y: 266, distance: 150.7
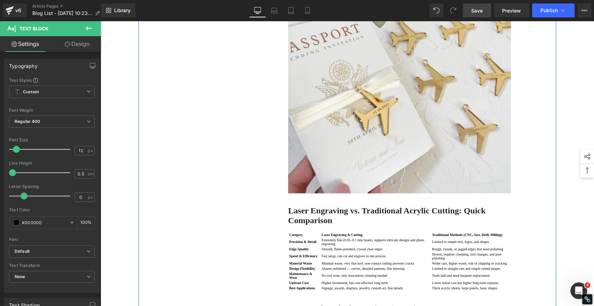
scroll to position [2291, 0]
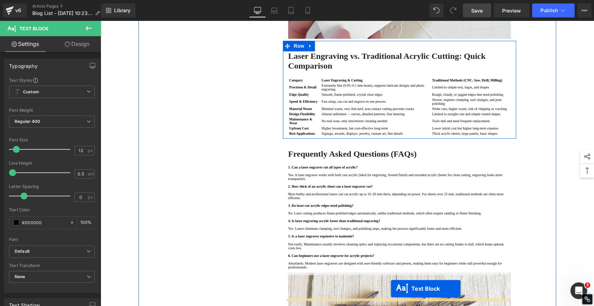
scroll to position [2468, 0]
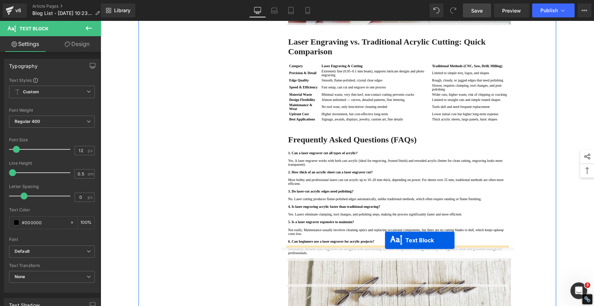
drag, startPoint x: 377, startPoint y: 111, endPoint x: 385, endPoint y: 240, distance: 129.0
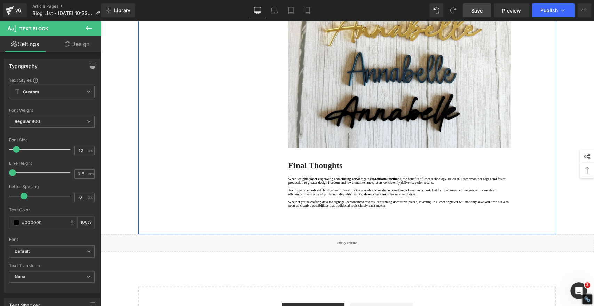
scroll to position [2644, 0]
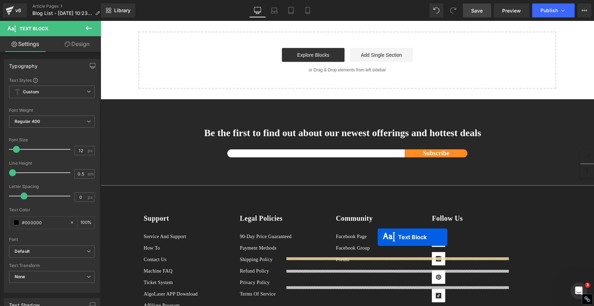
drag, startPoint x: 377, startPoint y: 74, endPoint x: 378, endPoint y: 237, distance: 163.2
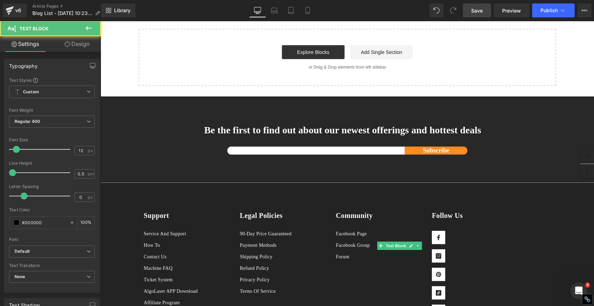
scroll to position [3053, 0]
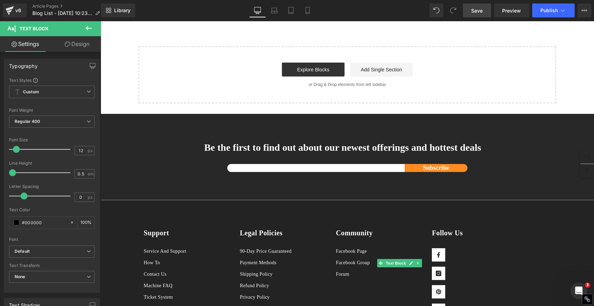
drag, startPoint x: 477, startPoint y: 11, endPoint x: 410, endPoint y: 279, distance: 276.3
click at [477, 11] on span "Save" at bounding box center [476, 10] width 11 height 7
click at [481, 11] on span "Save" at bounding box center [476, 10] width 11 height 7
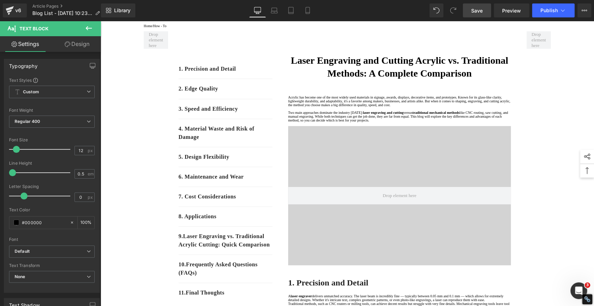
scroll to position [0, 0]
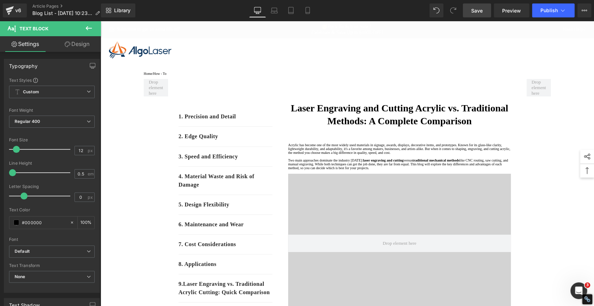
drag, startPoint x: 477, startPoint y: 8, endPoint x: 365, endPoint y: 62, distance: 124.1
click at [477, 8] on span "Save" at bounding box center [476, 10] width 11 height 7
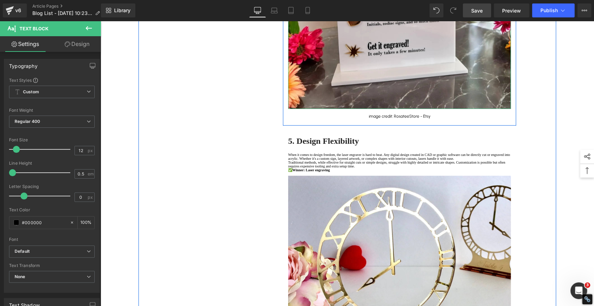
scroll to position [1392, 0]
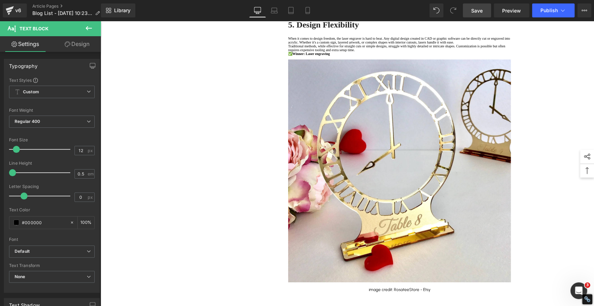
click at [476, 6] on link "Save" at bounding box center [477, 10] width 28 height 14
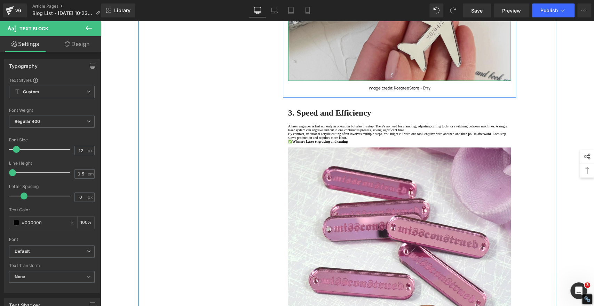
scroll to position [735, 0]
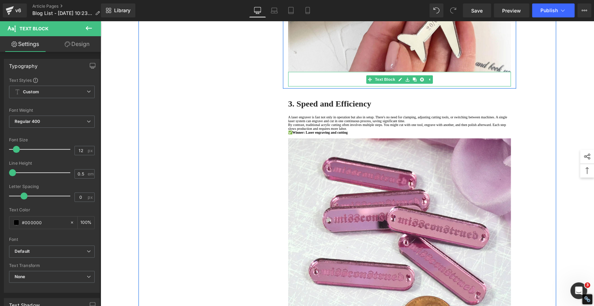
click at [480, 80] on p "image credit: RosateeStore - Etsy" at bounding box center [399, 79] width 223 height 2
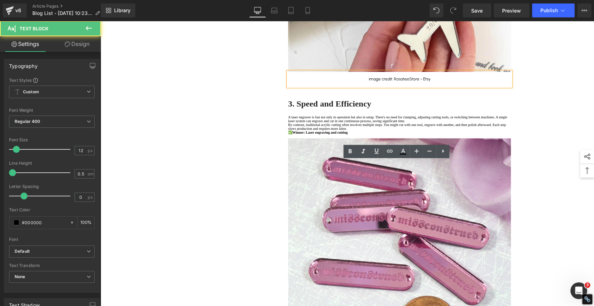
click at [476, 80] on p "image credit: RosateeStore - Etsy" at bounding box center [399, 79] width 223 height 2
click at [392, 81] on span "image credit: RosateeStore - Etsy" at bounding box center [400, 79] width 62 height 5
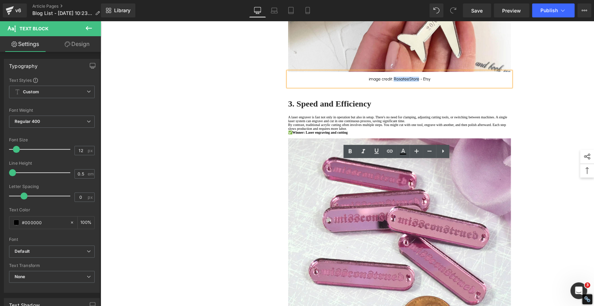
drag, startPoint x: 391, startPoint y: 169, endPoint x: 415, endPoint y: 169, distance: 24.4
click at [415, 81] on span "image credit: RosateeStore - Etsy" at bounding box center [400, 79] width 62 height 5
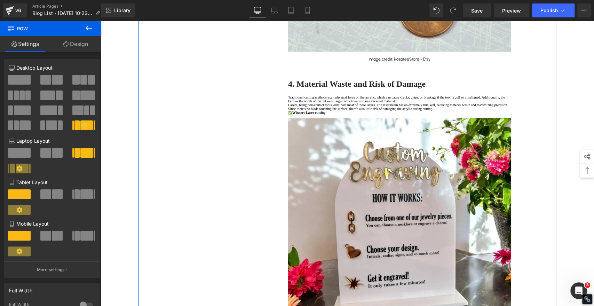
scroll to position [1044, 0]
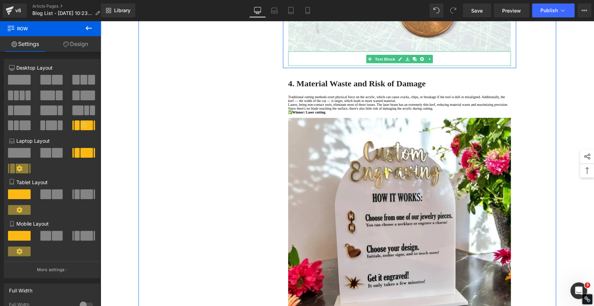
click at [448, 58] on p at bounding box center [399, 57] width 223 height 2
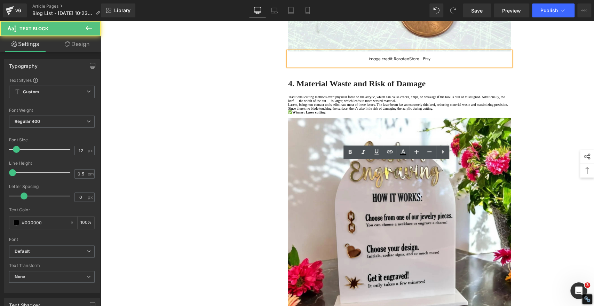
click at [453, 60] on p "image credit: RosateeStore - Etsy" at bounding box center [399, 59] width 223 height 2
click at [403, 61] on span "image credit: RosateeStore - Etsy" at bounding box center [400, 58] width 62 height 5
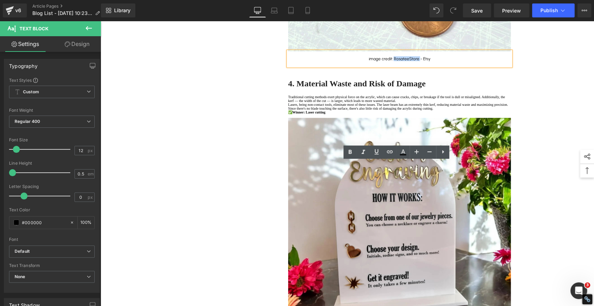
paste div
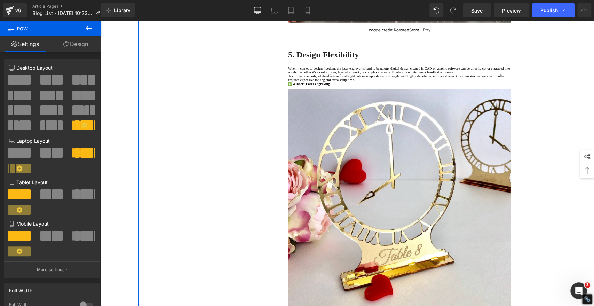
scroll to position [1392, 0]
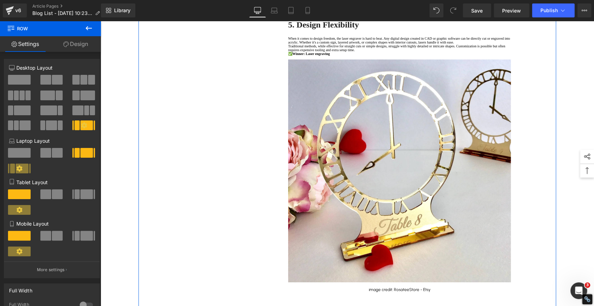
click at [446, 1] on p "image credit: RosateeStore - Etsy" at bounding box center [399, 0] width 223 height 2
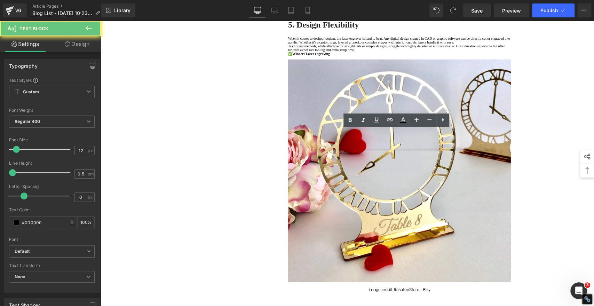
drag, startPoint x: 450, startPoint y: 137, endPoint x: 441, endPoint y: 136, distance: 9.1
click at [450, 1] on p "image credit: RosateeStore - Etsy" at bounding box center [399, 0] width 223 height 2
click at [403, 2] on span "image credit: RosateeStore - Etsy" at bounding box center [400, 0] width 62 height 5
paste div
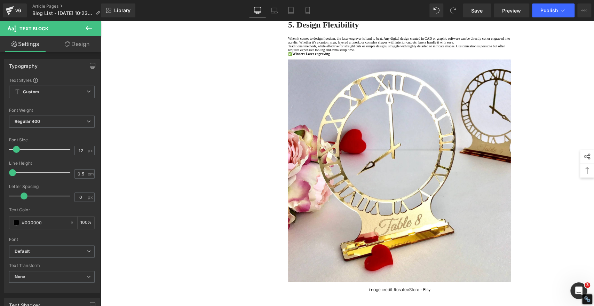
click at [171, 177] on div "1. Precision and Detail Text Block 2. Edge Quality Text Block 3. Speed and Effi…" at bounding box center [348, 171] width 418 height 2968
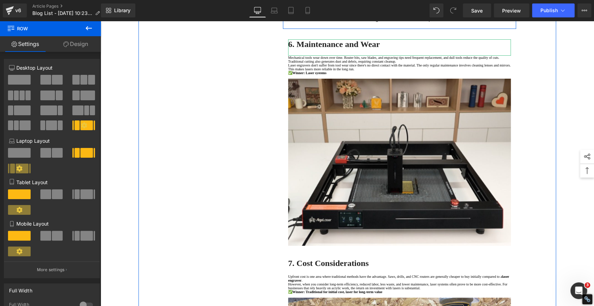
scroll to position [1662, 0]
click at [450, 22] on p at bounding box center [399, 21] width 223 height 2
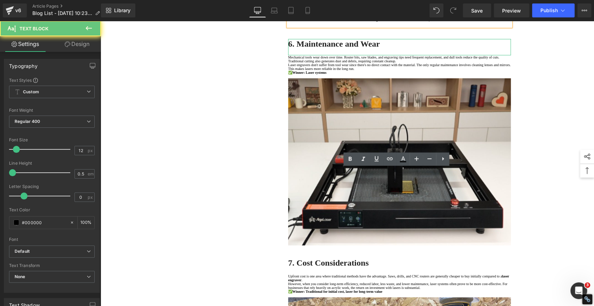
click at [452, 20] on p "image credit: RosateeStore - Etsy" at bounding box center [399, 19] width 223 height 2
click at [401, 22] on span "image credit: RosateeStore - Etsy" at bounding box center [400, 19] width 62 height 5
paste div
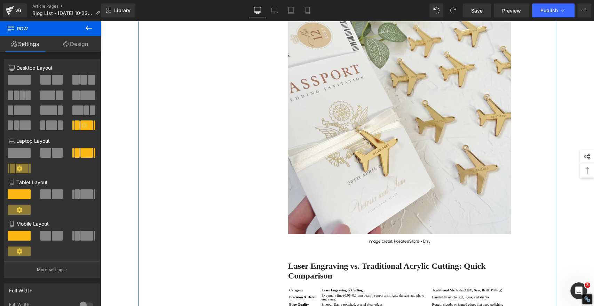
scroll to position [2243, 0]
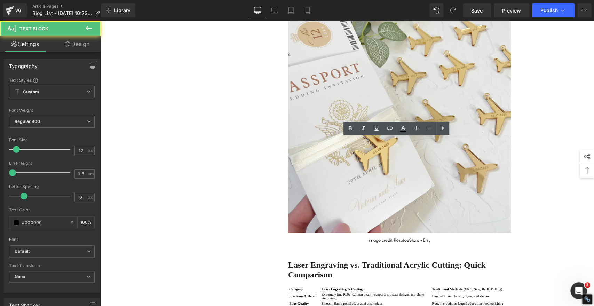
paste div
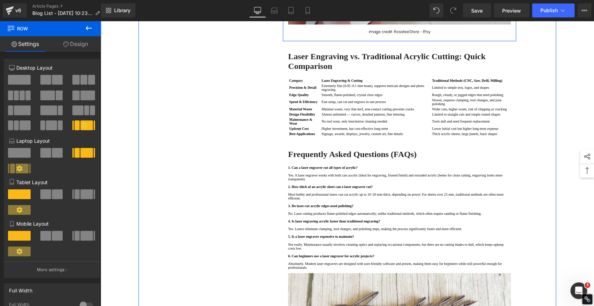
scroll to position [2552, 0]
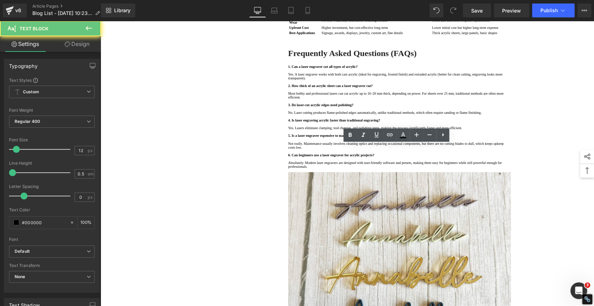
paste div
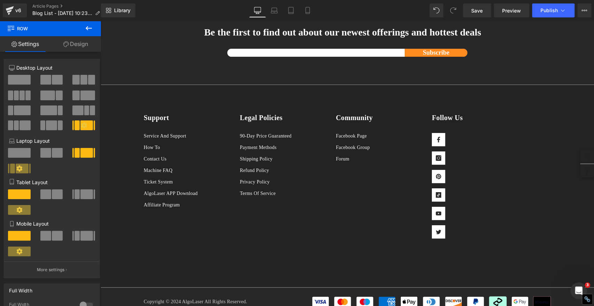
scroll to position [3171, 0]
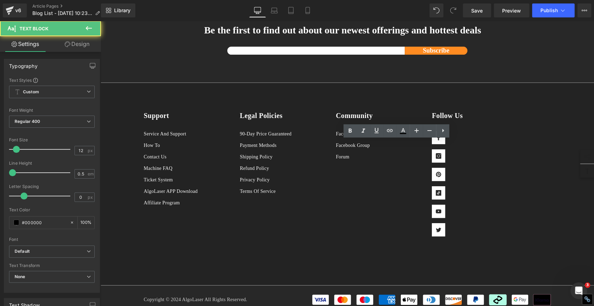
paste div
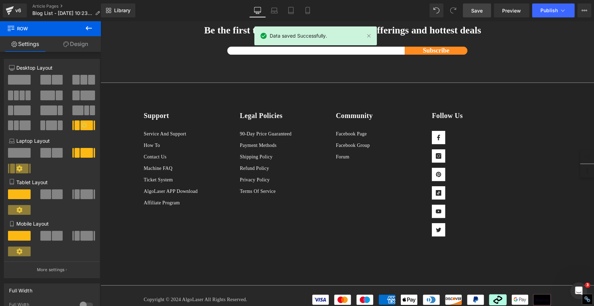
click at [477, 9] on span "Save" at bounding box center [476, 10] width 11 height 7
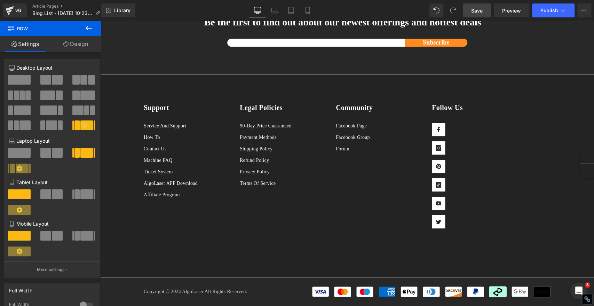
scroll to position [3197, 0]
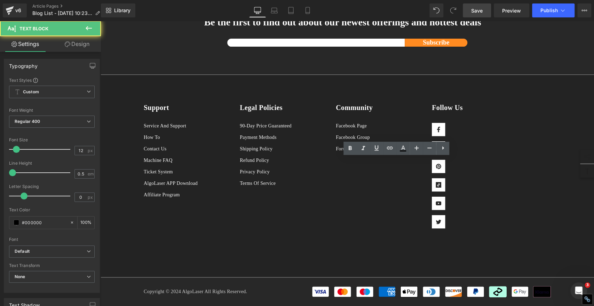
drag, startPoint x: 316, startPoint y: 161, endPoint x: 386, endPoint y: 161, distance: 70.3
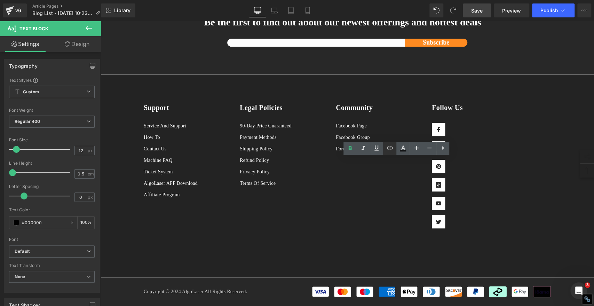
click at [390, 148] on icon at bounding box center [390, 148] width 6 height 3
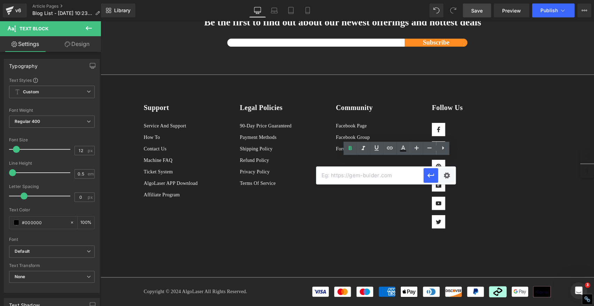
drag, startPoint x: 282, startPoint y: 142, endPoint x: 375, endPoint y: 174, distance: 98.5
click at [375, 174] on input "text" at bounding box center [369, 175] width 107 height 17
paste input "[URL][DOMAIN_NAME]"
type input "[URL][DOMAIN_NAME]"
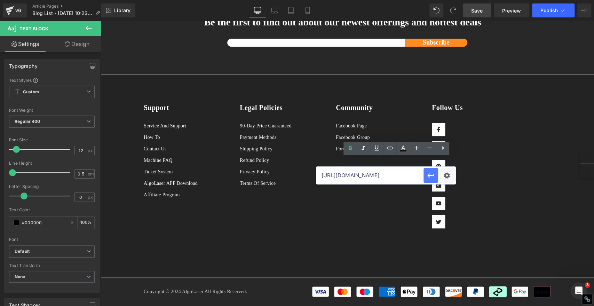
click at [431, 176] on icon "button" at bounding box center [431, 175] width 8 height 8
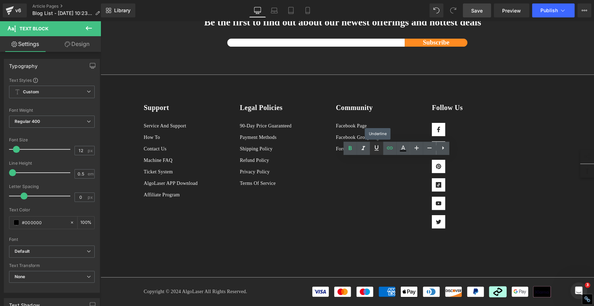
click at [376, 148] on icon at bounding box center [376, 148] width 8 height 8
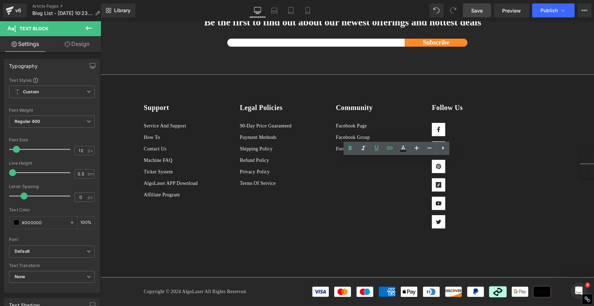
drag, startPoint x: 387, startPoint y: 161, endPoint x: 316, endPoint y: 163, distance: 70.7
click at [402, 149] on icon at bounding box center [403, 147] width 4 height 4
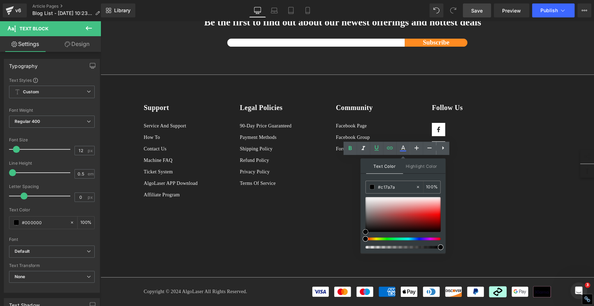
drag, startPoint x: 393, startPoint y: 210, endPoint x: 394, endPoint y: 199, distance: 10.8
click at [392, 209] on div at bounding box center [402, 214] width 75 height 35
click at [402, 188] on input "#c07c7c" at bounding box center [397, 187] width 38 height 8
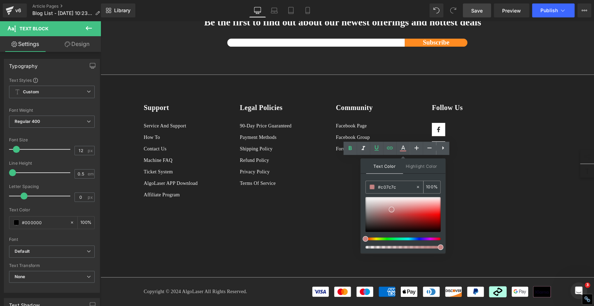
paste input "2061ee"
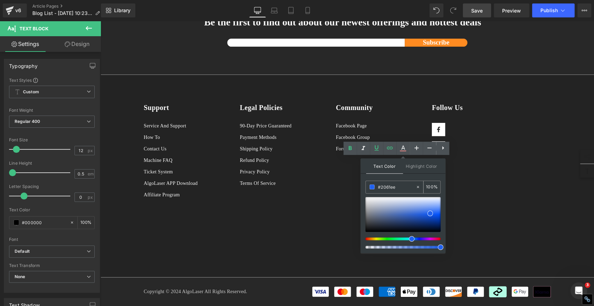
type input "#2061ee"
click at [373, 188] on span at bounding box center [372, 186] width 5 height 5
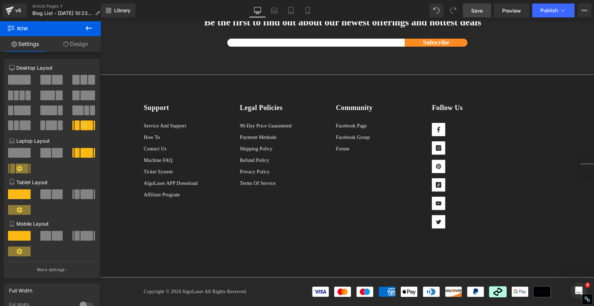
click at [472, 8] on span "Save" at bounding box center [476, 10] width 11 height 7
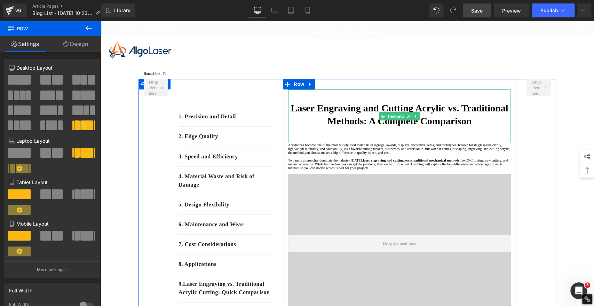
click at [334, 117] on strong "Laser Engraving and Cutting Acrylic vs. Traditional Methods: A Complete Compari…" at bounding box center [400, 114] width 218 height 23
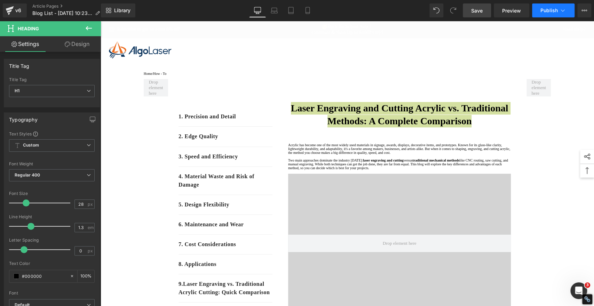
click at [541, 9] on span "Publish" at bounding box center [548, 11] width 17 height 6
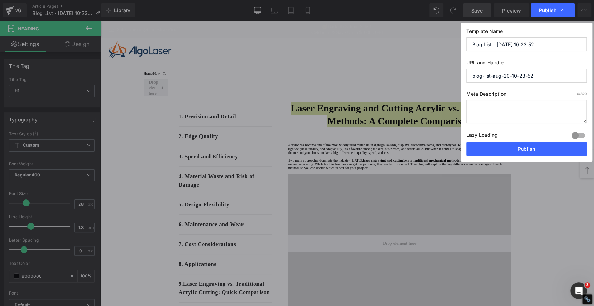
click at [548, 45] on input "Blog List - [DATE] 10:23:52" at bounding box center [526, 44] width 120 height 14
paste input "Laser Engraving and Cutting Acrylic vs. Traditional Methods: A Complete Compari…"
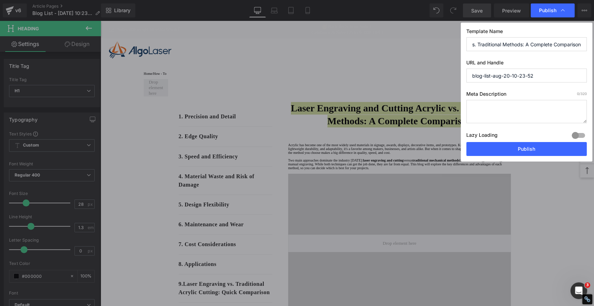
type input "Laser Engraving and Cutting Acrylic vs. Traditional Methods: A Complete Compari…"
click at [545, 75] on input "blog-list-aug-20-10-23-52" at bounding box center [526, 76] width 120 height 14
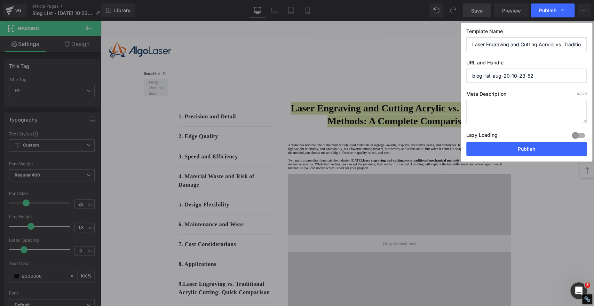
paste input "Laser Engraving and Cutting Acrylic vs. Traditional Methods: A Complete Compari…"
drag, startPoint x: 554, startPoint y: 73, endPoint x: 360, endPoint y: 86, distance: 194.2
click at [360, 86] on div "Publish Template Name Laser Engraving and Cutting Acrylic vs. Traditional Metho…" at bounding box center [297, 153] width 594 height 306
click at [505, 74] on input "laser-engraving-and-cutting-acrylic-vs.-traditional-methods-a-complete-comparis…" at bounding box center [526, 76] width 120 height 14
drag, startPoint x: 491, startPoint y: 75, endPoint x: 554, endPoint y: 76, distance: 62.3
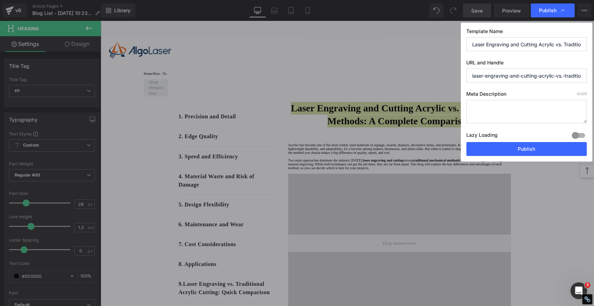
click at [532, 77] on input "laser-engraving-and-cutting-acrylic-vs.-traditional-methods-a-complete-comparis…" at bounding box center [526, 76] width 120 height 14
click at [564, 77] on input "laser-engraving-and-cutting-acrylic-vs.-traditional-methods-a-complete-comparis…" at bounding box center [526, 76] width 120 height 14
type input "laser-engraving-and-cutting-acrylic-vs-traditional-methods-a-complete-comparison"
drag, startPoint x: 549, startPoint y: 151, endPoint x: 201, endPoint y: 82, distance: 354.8
click at [549, 151] on button "Publish" at bounding box center [526, 149] width 120 height 14
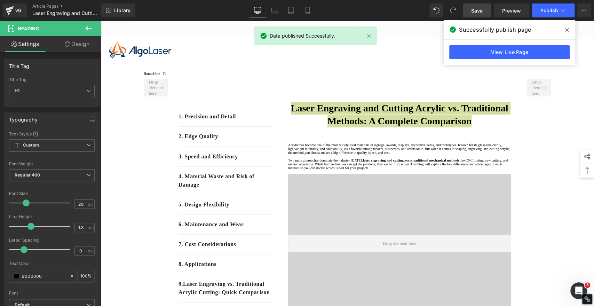
drag, startPoint x: 567, startPoint y: 29, endPoint x: 463, endPoint y: 10, distance: 105.9
click at [567, 29] on icon at bounding box center [566, 30] width 3 height 6
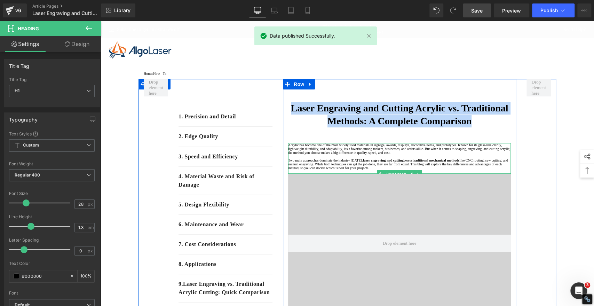
click at [325, 155] on p "Acrylic has become one of the most widely used materials in signage, awards, di…" at bounding box center [399, 148] width 223 height 11
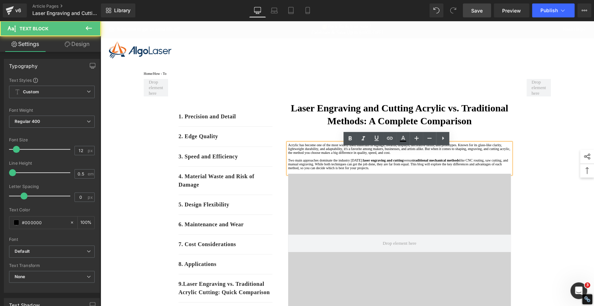
click at [321, 170] on p "Two main approaches dominate the industry [DATE]: laser engraving and cutting v…" at bounding box center [399, 163] width 223 height 11
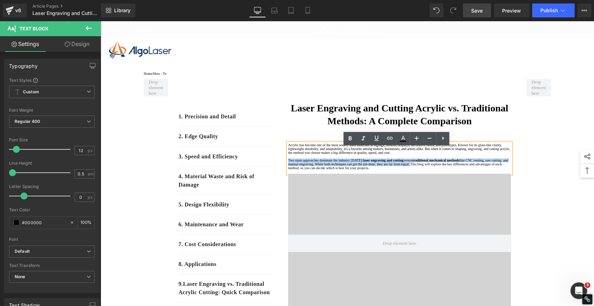
drag, startPoint x: 321, startPoint y: 195, endPoint x: 285, endPoint y: 181, distance: 38.0
click at [288, 170] on p "Two main approaches dominate the industry [DATE]: laser engraving and cutting v…" at bounding box center [399, 163] width 223 height 11
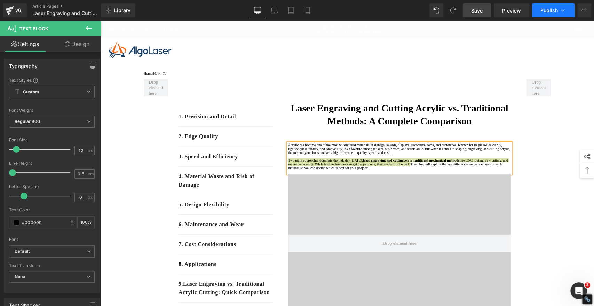
click at [554, 13] on button "Publish" at bounding box center [553, 10] width 42 height 14
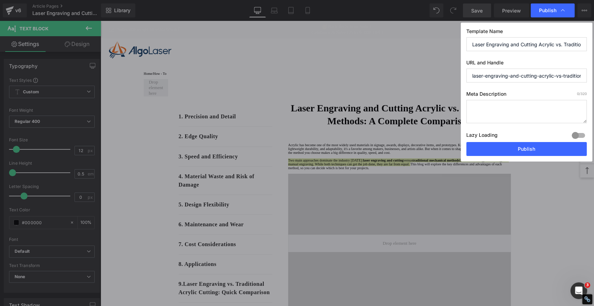
click at [515, 110] on textarea at bounding box center [526, 111] width 120 height 23
paste textarea "Two main approaches dominate the industry [DATE]: laser engraving and cutting v…"
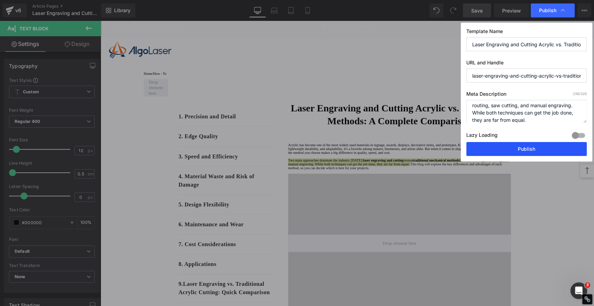
type textarea "Two main approaches dominate the industry [DATE]: laser engraving and cutting v…"
click at [536, 150] on button "Publish" at bounding box center [526, 149] width 120 height 14
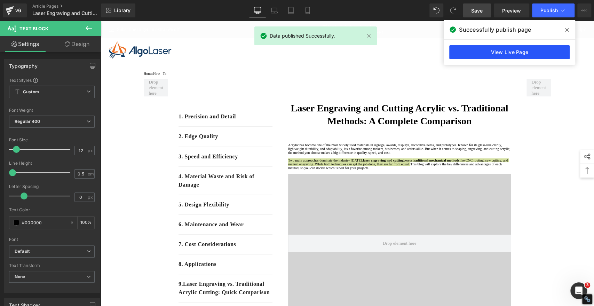
click at [492, 53] on link "View Live Page" at bounding box center [509, 52] width 120 height 14
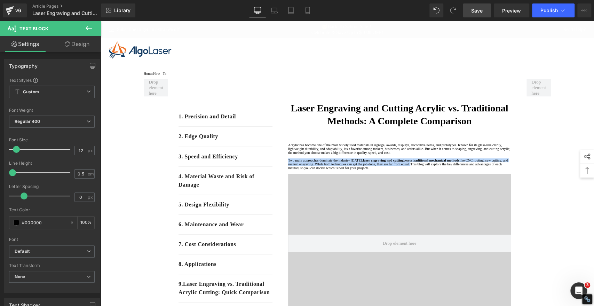
click at [504, 174] on p at bounding box center [399, 172] width 223 height 4
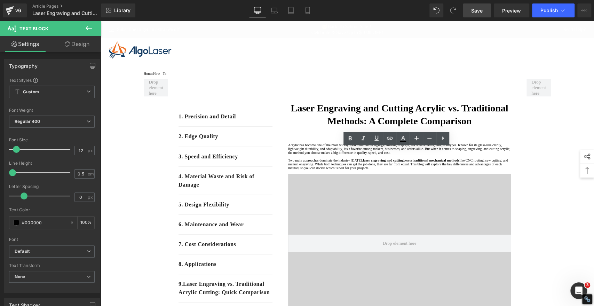
drag, startPoint x: 388, startPoint y: 61, endPoint x: 406, endPoint y: 61, distance: 18.1
click at [388, 58] on div at bounding box center [347, 49] width 487 height 17
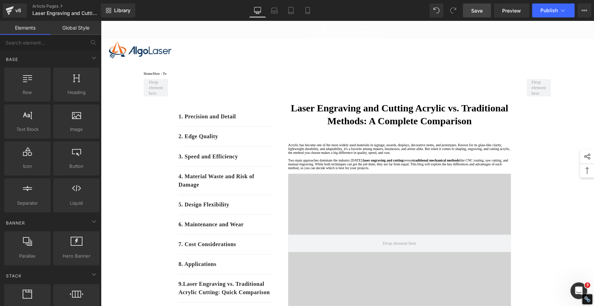
click at [549, 48] on div at bounding box center [347, 49] width 487 height 17
click at [479, 11] on span "Save" at bounding box center [476, 10] width 11 height 7
